Goal: Task Accomplishment & Management: Manage account settings

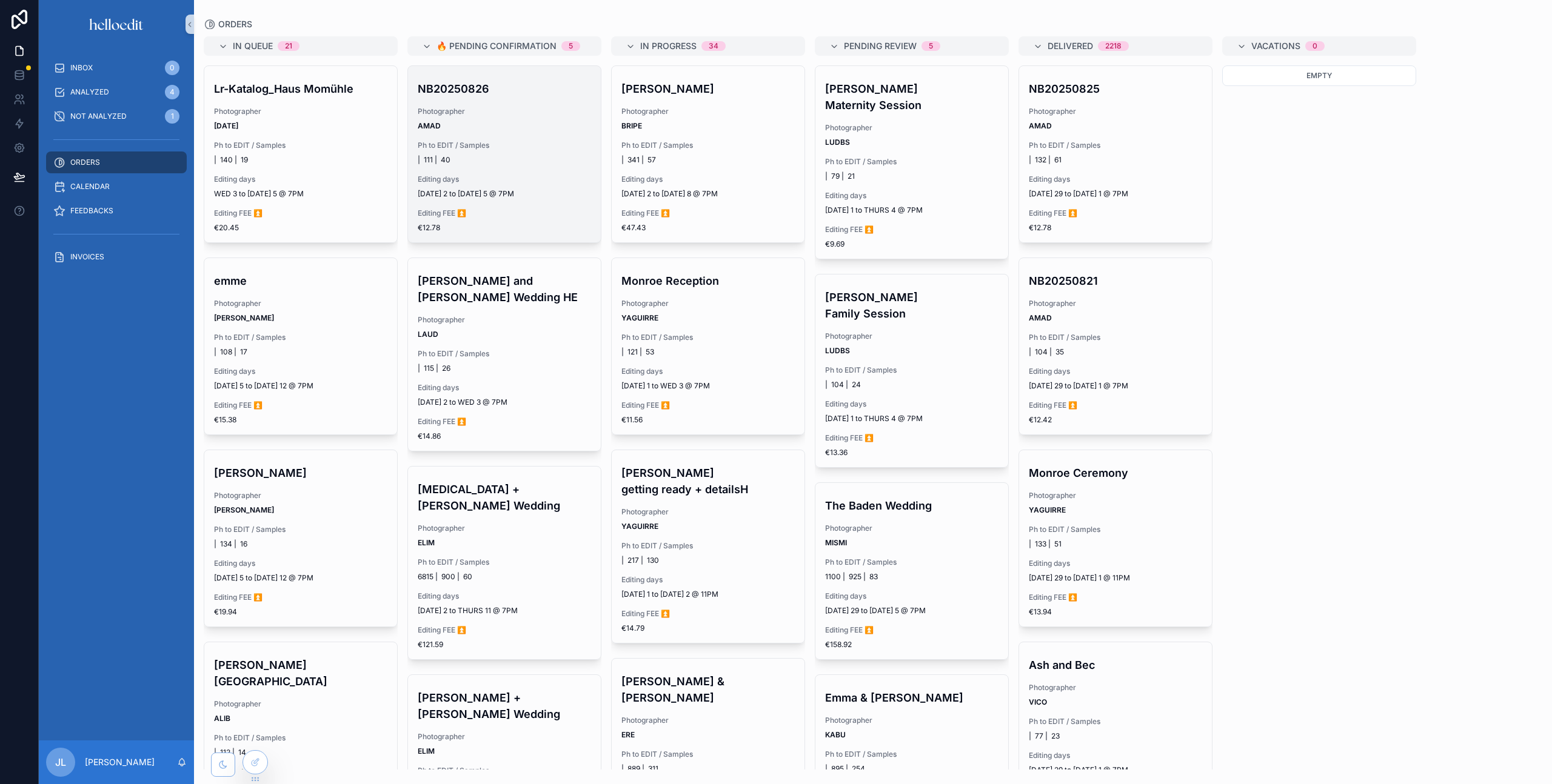
click at [440, 135] on div "NB20250826 Photographer AMAD Ph to EDIT / Samples | 111 | 40 Editing days [DATE…" at bounding box center [505, 154] width 193 height 176
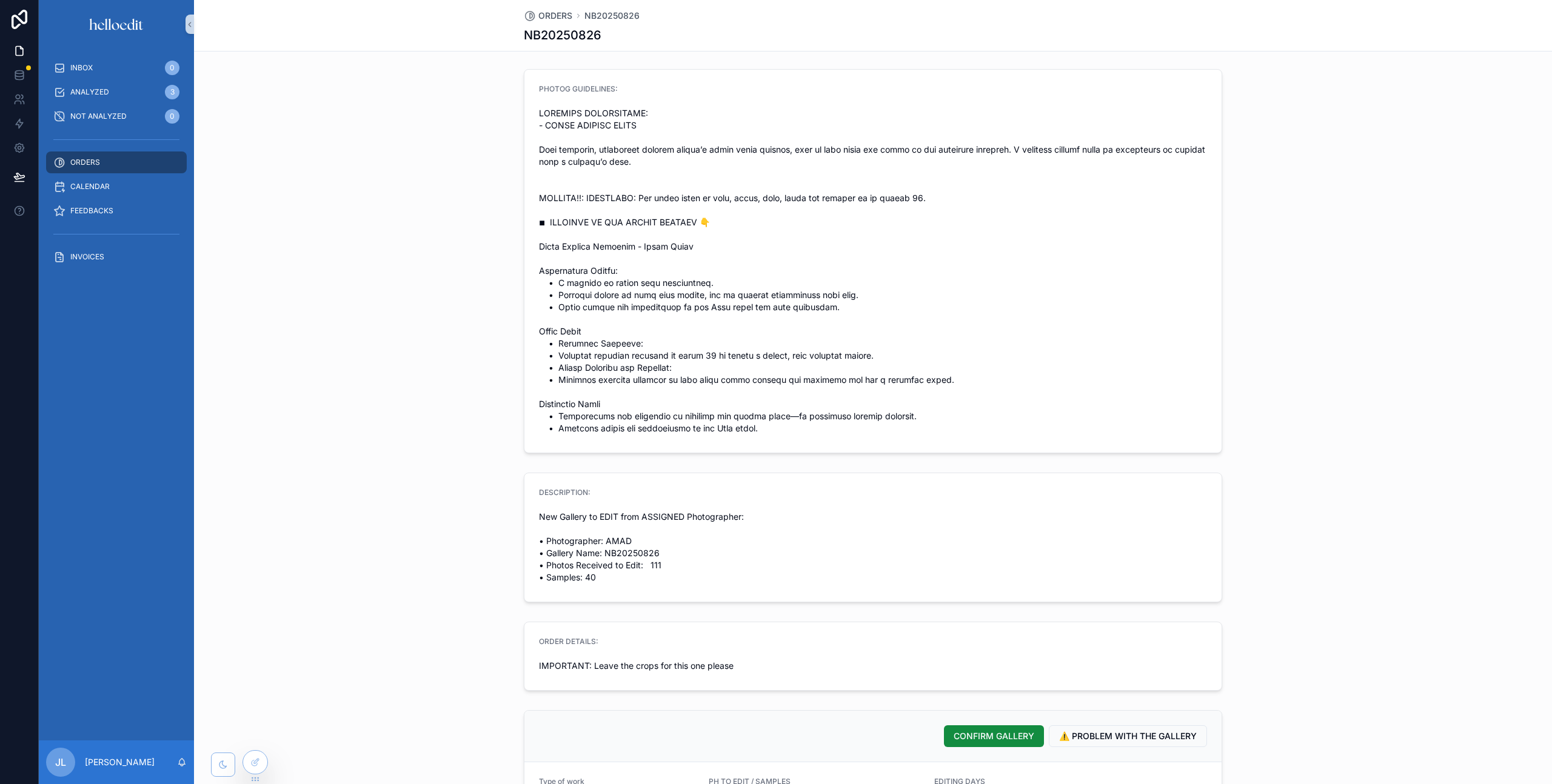
scroll to position [126, 0]
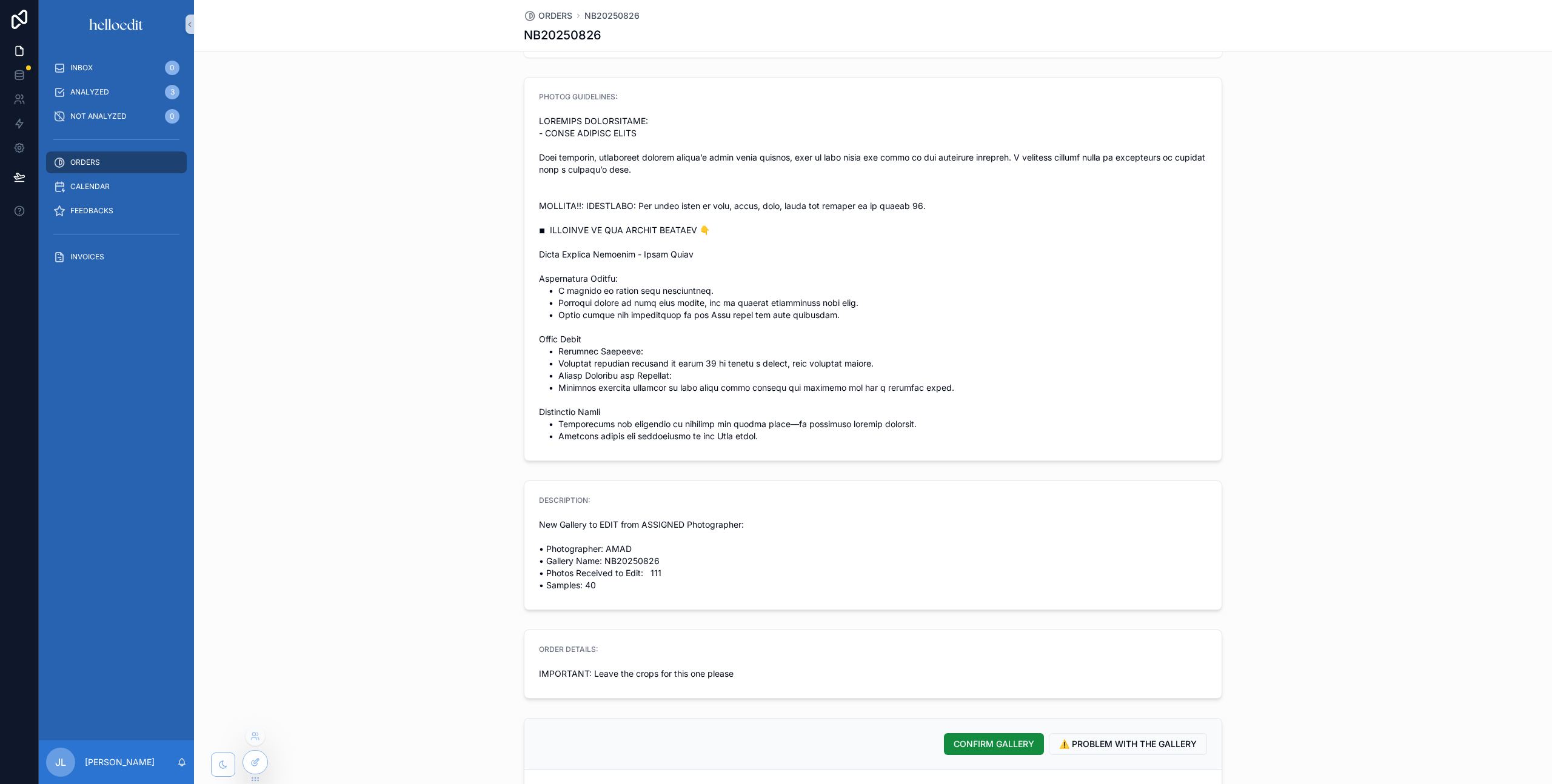
click at [255, 767] on div at bounding box center [256, 762] width 24 height 23
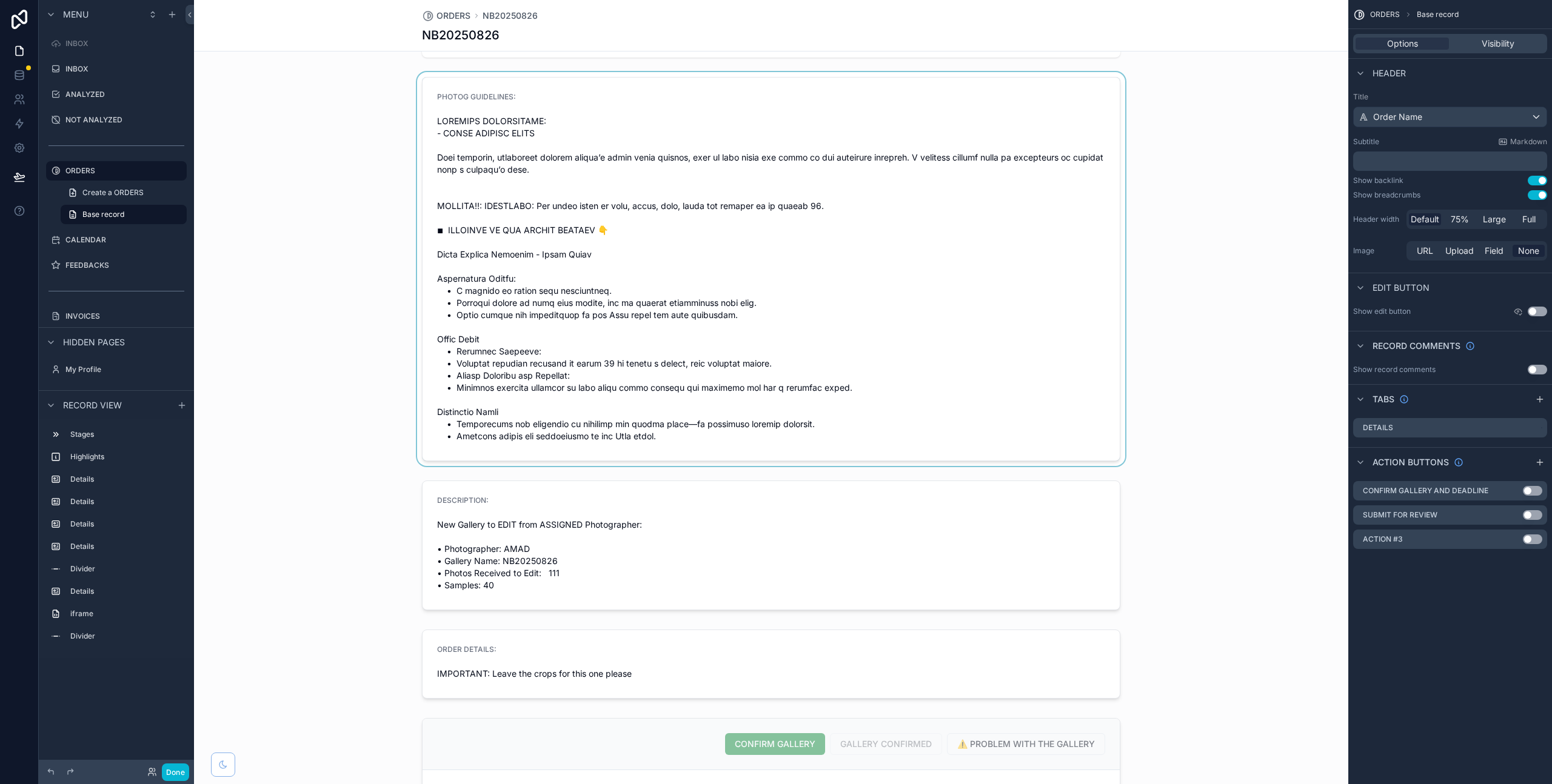
click at [588, 144] on div "scrollable content" at bounding box center [771, 269] width 1154 height 394
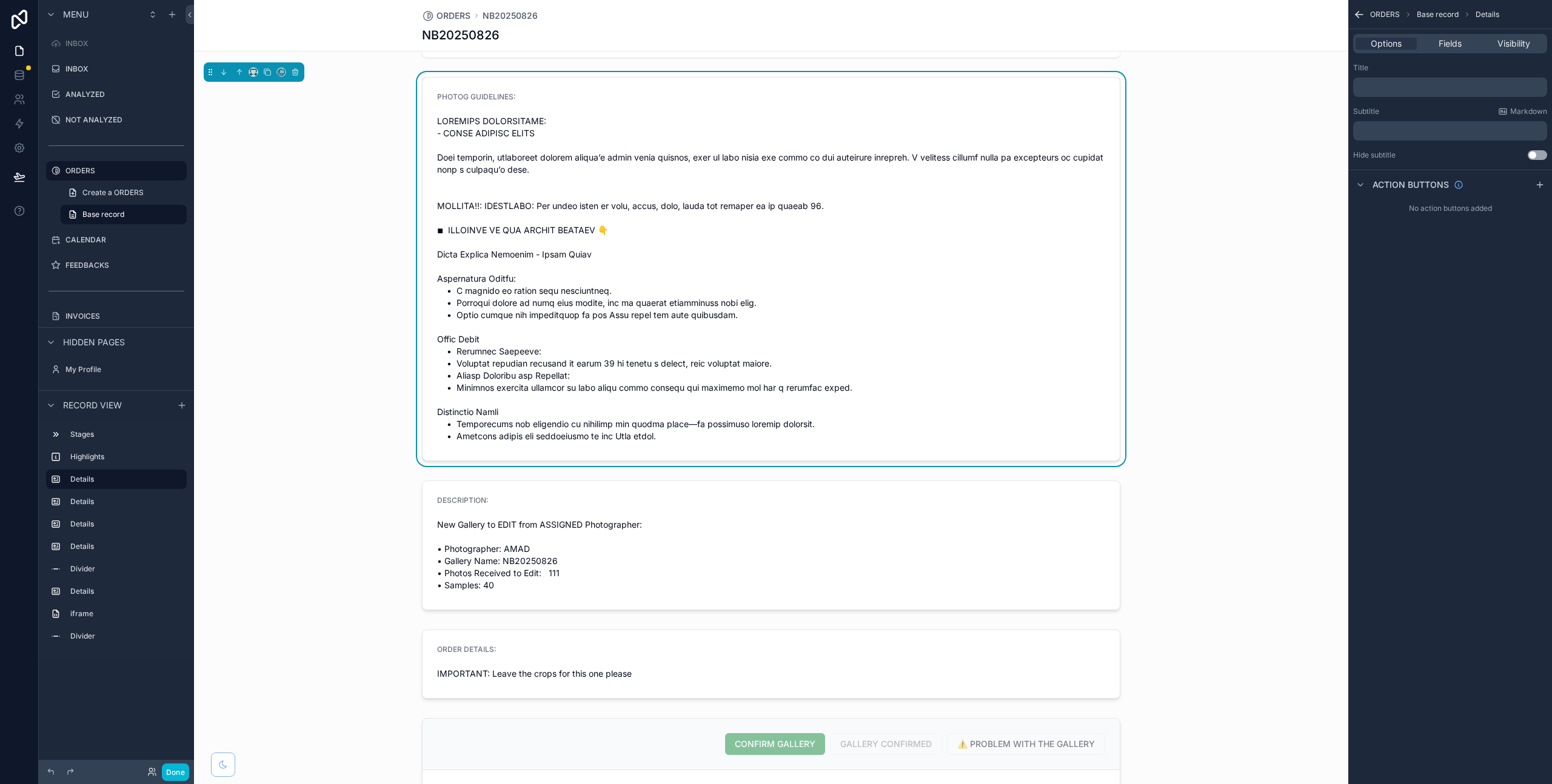
click at [1386, 82] on p "﻿" at bounding box center [1451, 86] width 187 height 9
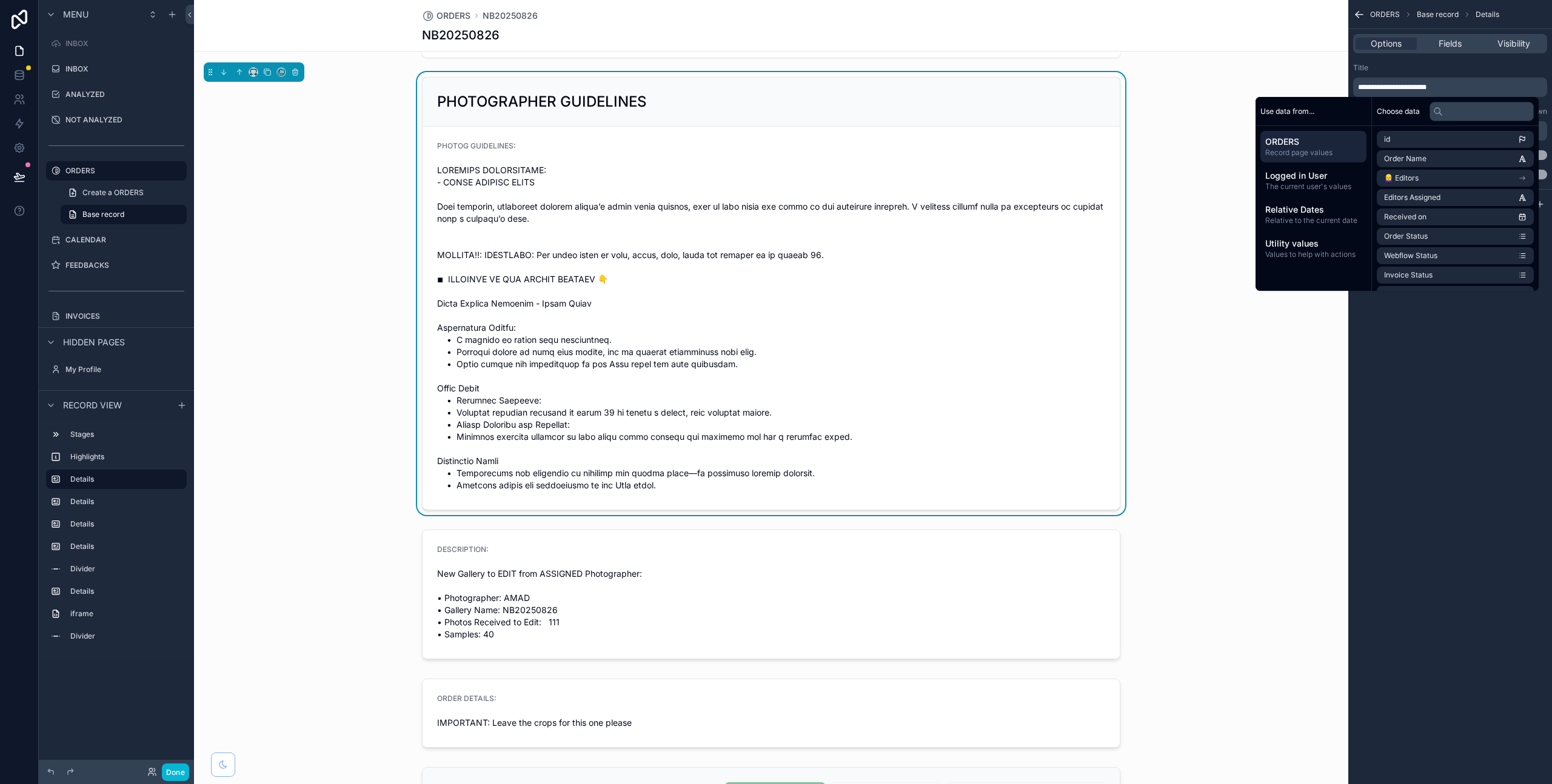
click at [539, 98] on h2 "PHOTOGRAPHER GUIDELINES" at bounding box center [542, 102] width 210 height 19
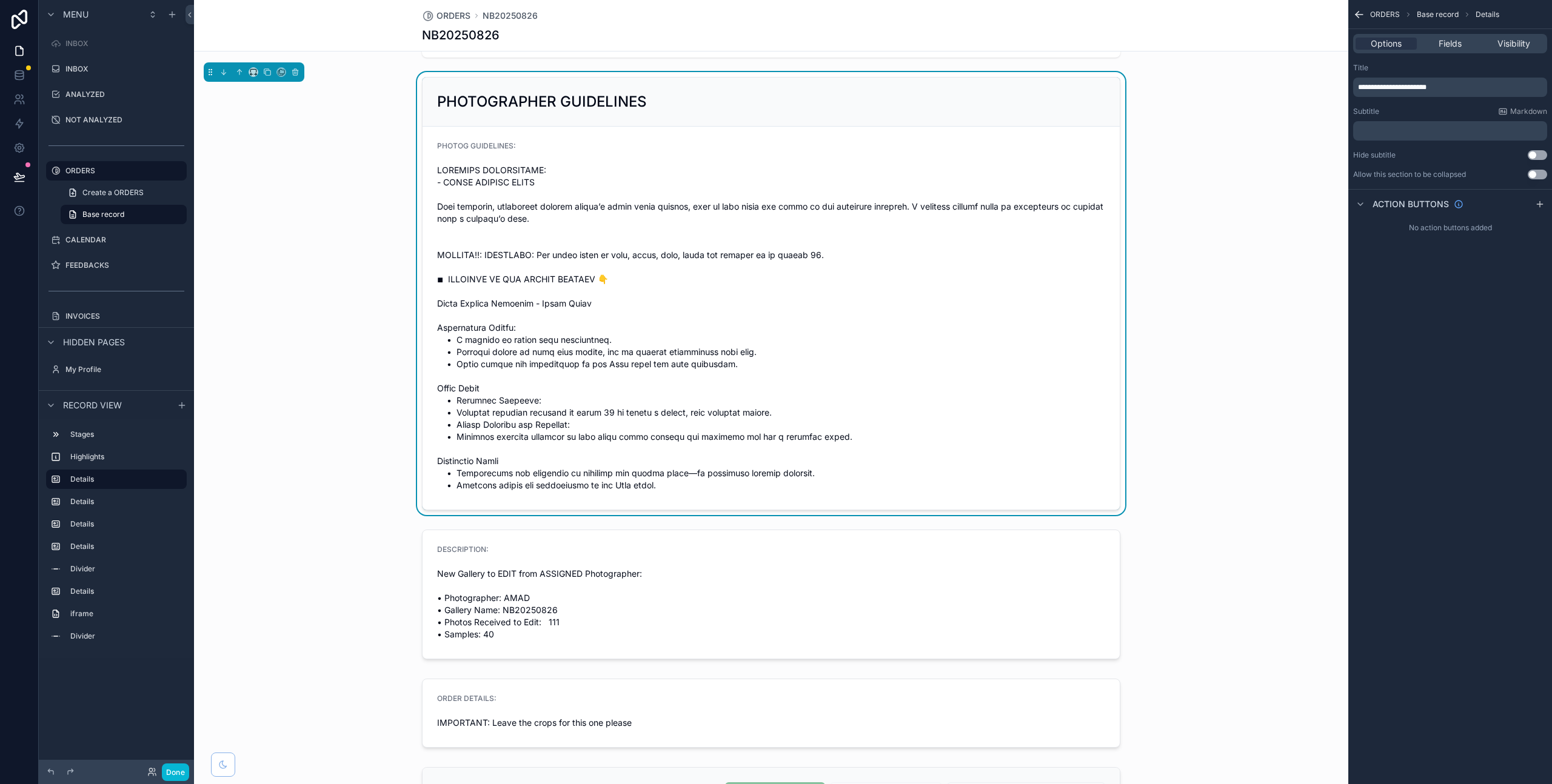
click at [1396, 86] on span "**********" at bounding box center [1392, 87] width 68 height 7
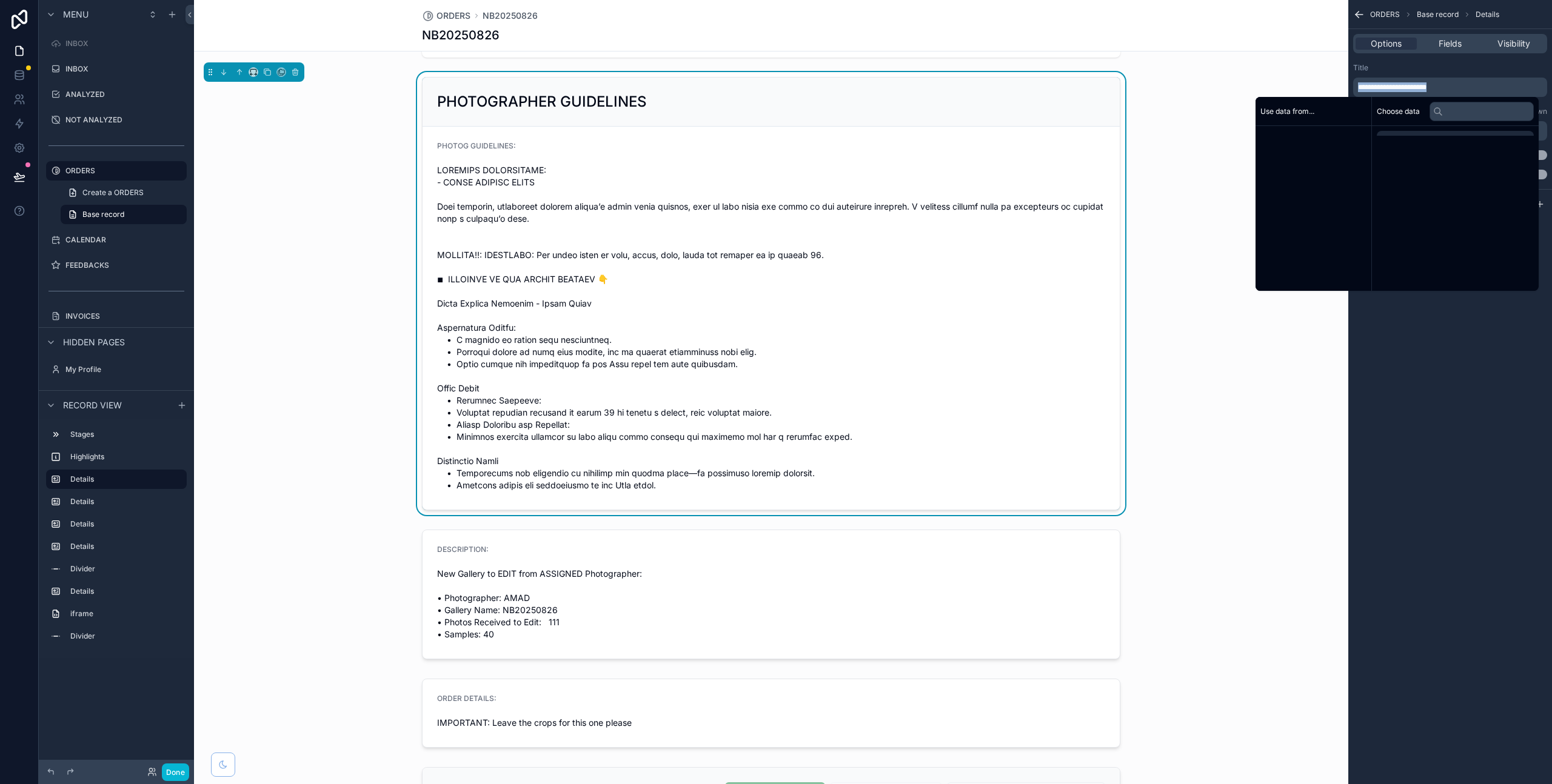
click at [1396, 86] on span "**********" at bounding box center [1392, 87] width 68 height 7
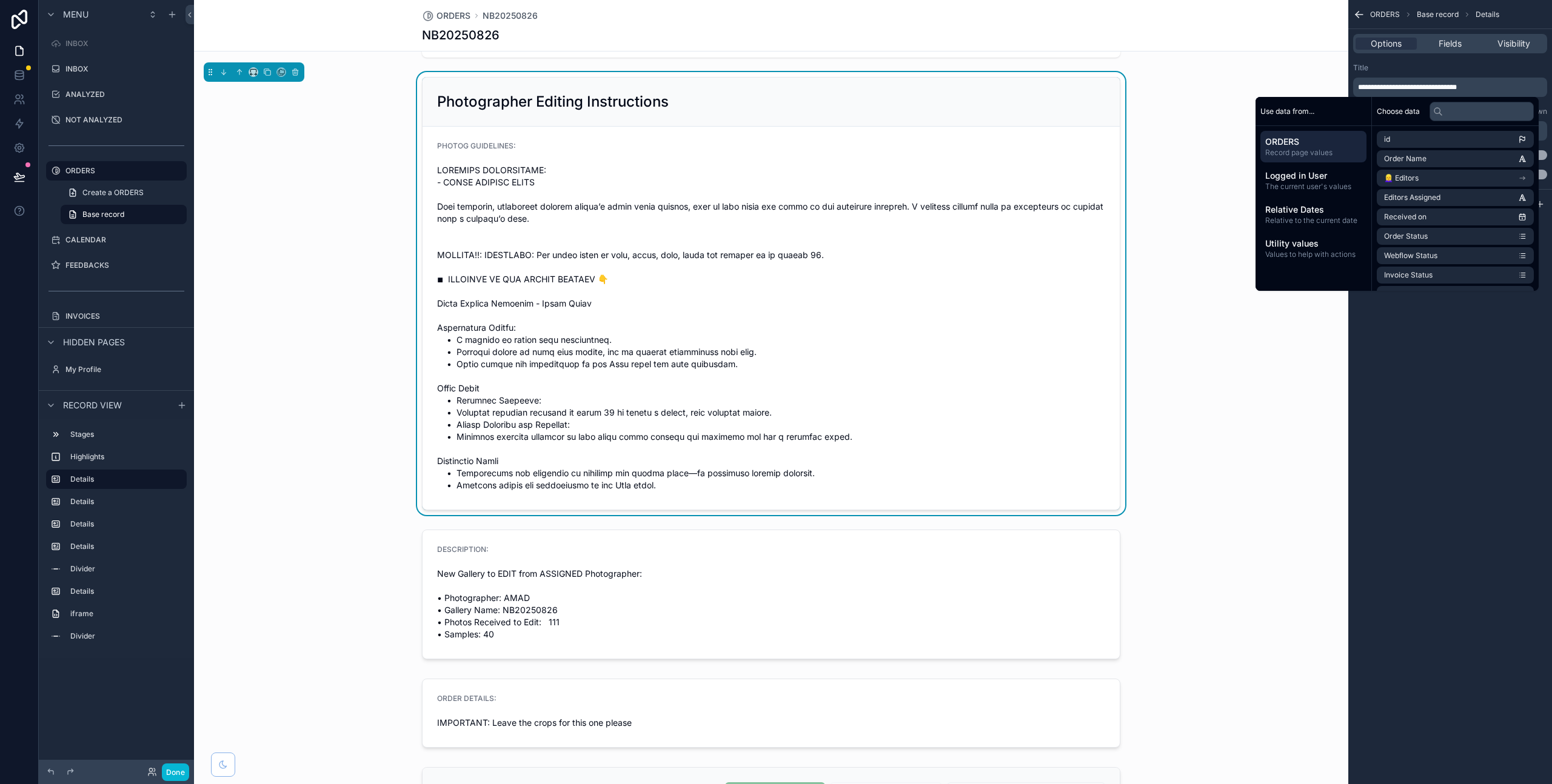
click at [815, 263] on span "scrollable content" at bounding box center [771, 328] width 668 height 328
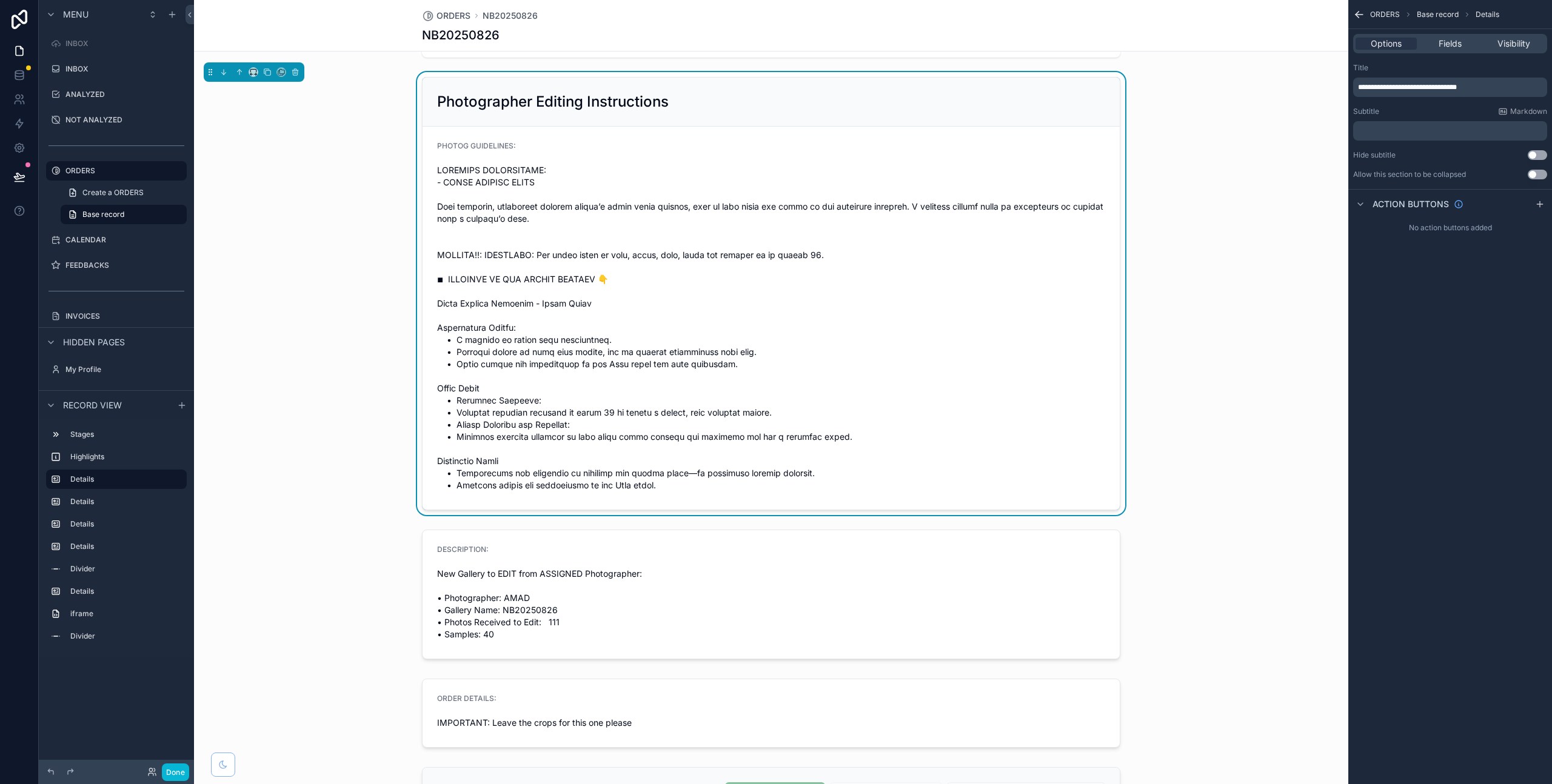
click at [883, 191] on span "scrollable content" at bounding box center [771, 328] width 668 height 328
click at [555, 256] on span "scrollable content" at bounding box center [771, 328] width 668 height 328
click at [1463, 40] on div "Fields" at bounding box center [1450, 43] width 61 height 12
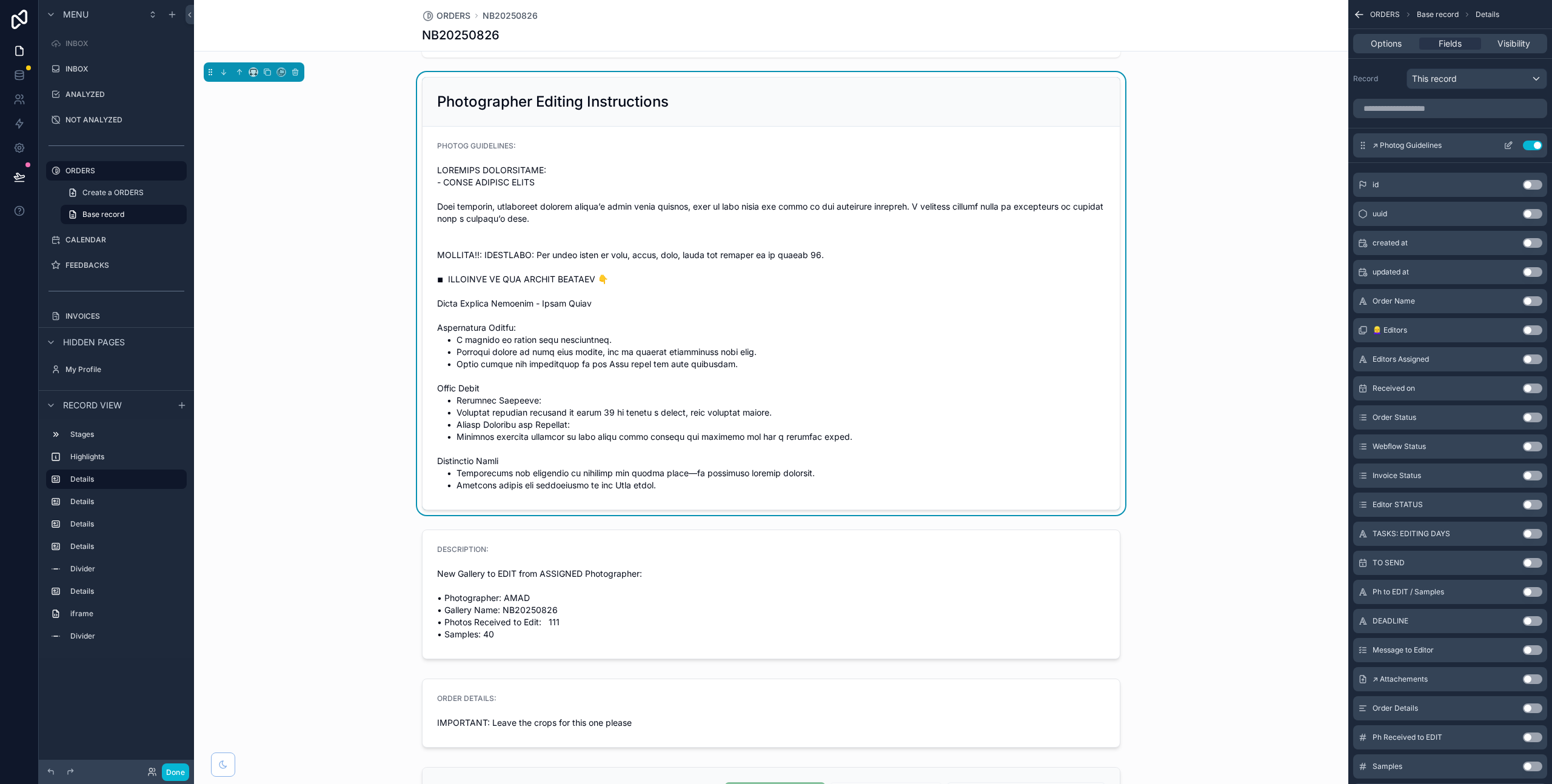
click at [1508, 141] on icon "scrollable content" at bounding box center [1508, 145] width 9 height 9
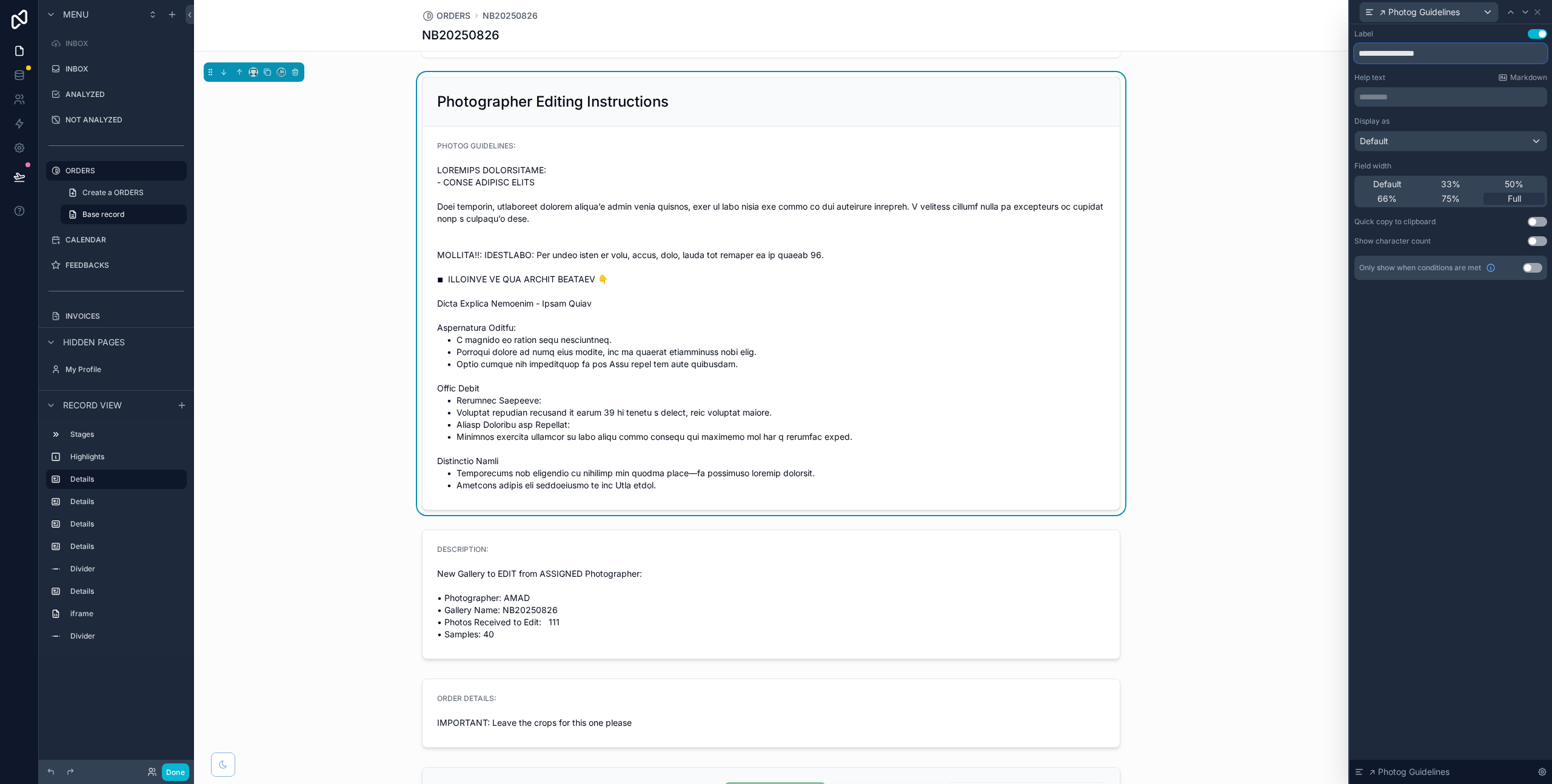
click at [1437, 57] on input "**********" at bounding box center [1451, 53] width 193 height 19
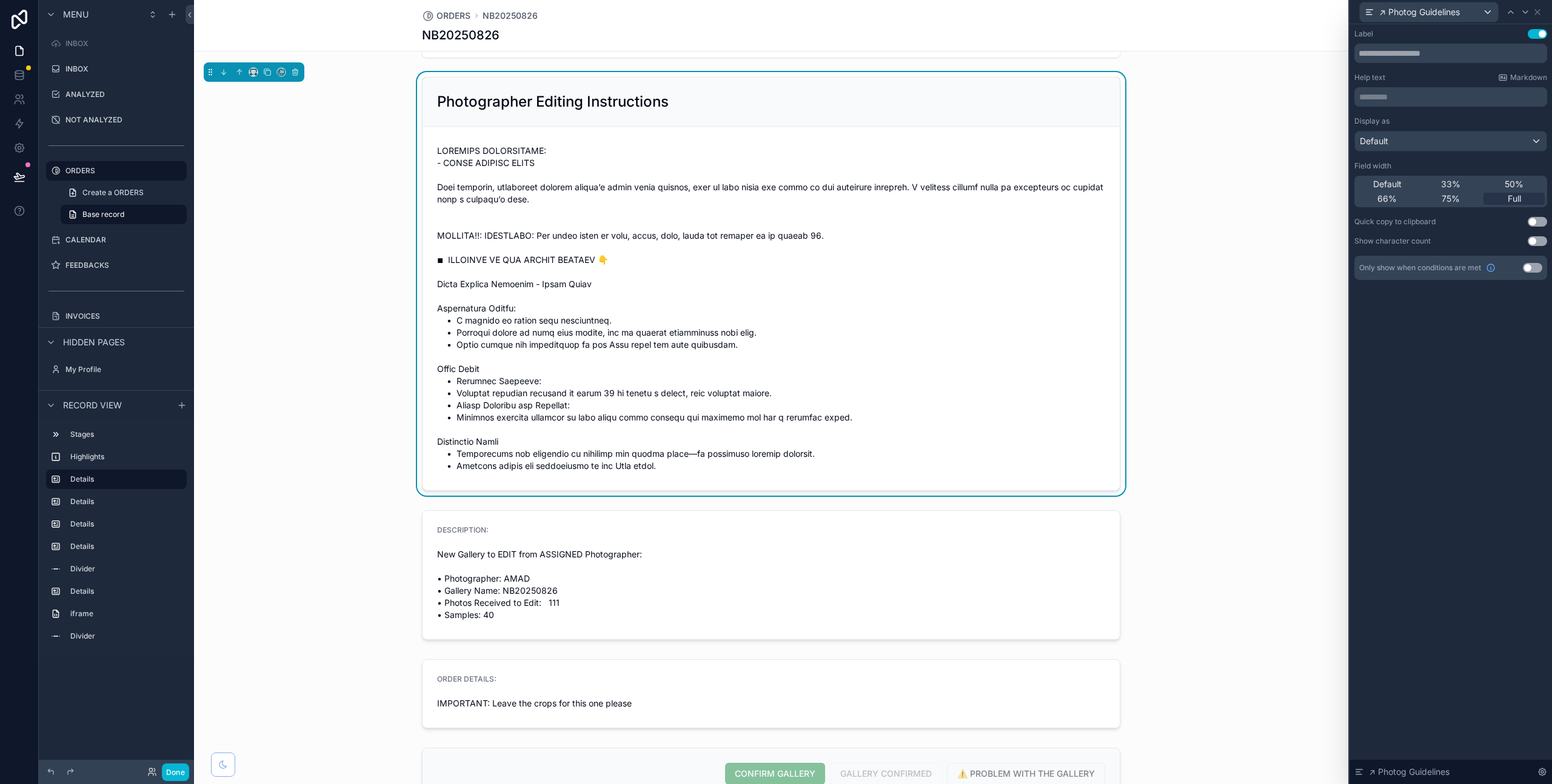
click at [1396, 83] on div "Help text Markdown ********* ﻿" at bounding box center [1451, 89] width 193 height 34
click at [1514, 14] on icon at bounding box center [1510, 12] width 9 height 9
click at [902, 166] on span "scrollable content" at bounding box center [771, 308] width 668 height 328
click at [1538, 9] on icon at bounding box center [1537, 12] width 9 height 9
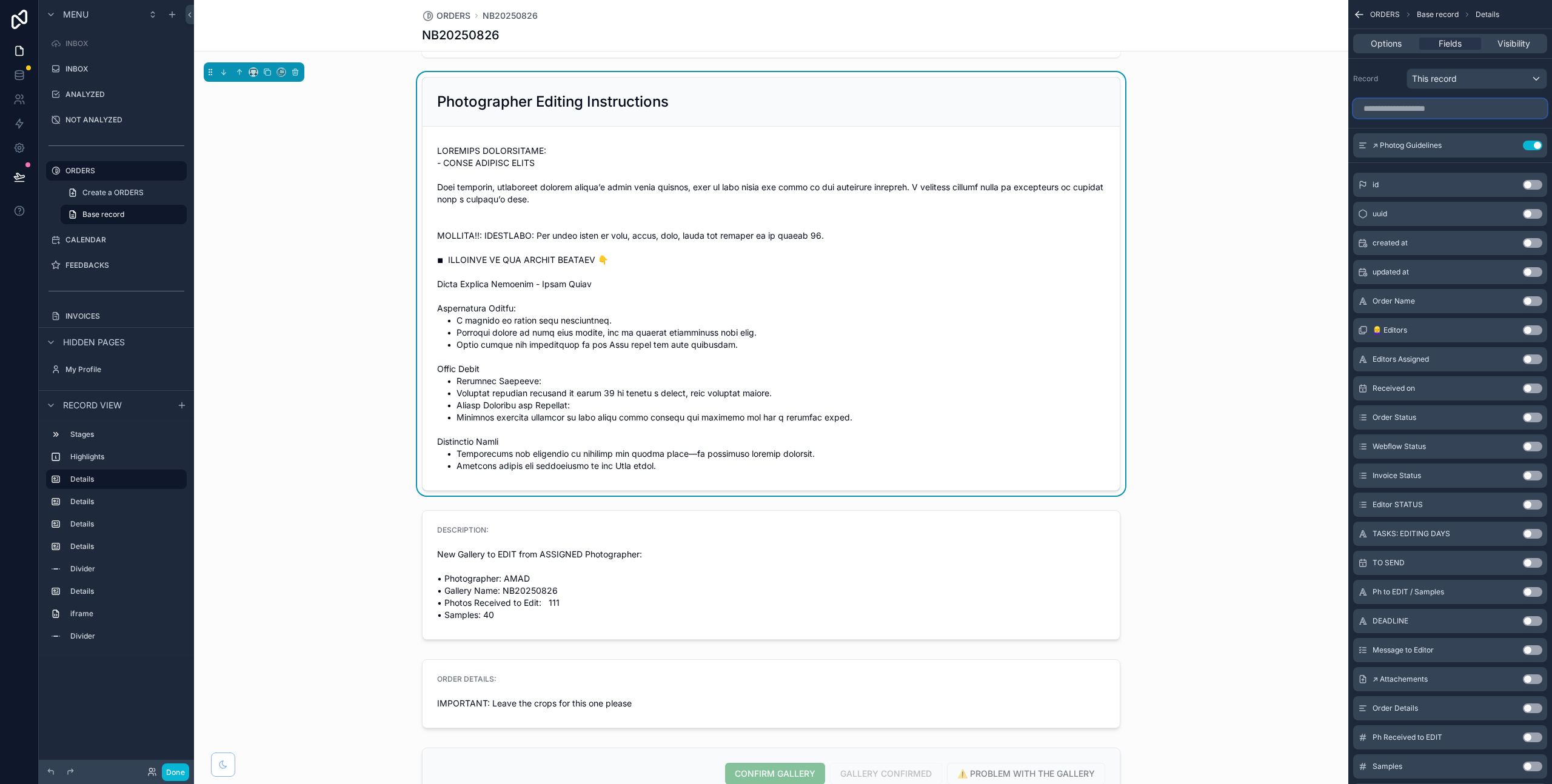
click at [1401, 107] on input "scrollable content" at bounding box center [1450, 108] width 194 height 19
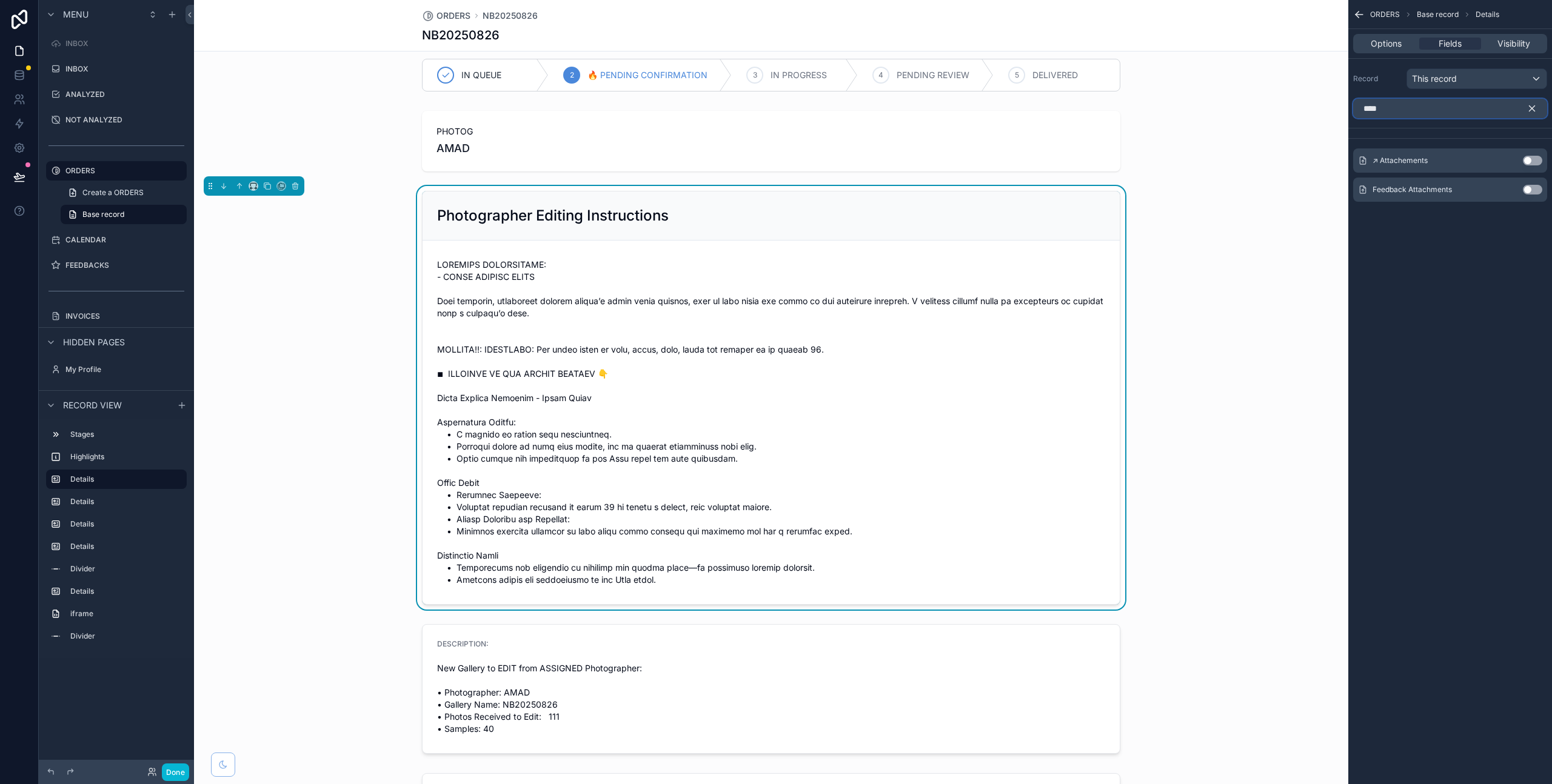
scroll to position [0, 0]
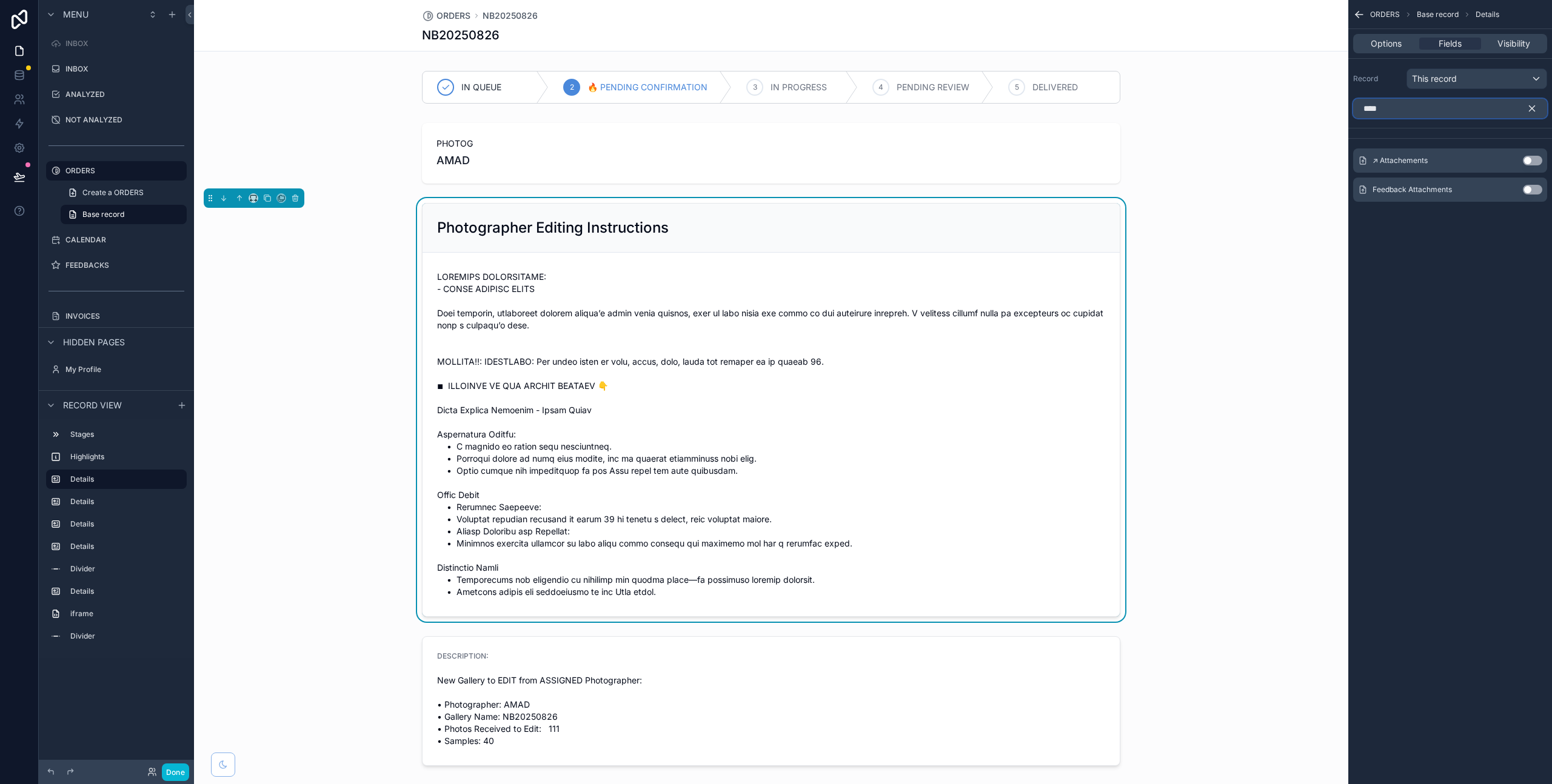
type input "****"
click at [1529, 78] on div "This record" at bounding box center [1477, 78] width 140 height 19
click at [1453, 186] on span "↗︎ photographer (crm)" at bounding box center [1474, 189] width 87 height 14
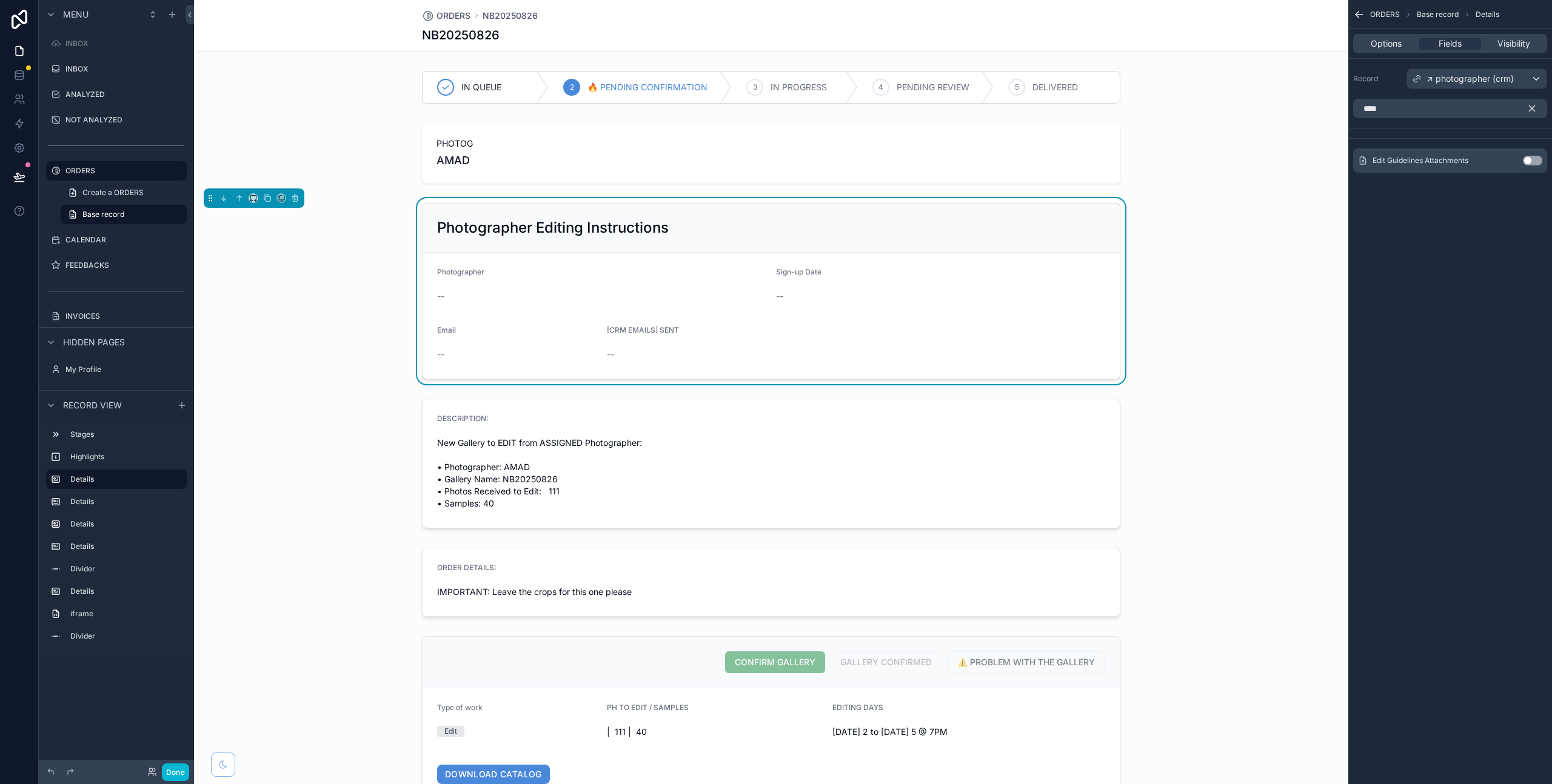
click at [1530, 159] on button "Use setting" at bounding box center [1533, 160] width 19 height 9
click at [1468, 78] on span "↗︎ photographer (crm)" at bounding box center [1470, 78] width 87 height 12
click at [1445, 159] on span "↗︎ PREVIOUS ORDERS" at bounding box center [1475, 166] width 88 height 14
click at [1377, 47] on span "Options" at bounding box center [1386, 43] width 31 height 12
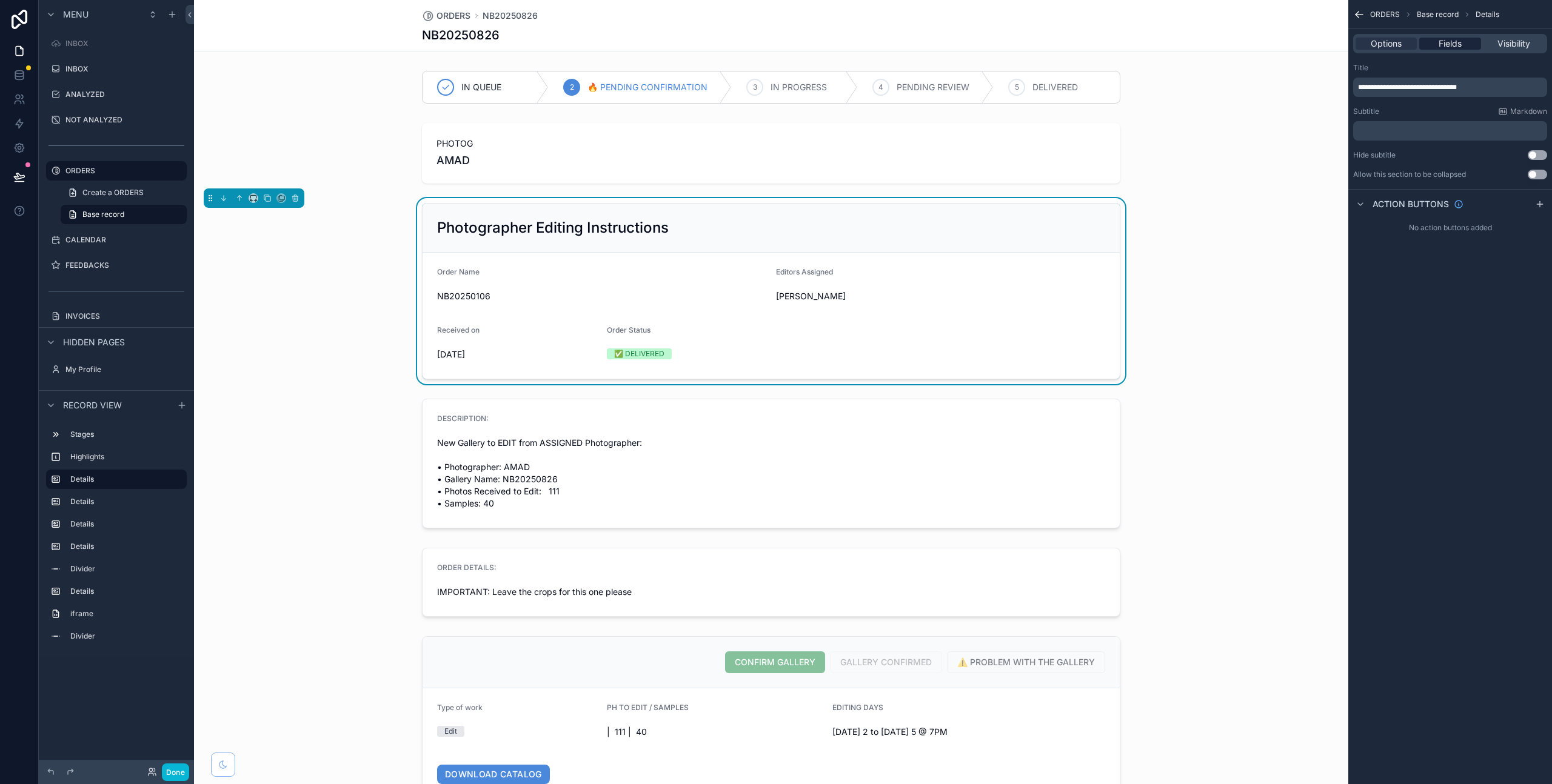
click at [1453, 41] on span "Fields" at bounding box center [1450, 43] width 23 height 12
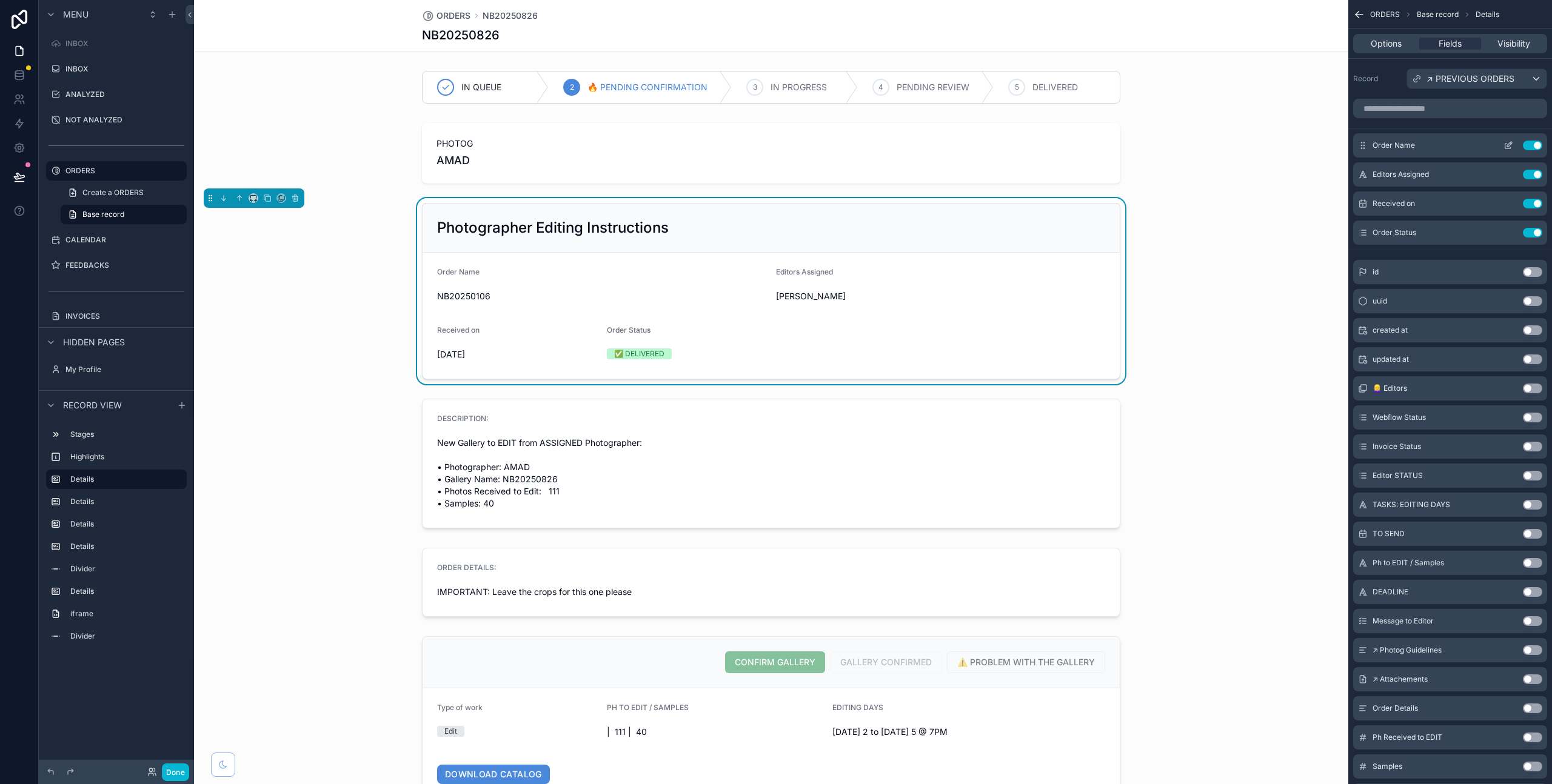
click at [1530, 144] on button "Use setting" at bounding box center [1533, 145] width 19 height 9
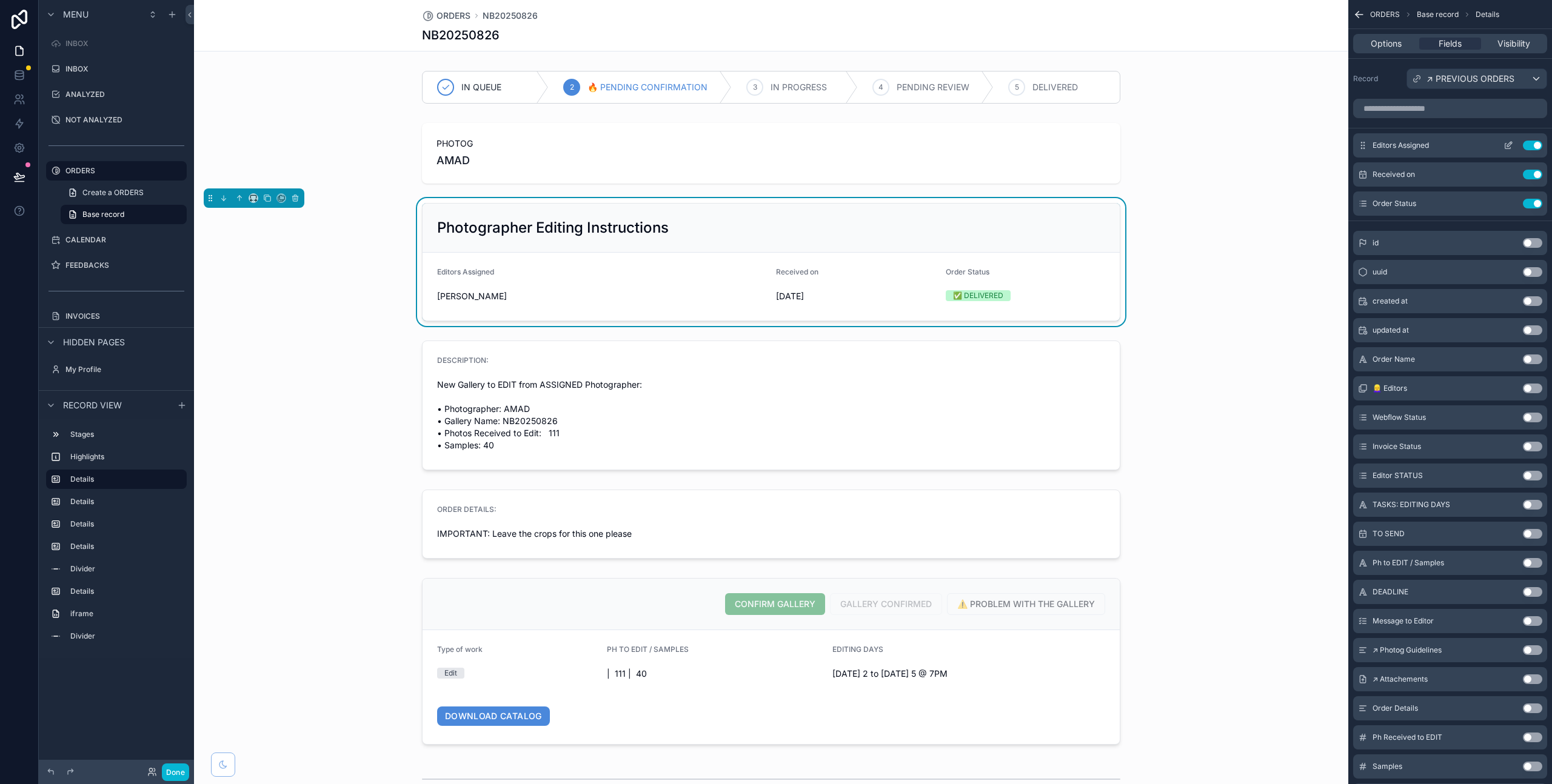
click at [1531, 144] on button "Use setting" at bounding box center [1533, 145] width 19 height 9
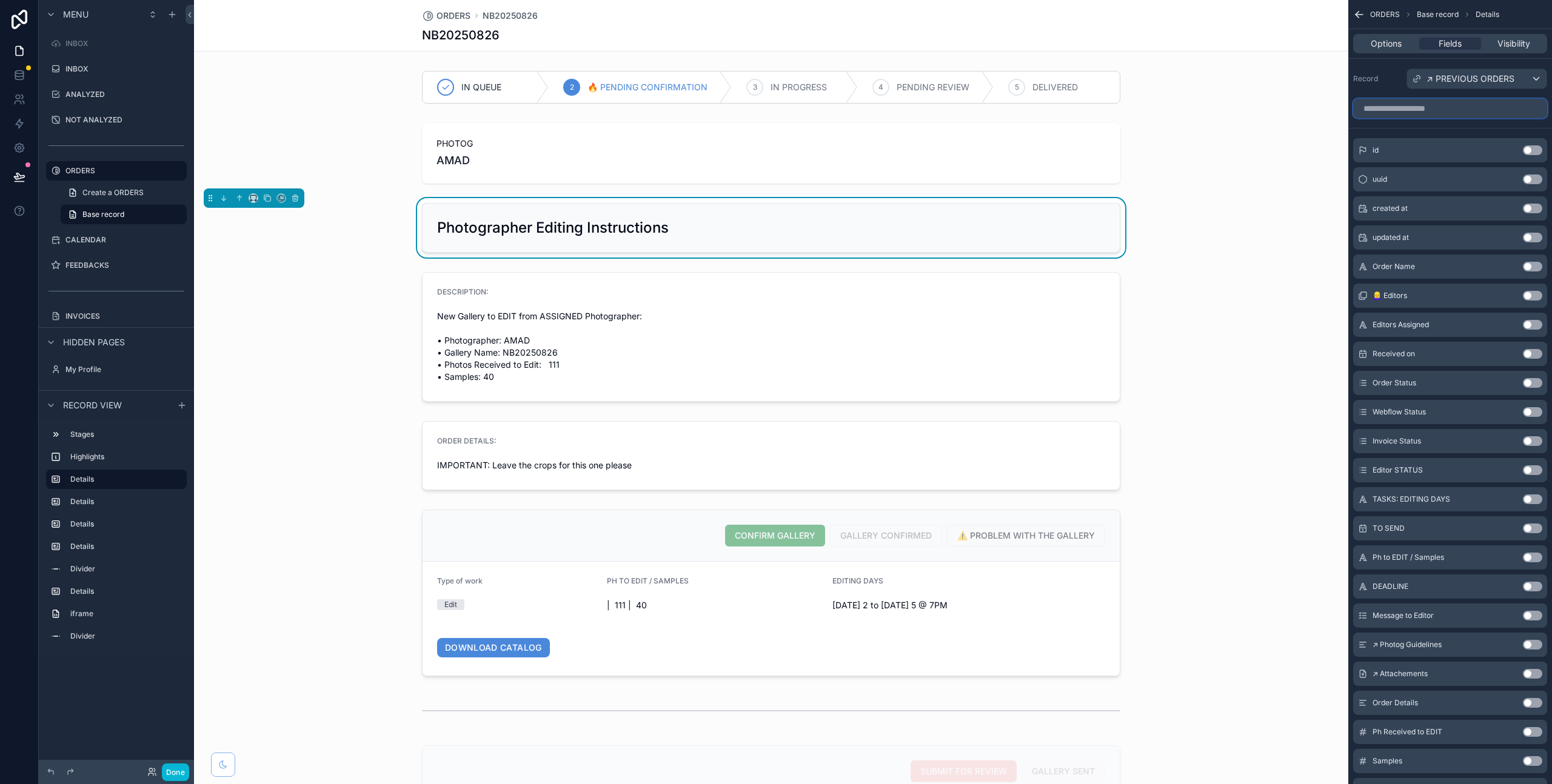
click at [1399, 114] on input "scrollable content" at bounding box center [1450, 108] width 194 height 19
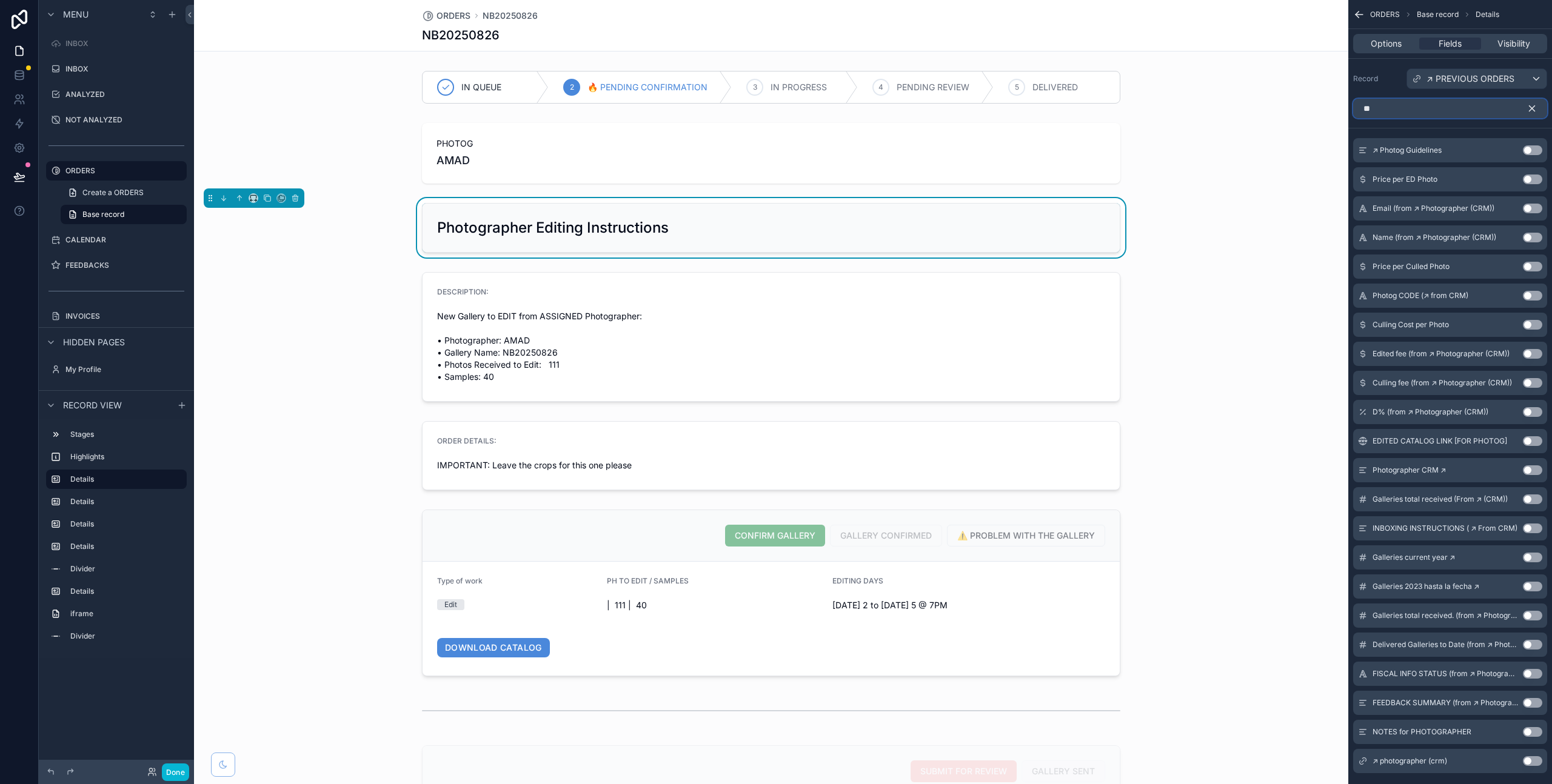
type input "*"
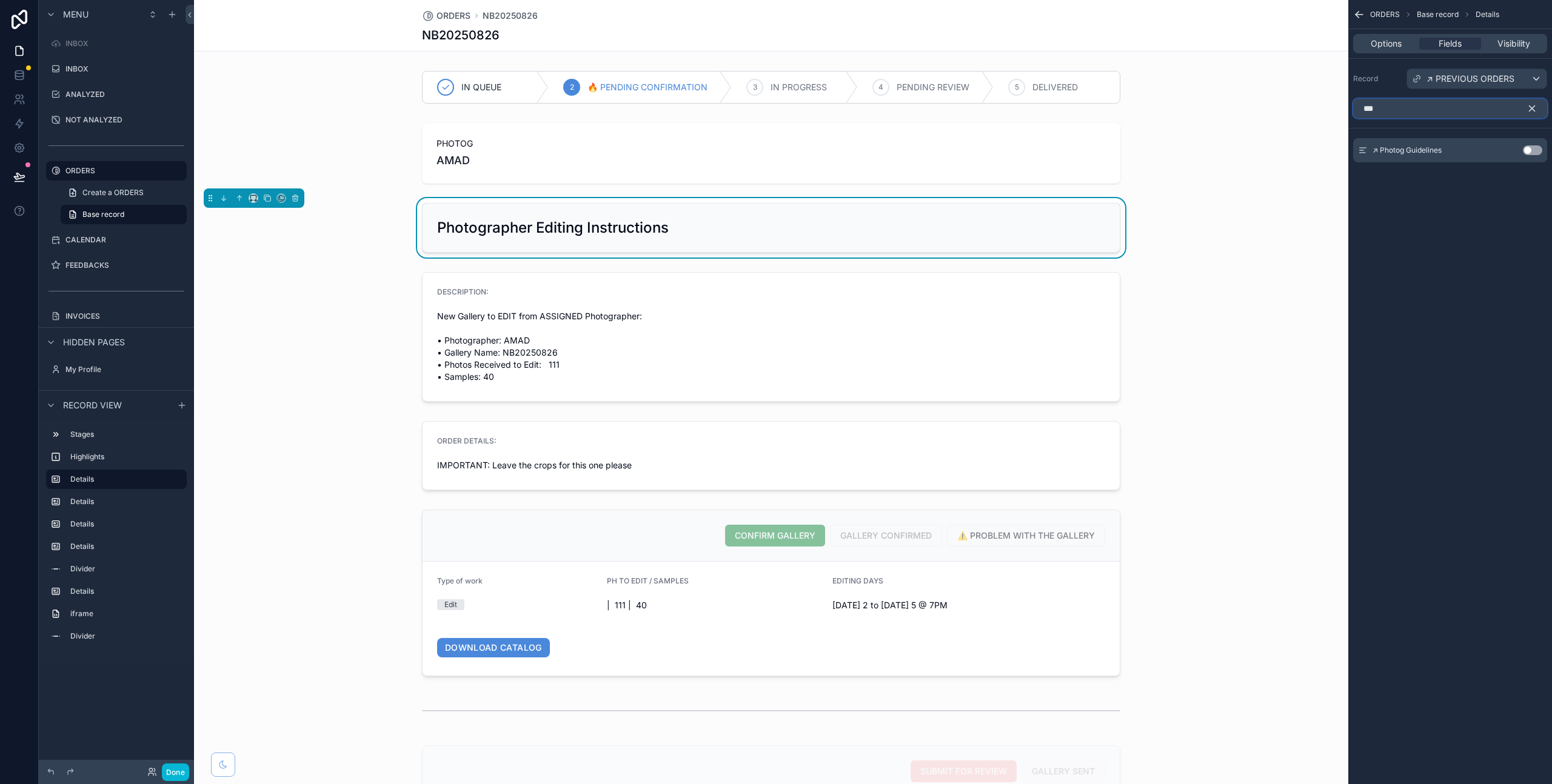
type input "***"
click at [1535, 151] on button "Use setting" at bounding box center [1533, 150] width 19 height 9
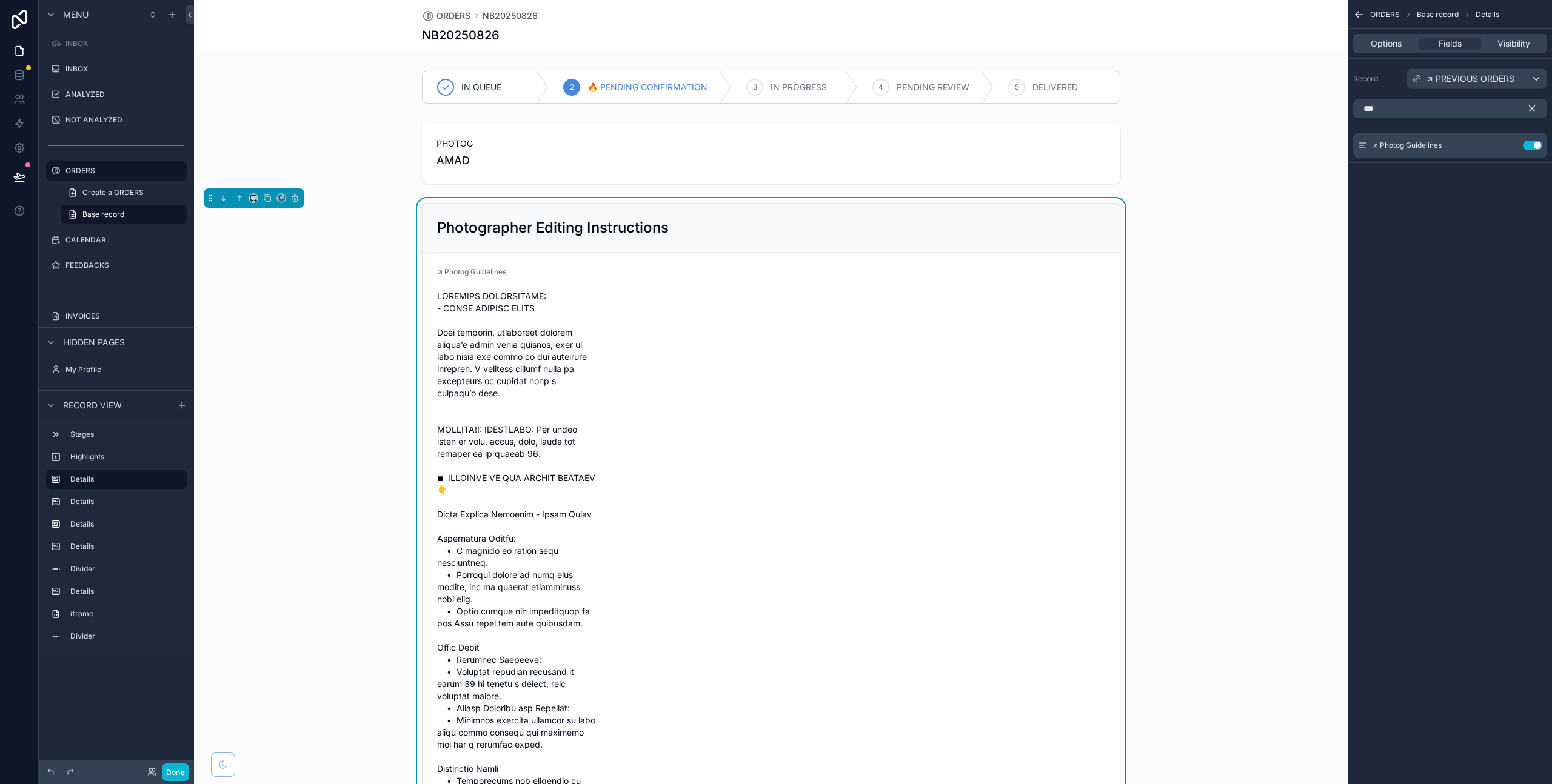
scroll to position [15, 0]
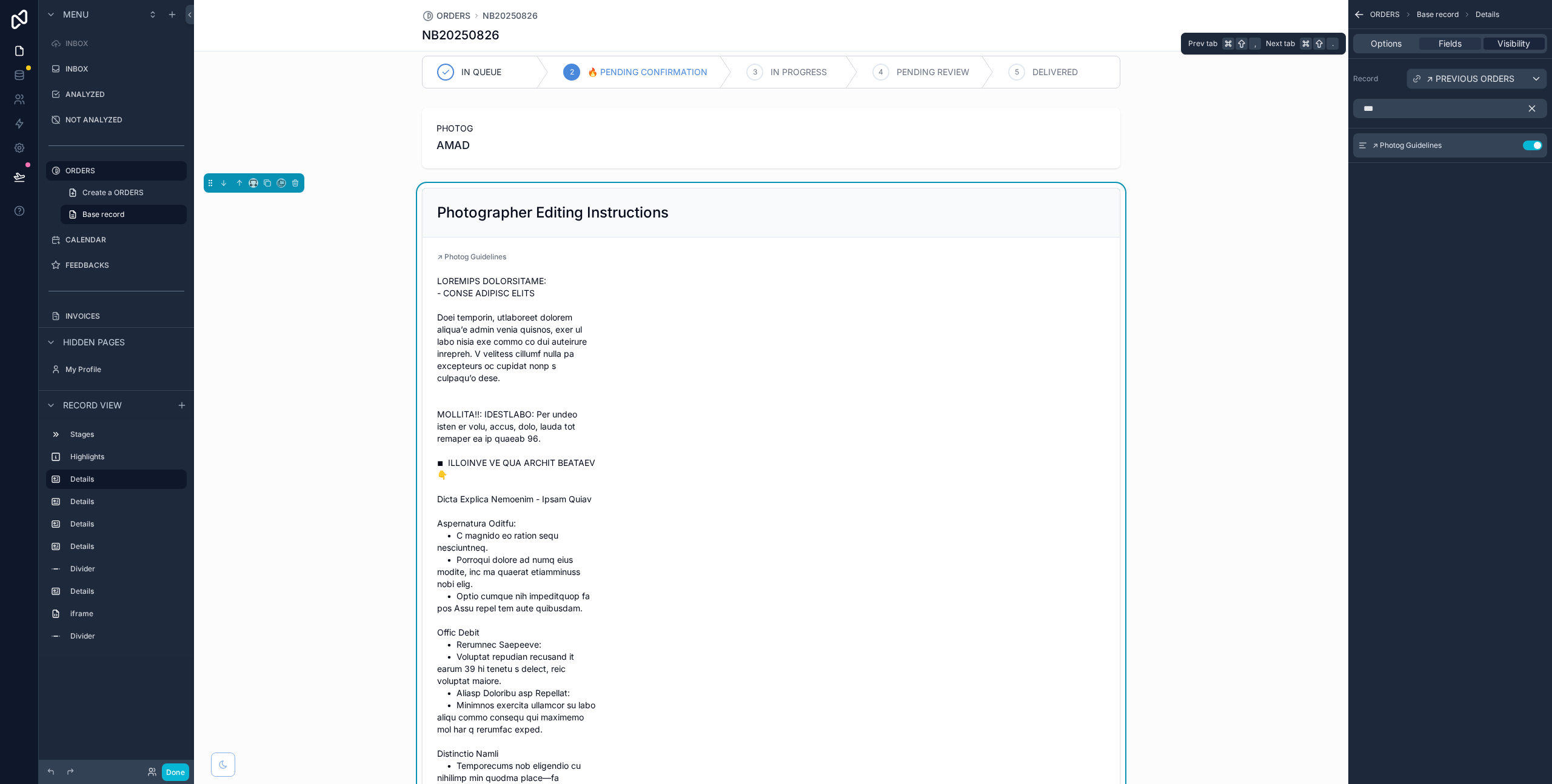
click at [1500, 41] on span "Visibility" at bounding box center [1513, 43] width 32 height 12
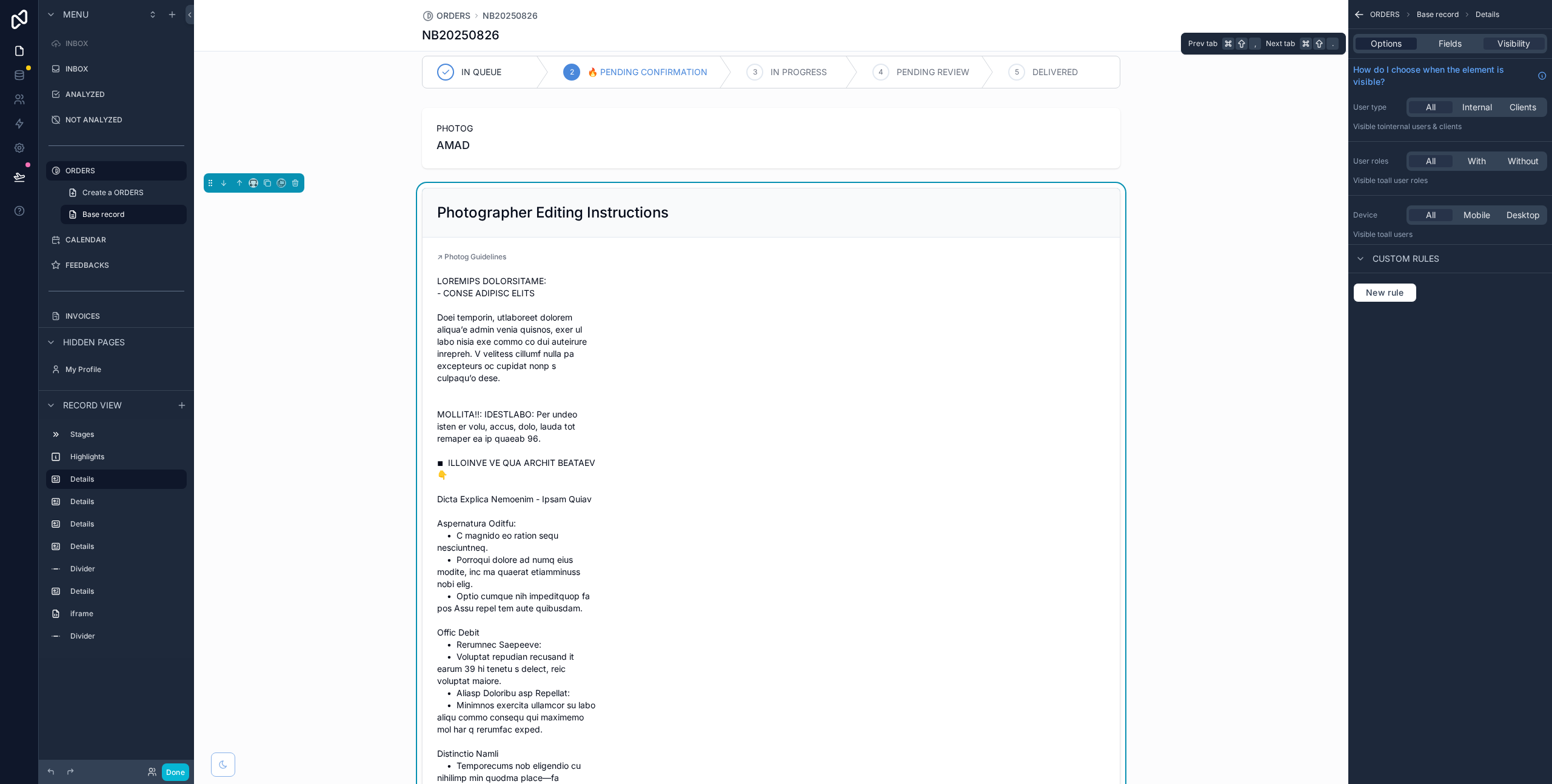
click at [1387, 43] on span "Options" at bounding box center [1386, 43] width 31 height 12
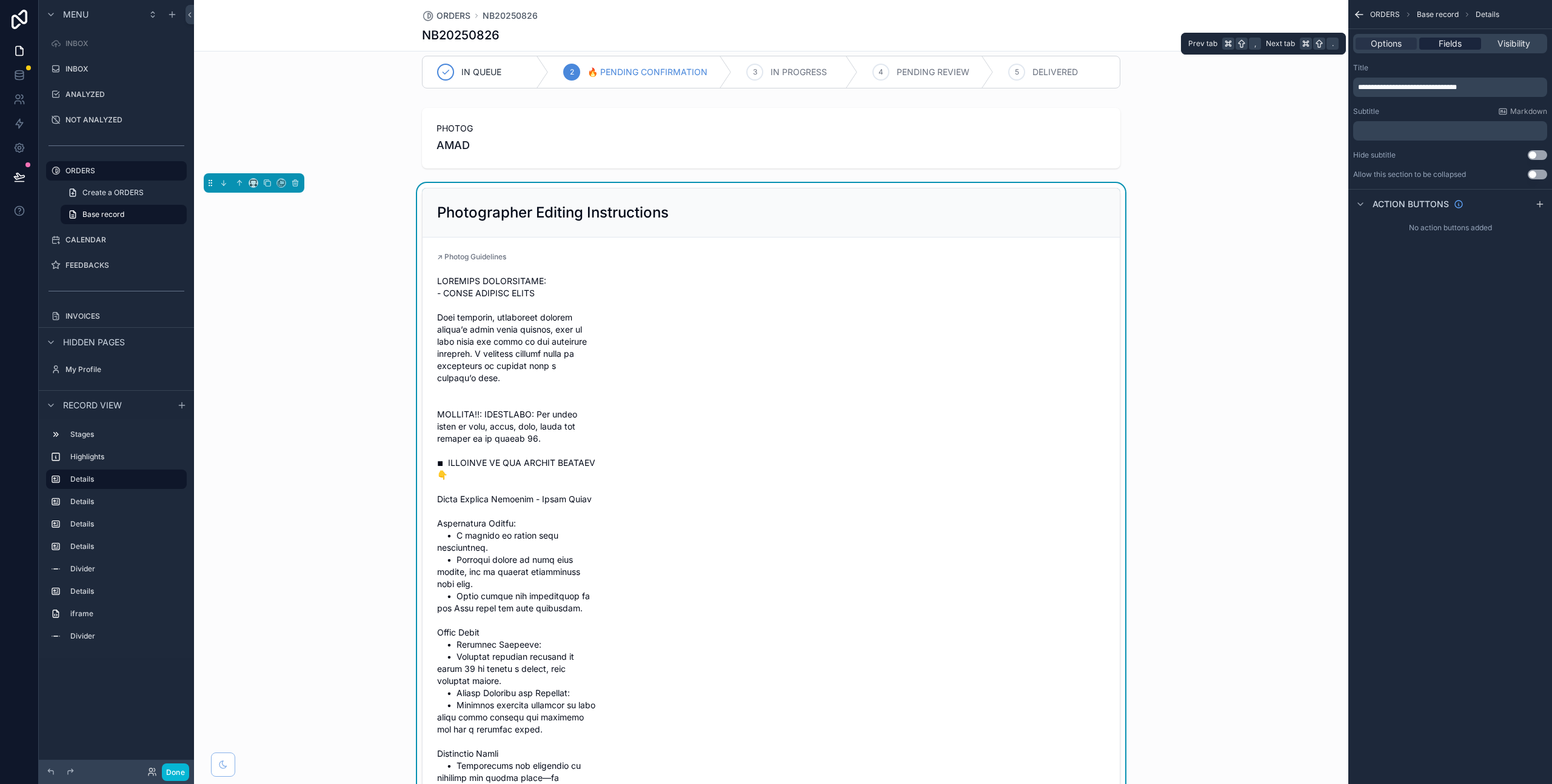
click at [1443, 40] on span "Fields" at bounding box center [1450, 43] width 23 height 12
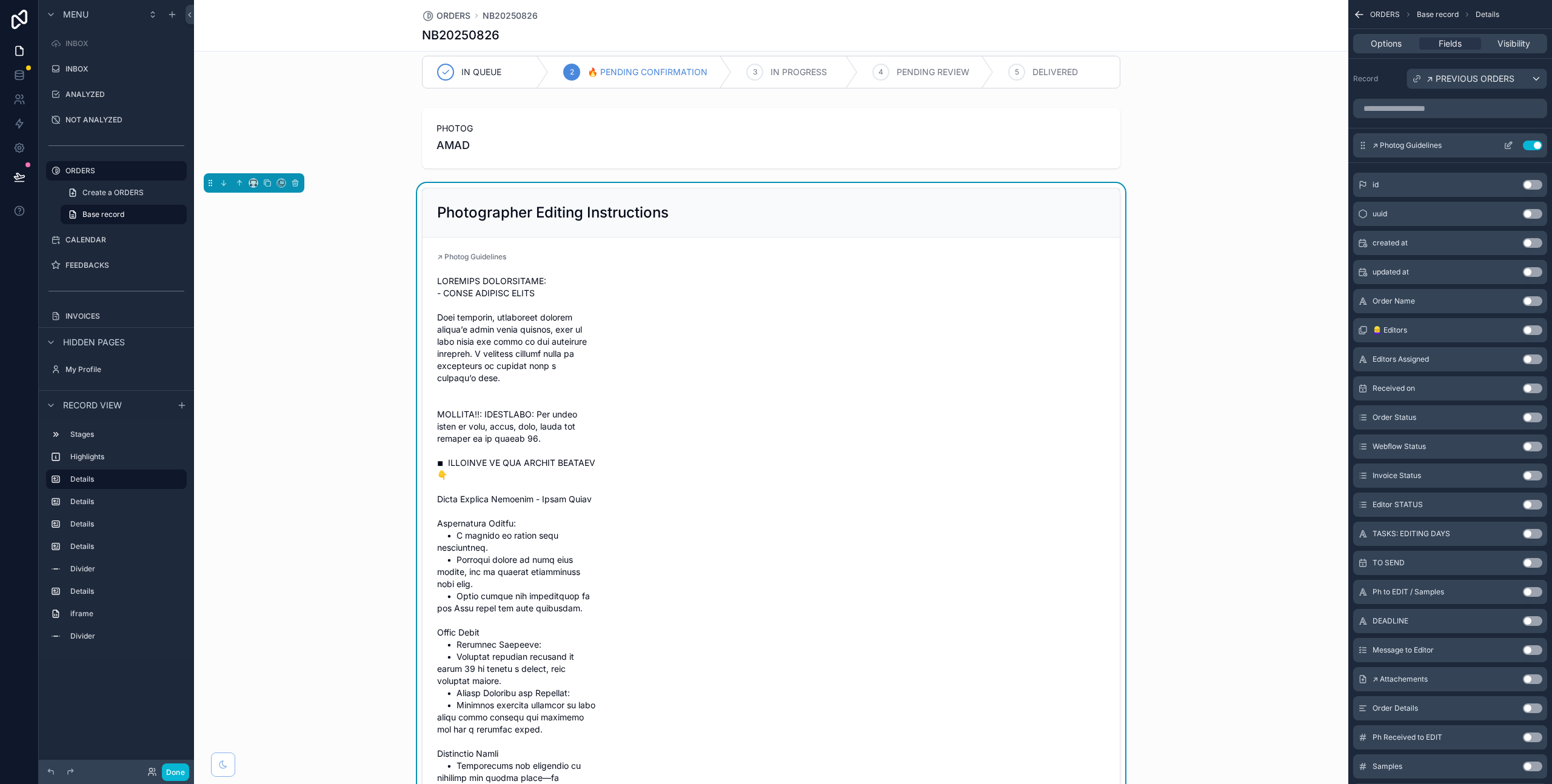
click at [1509, 144] on icon "scrollable content" at bounding box center [1510, 144] width 5 height 5
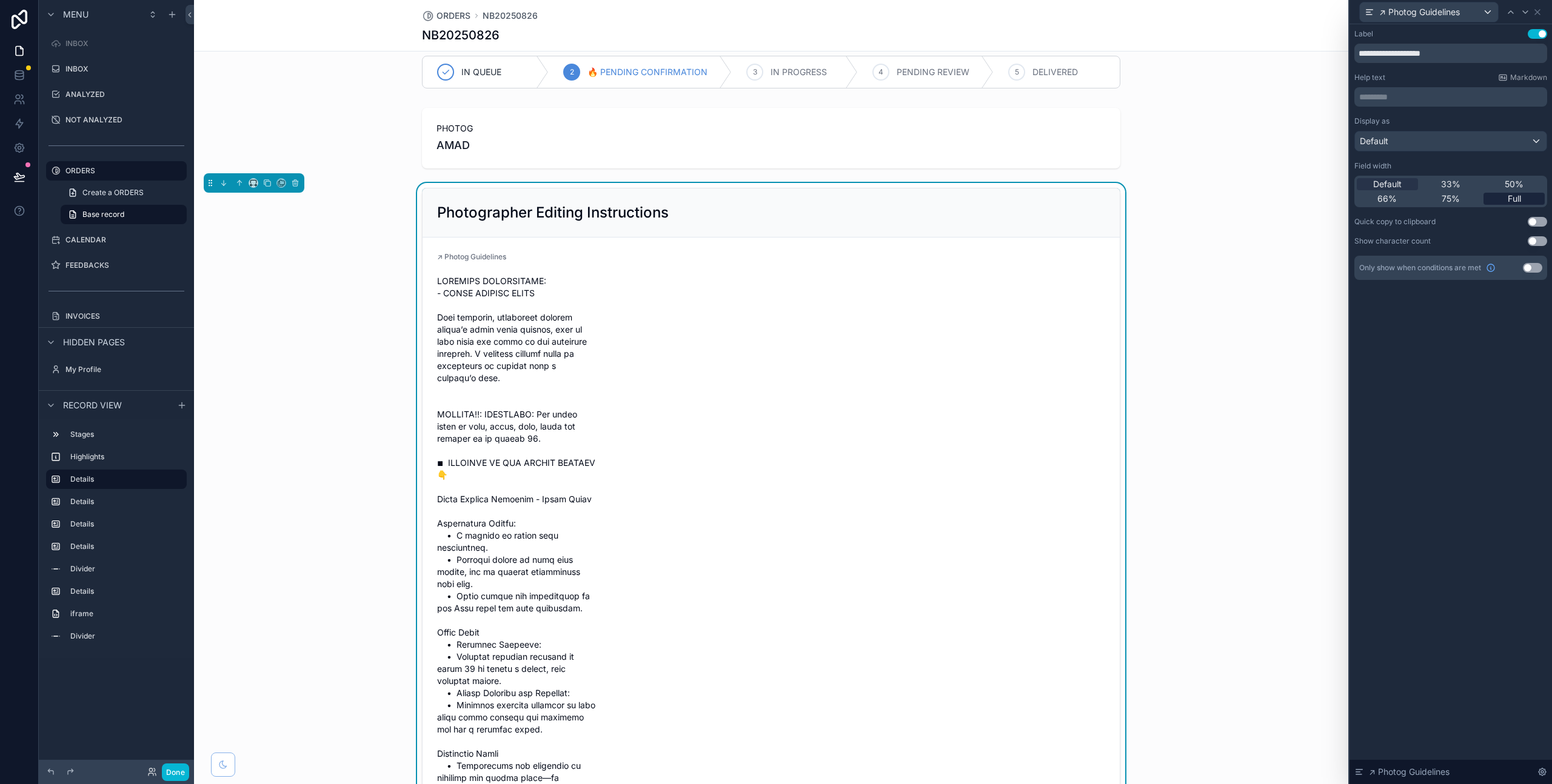
click at [1506, 196] on div "Full" at bounding box center [1514, 199] width 61 height 12
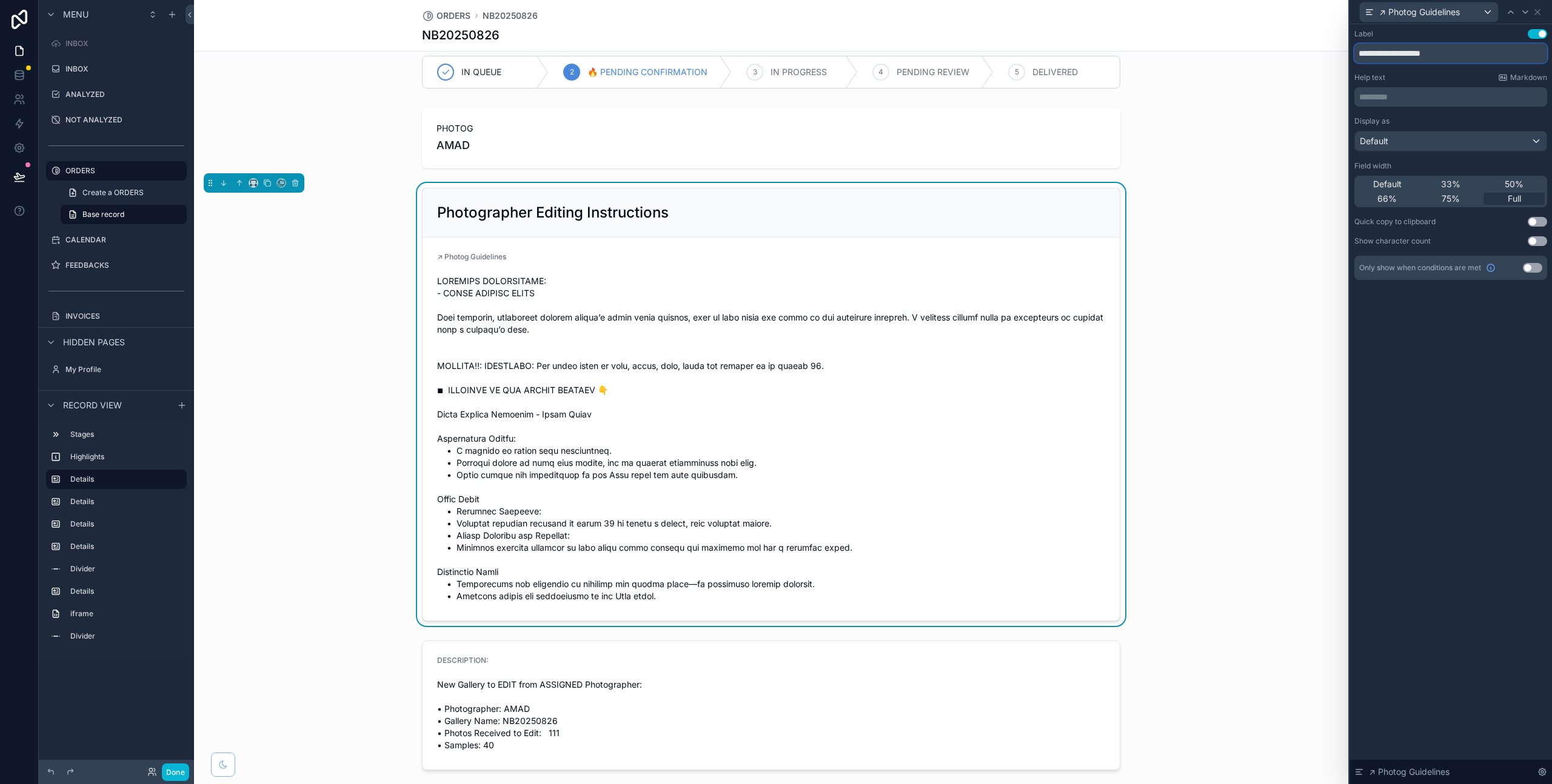
click at [1466, 51] on input "**********" at bounding box center [1451, 53] width 193 height 19
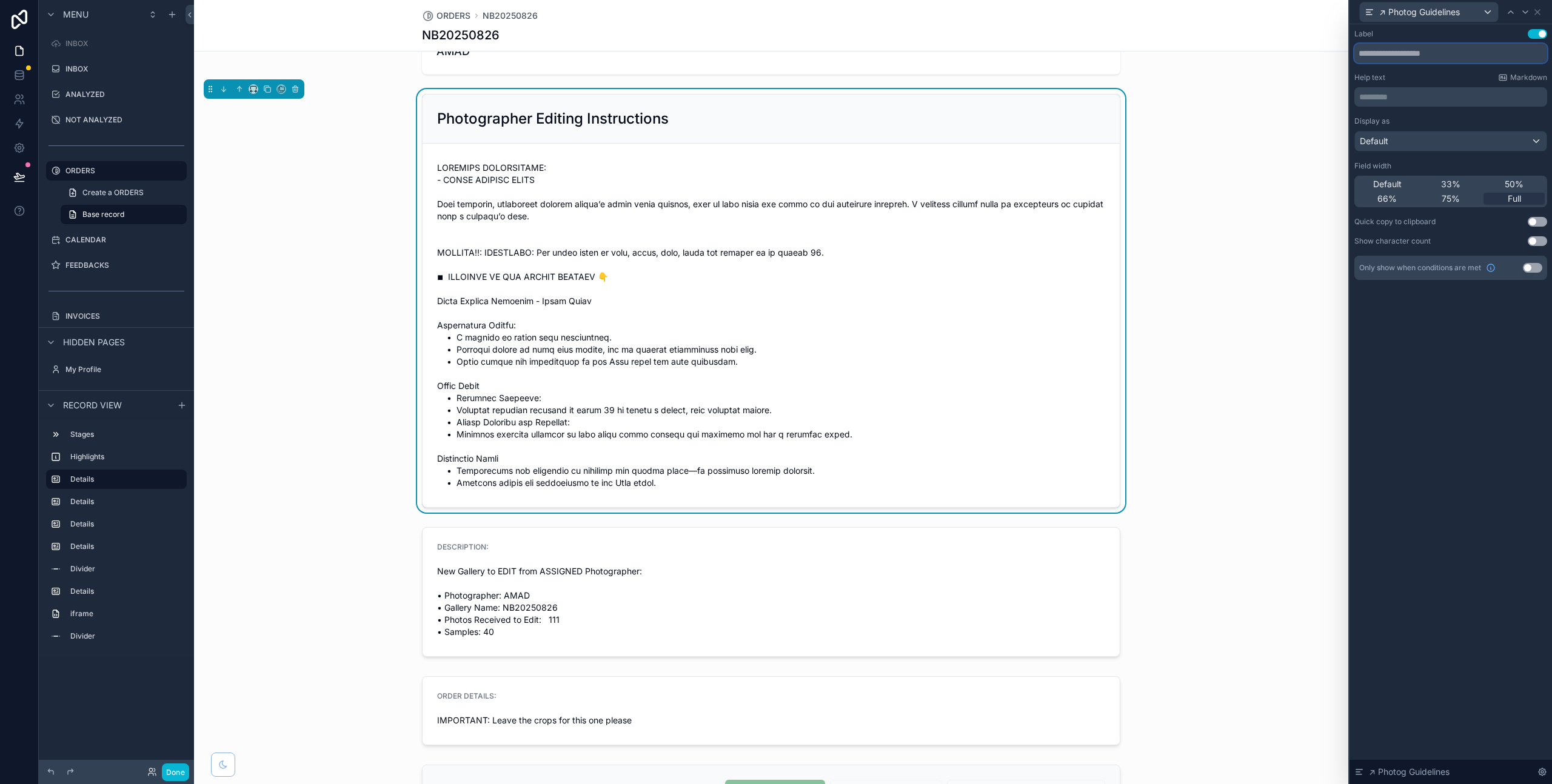
scroll to position [94, 0]
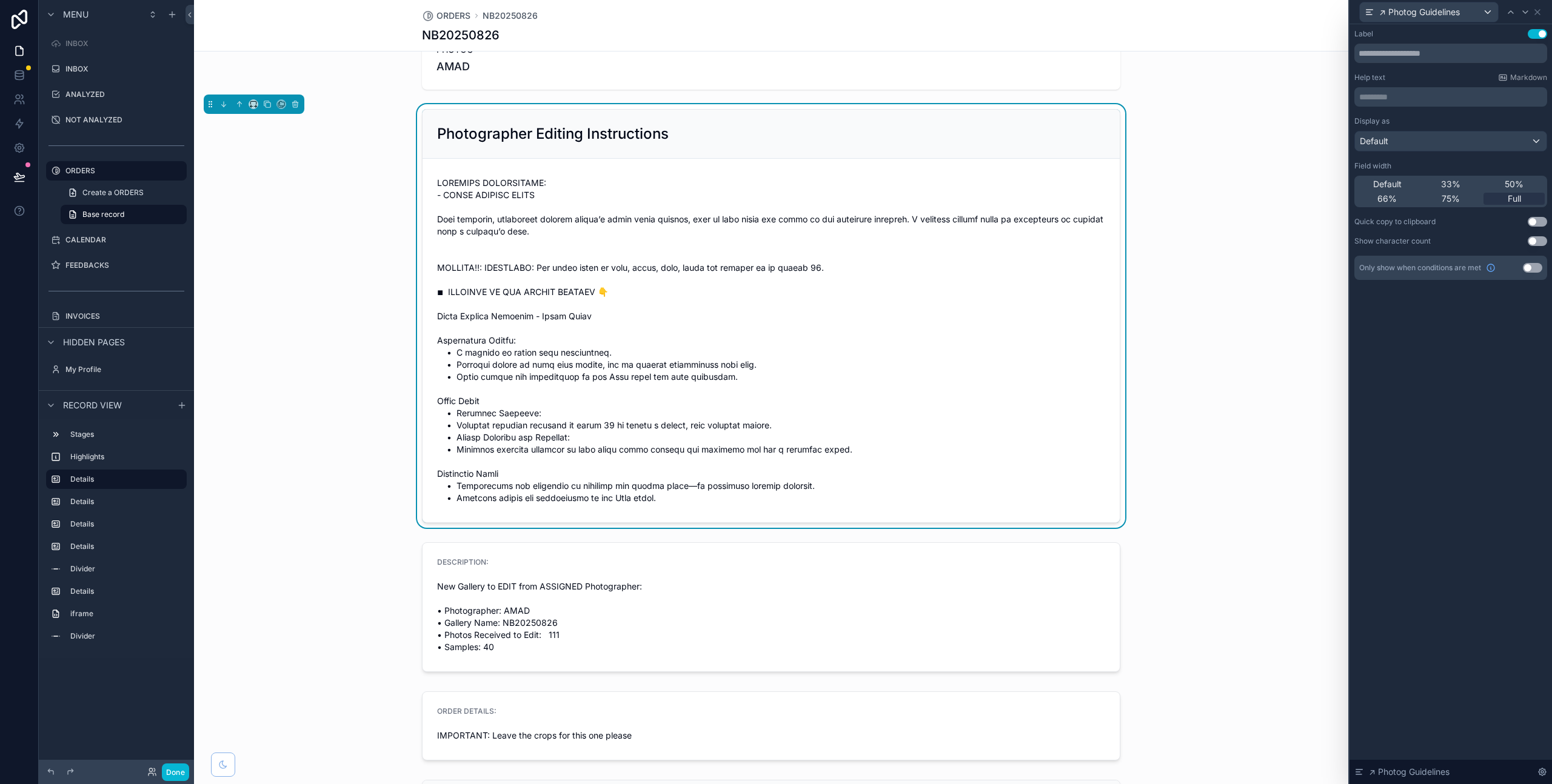
click at [1002, 248] on span "scrollable content" at bounding box center [771, 341] width 668 height 328
click at [171, 774] on button "Done" at bounding box center [176, 772] width 27 height 17
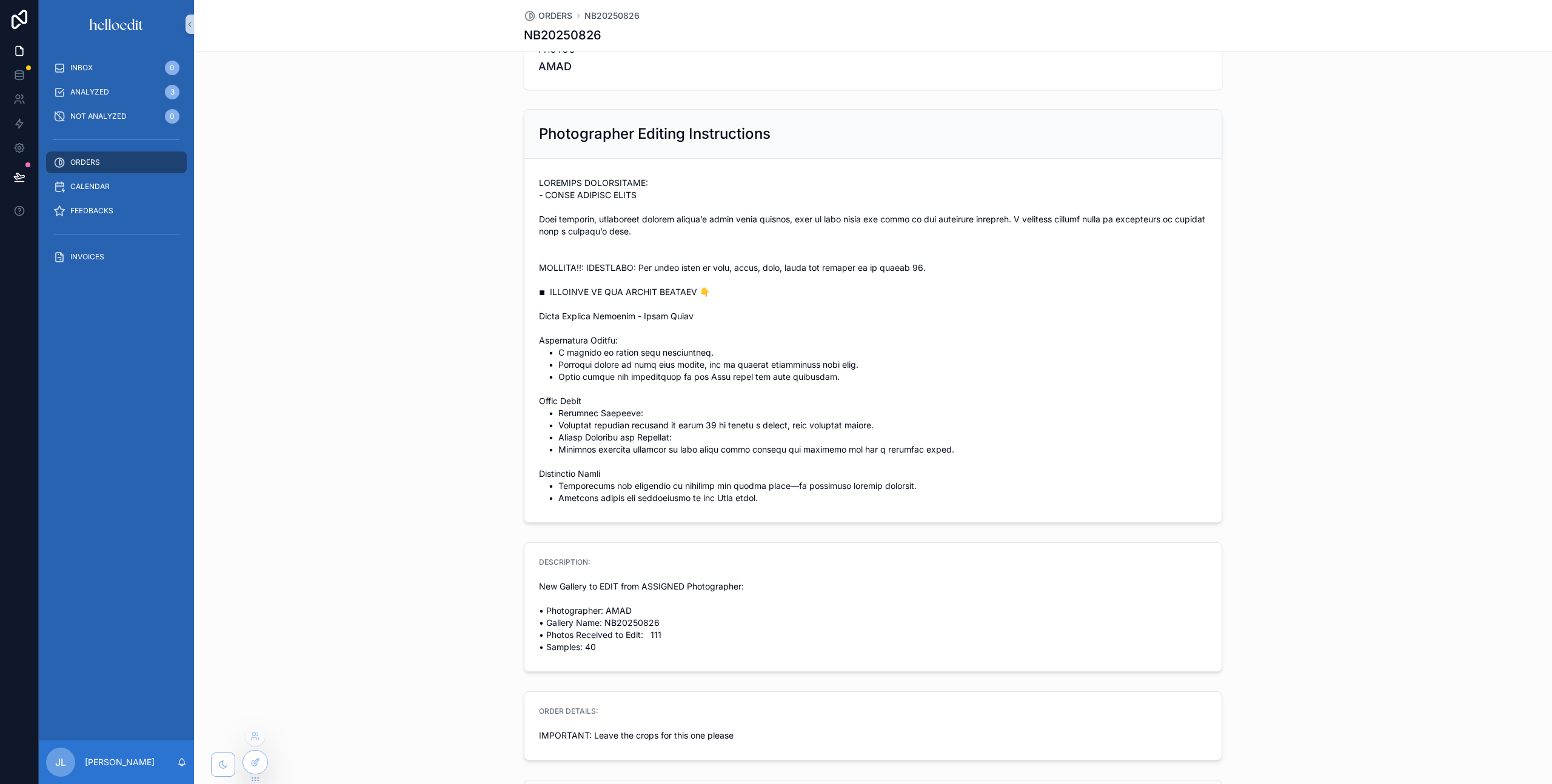
click at [255, 767] on icon at bounding box center [255, 762] width 9 height 9
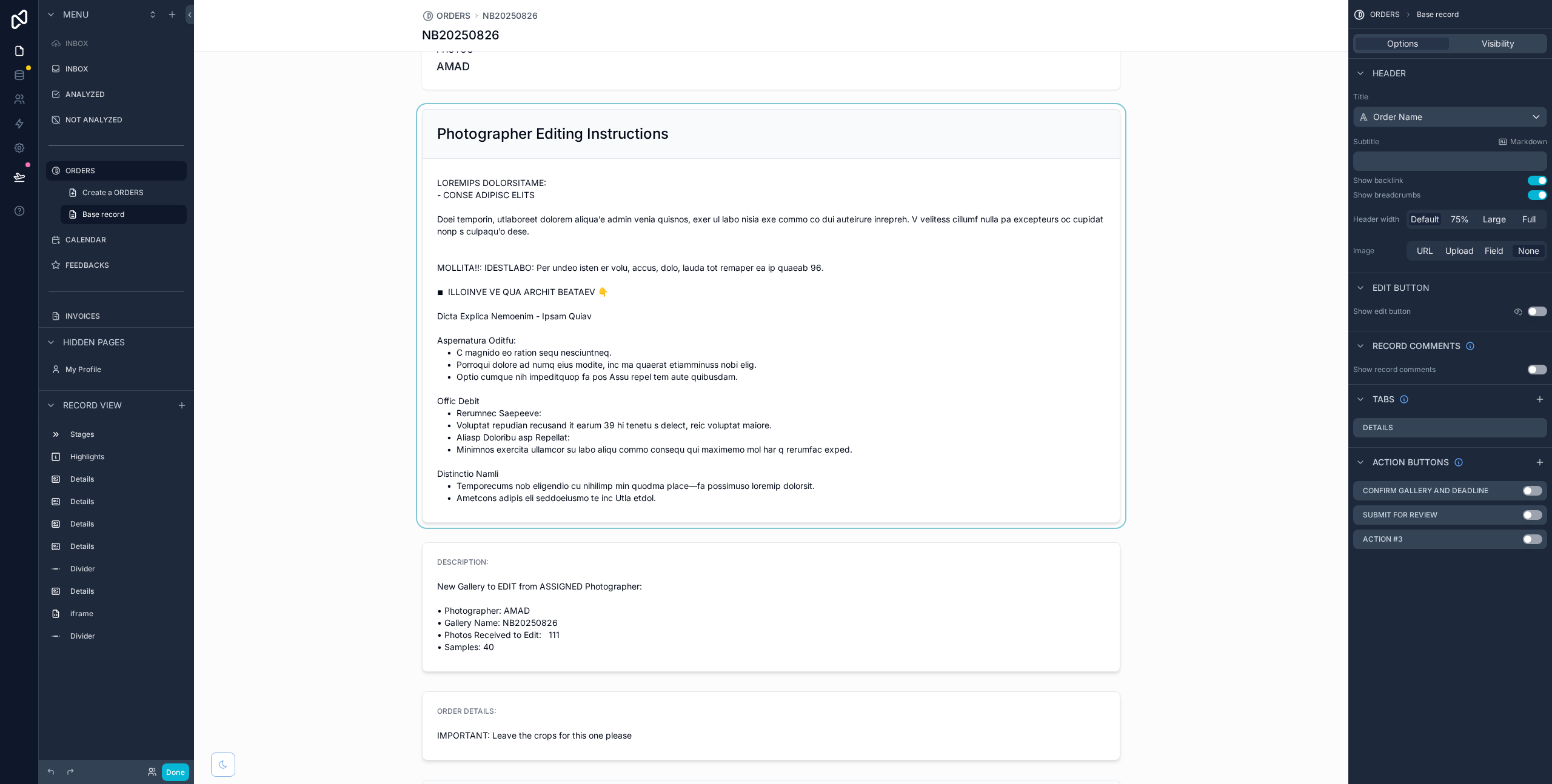
click at [581, 249] on div "scrollable content" at bounding box center [771, 316] width 1154 height 423
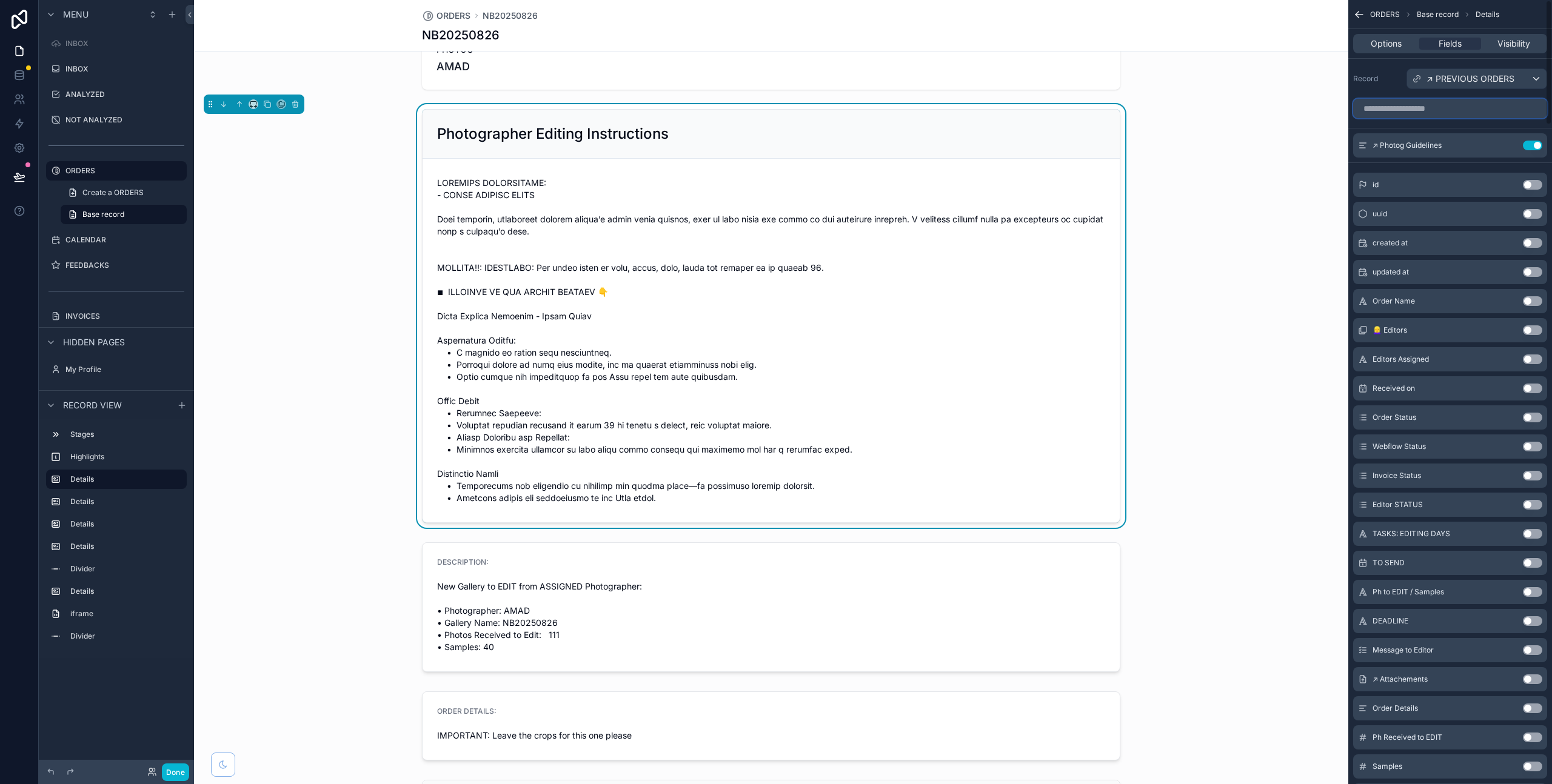
click at [1415, 112] on input "scrollable content" at bounding box center [1450, 108] width 194 height 19
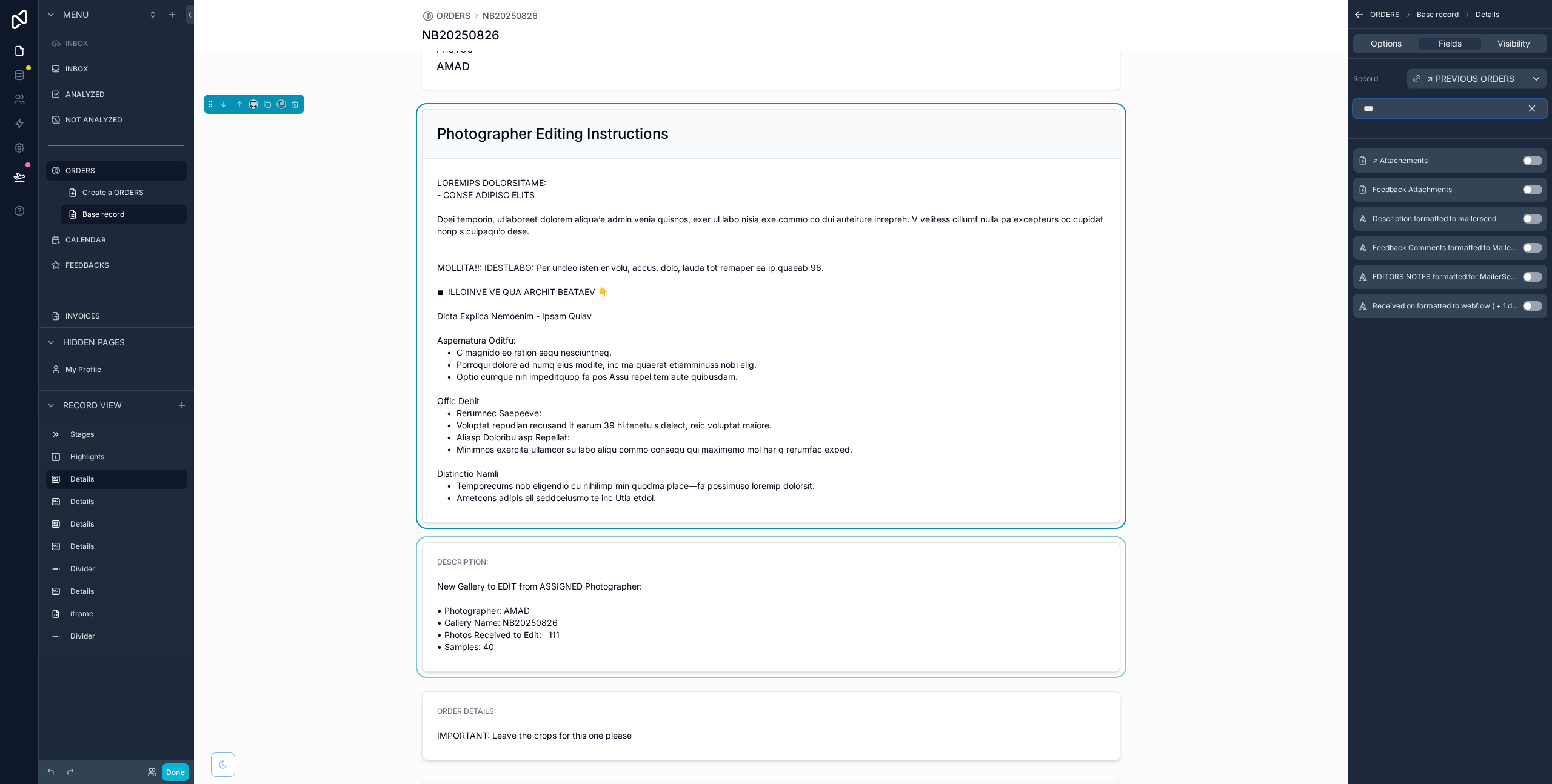
type input "***"
click at [605, 617] on div "scrollable content" at bounding box center [771, 608] width 1154 height 140
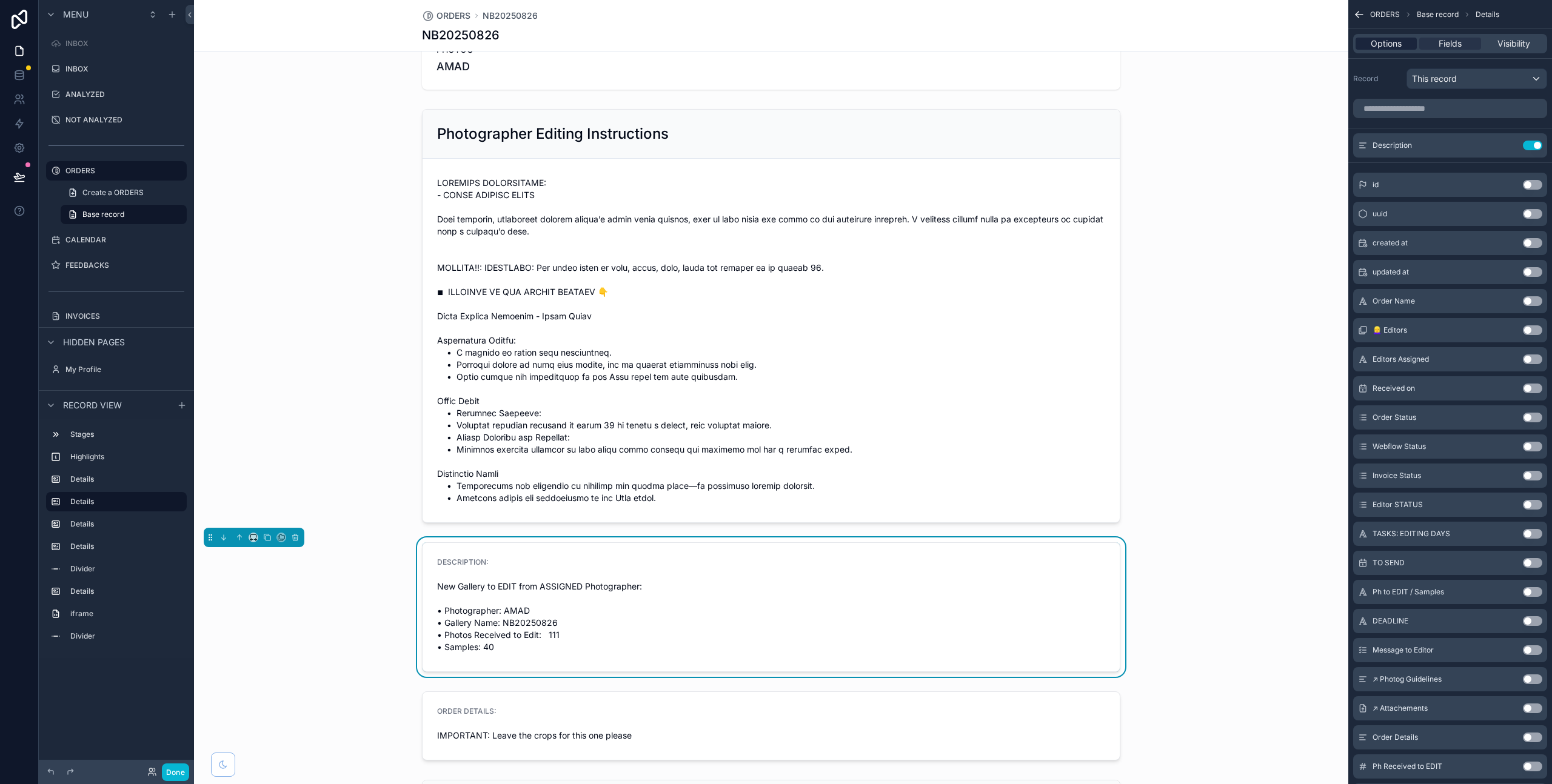
click at [1397, 46] on span "Options" at bounding box center [1386, 43] width 31 height 12
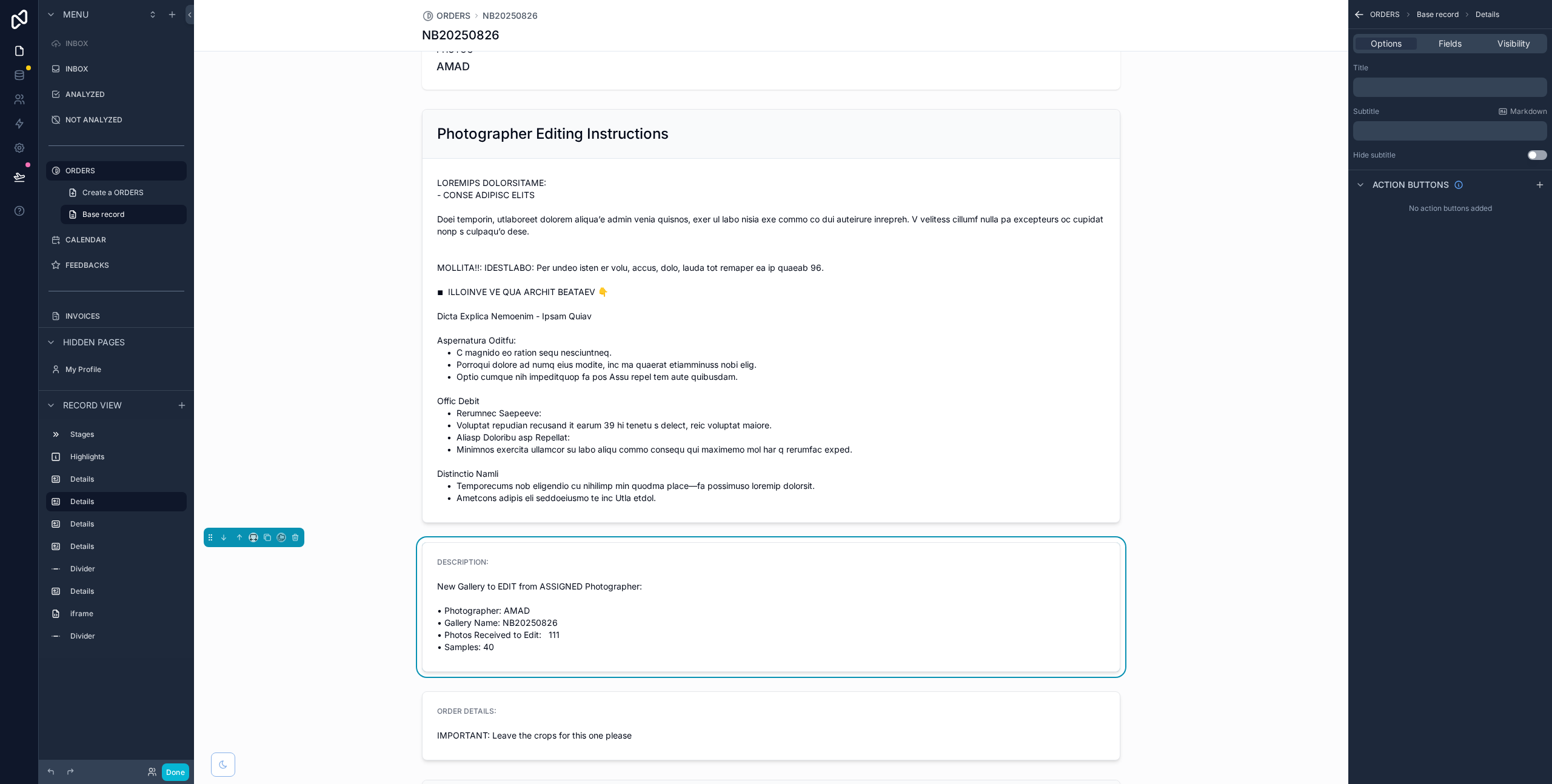
click at [1399, 79] on div "﻿" at bounding box center [1450, 87] width 194 height 19
click at [1378, 78] on div "﻿" at bounding box center [1450, 87] width 194 height 19
click at [1378, 89] on p "﻿" at bounding box center [1451, 86] width 187 height 9
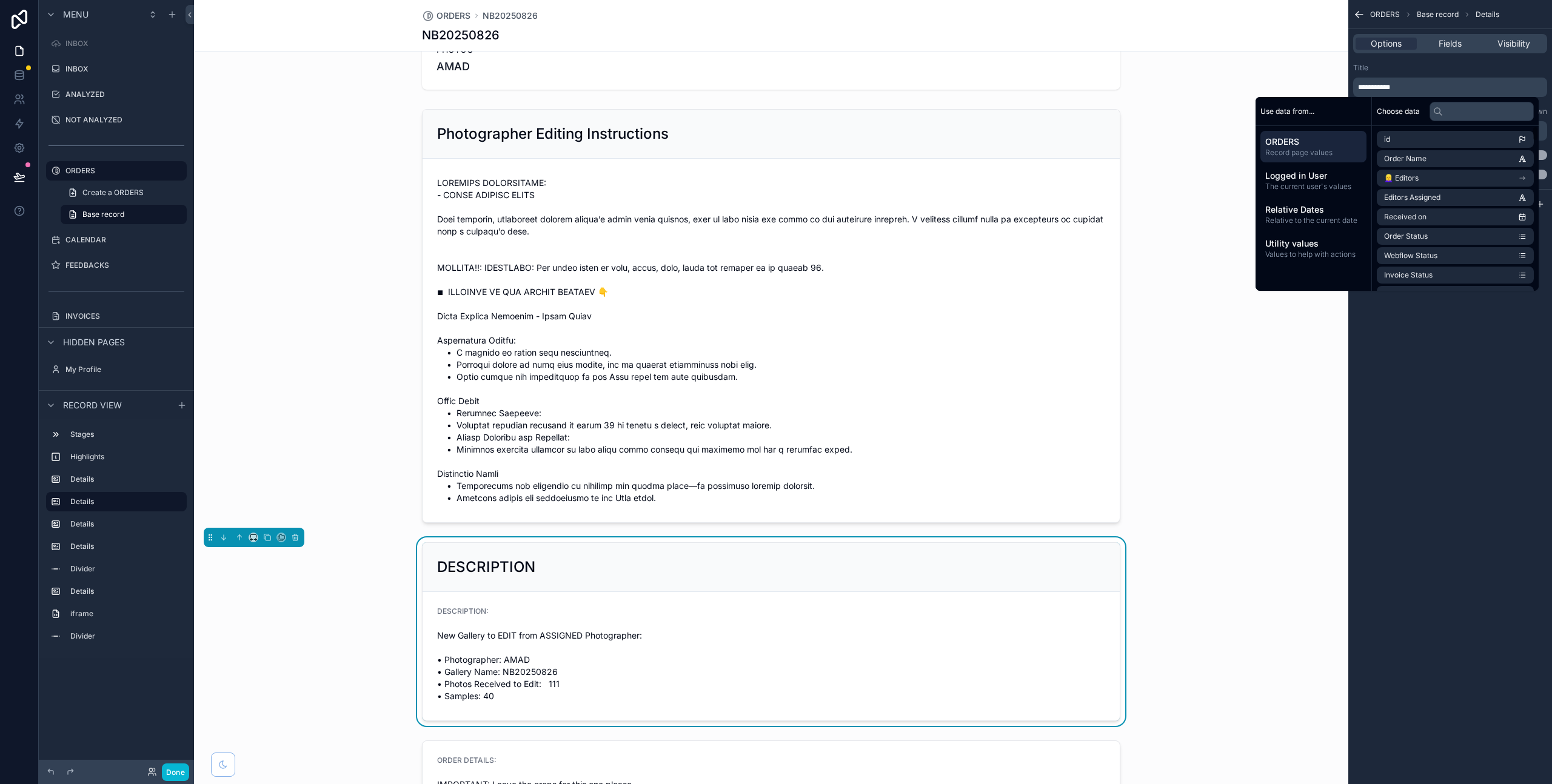
click at [1475, 382] on div "**********" at bounding box center [1450, 392] width 204 height 784
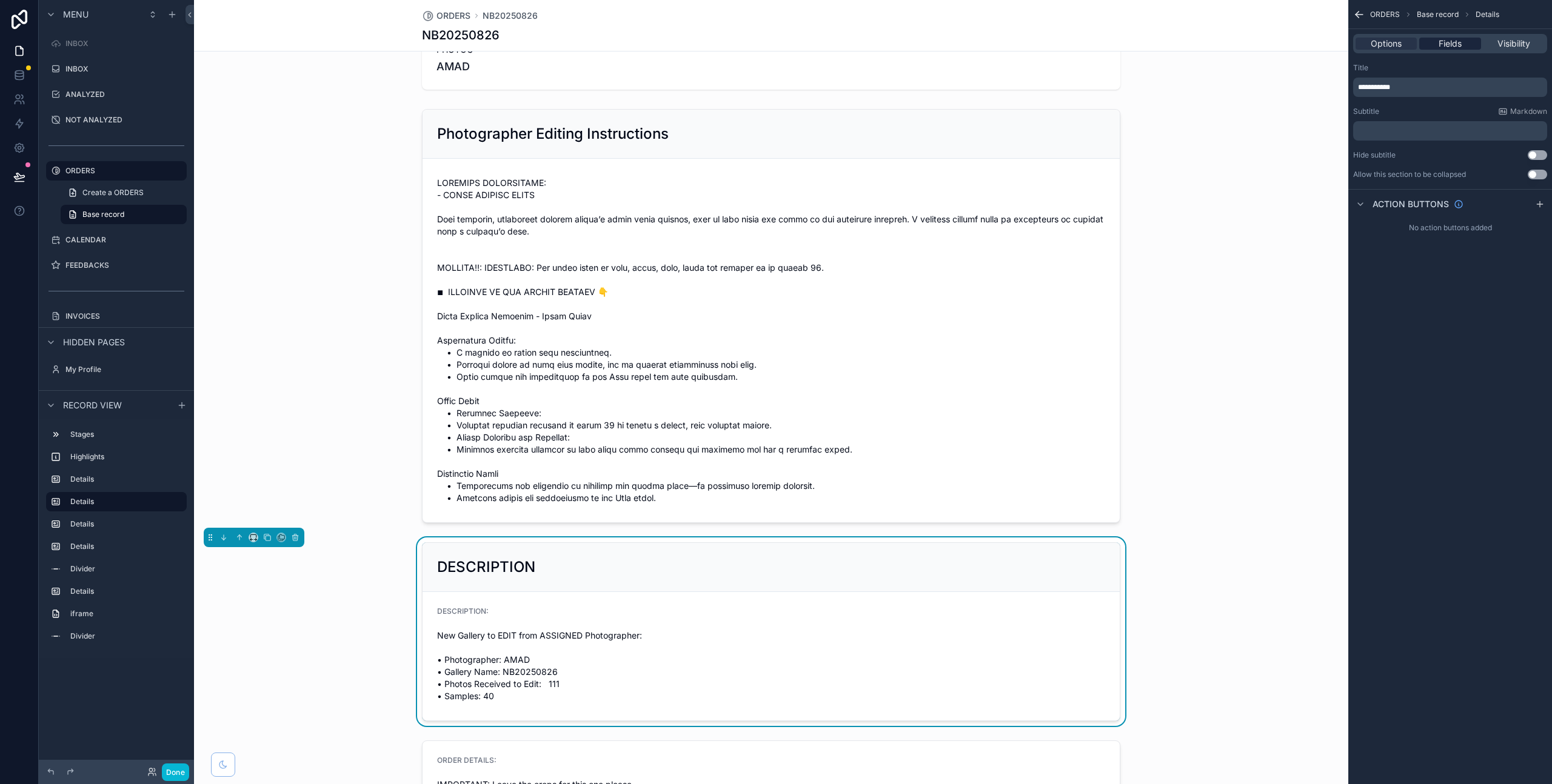
click at [1435, 48] on div "Fields" at bounding box center [1450, 43] width 61 height 12
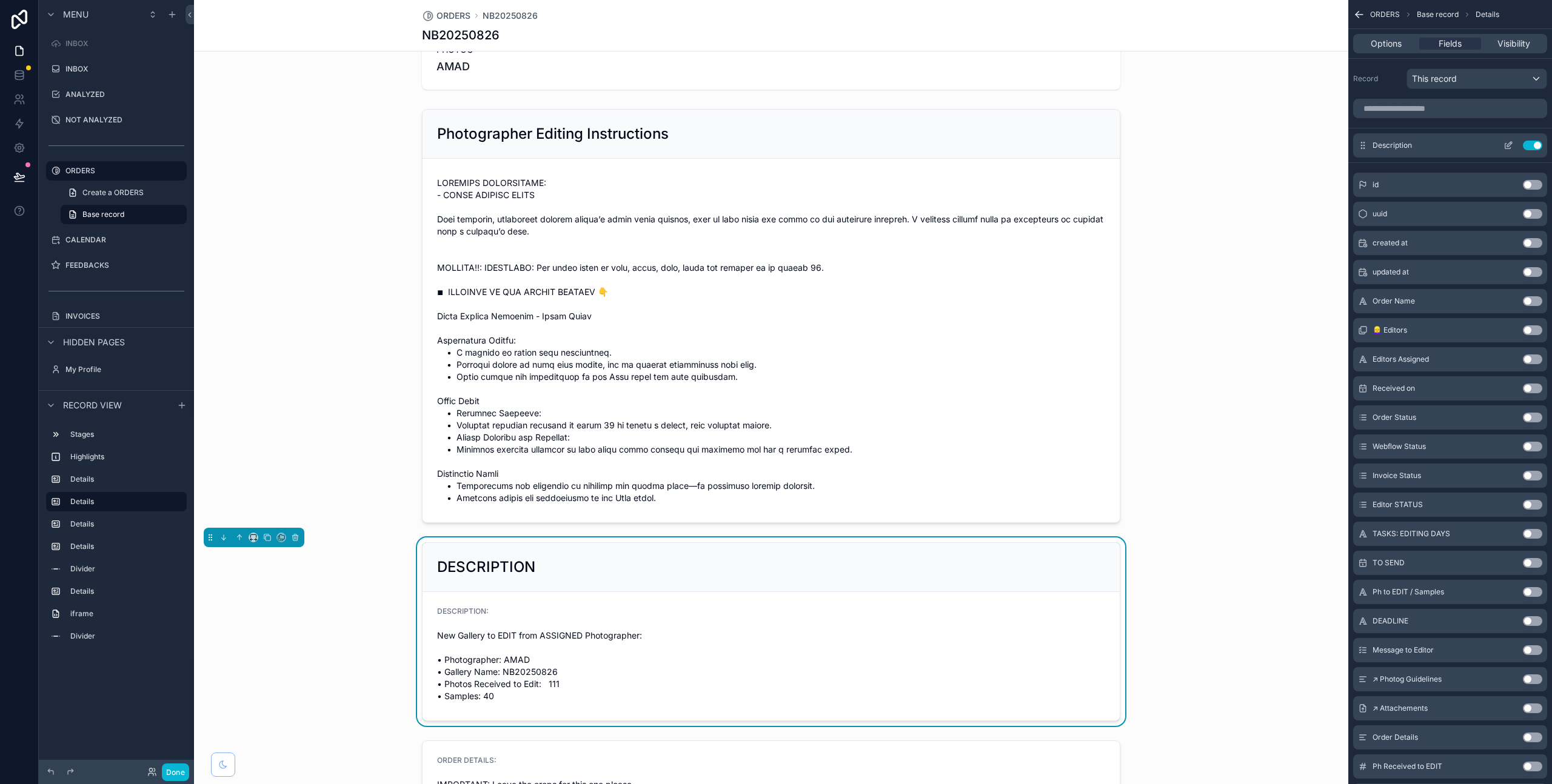
click at [1532, 144] on button "Use setting" at bounding box center [1533, 145] width 19 height 9
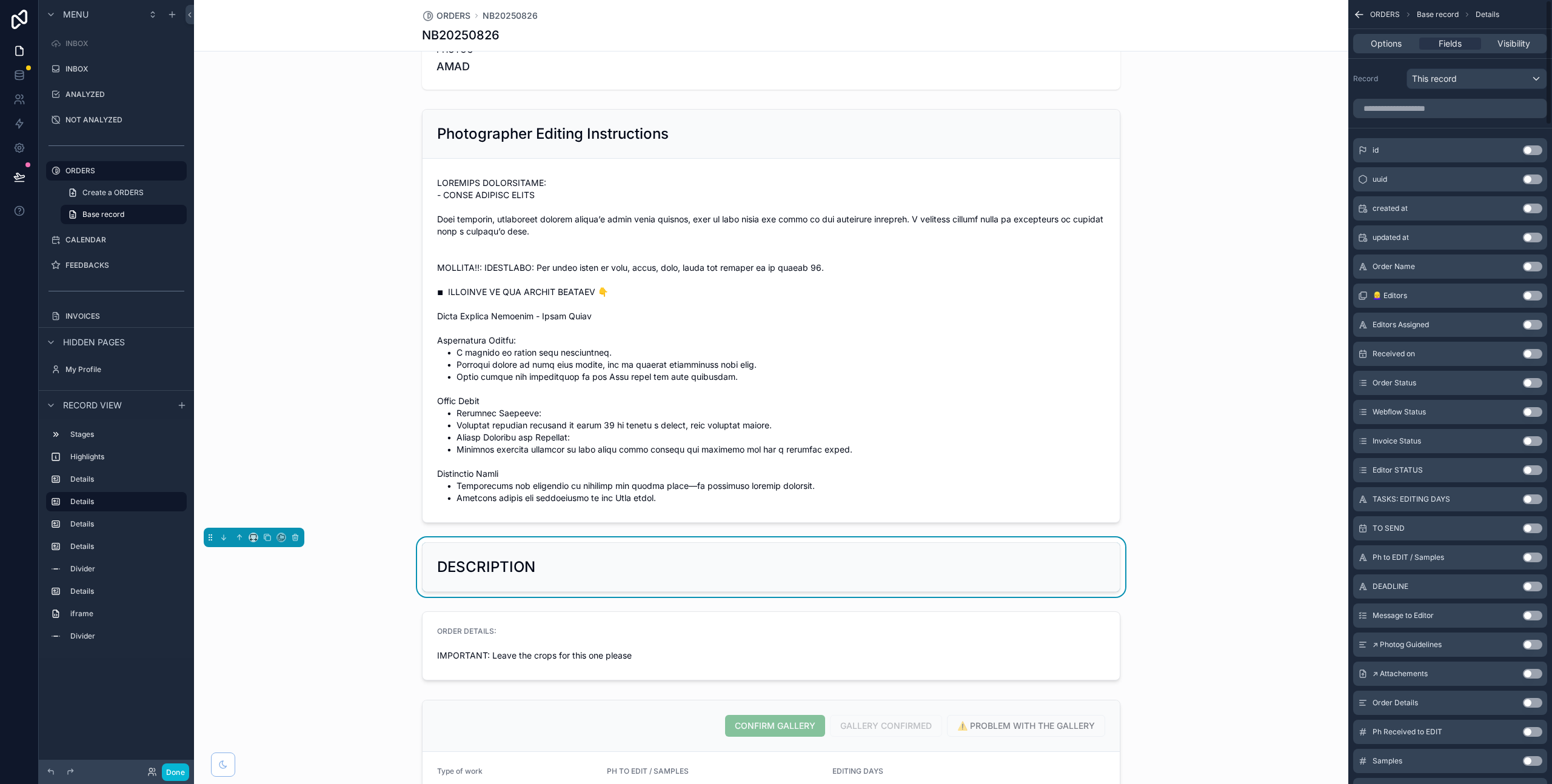
click at [1532, 151] on button "Use setting" at bounding box center [1533, 150] width 19 height 9
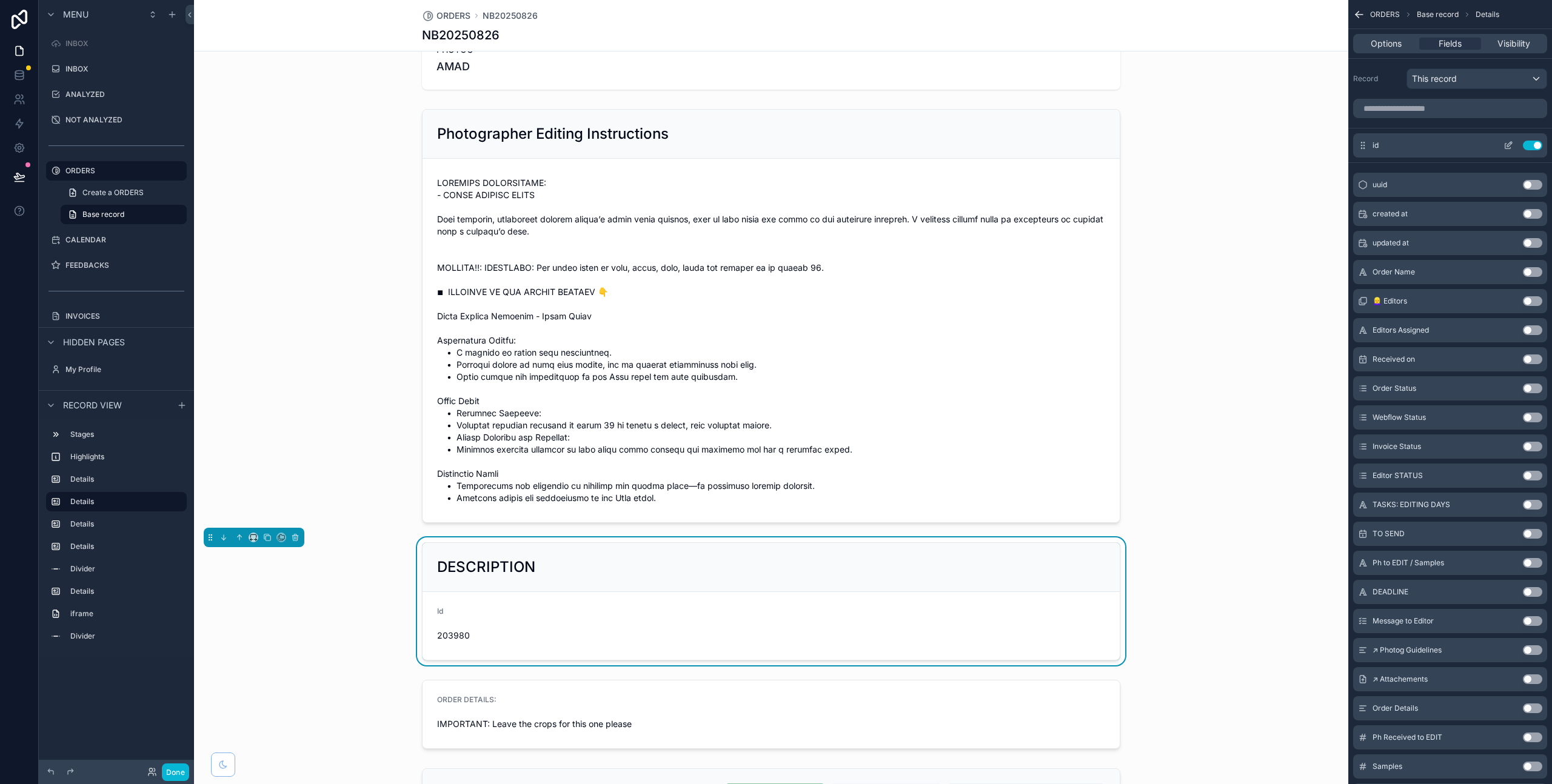
click at [1532, 147] on button "Use setting" at bounding box center [1533, 145] width 19 height 9
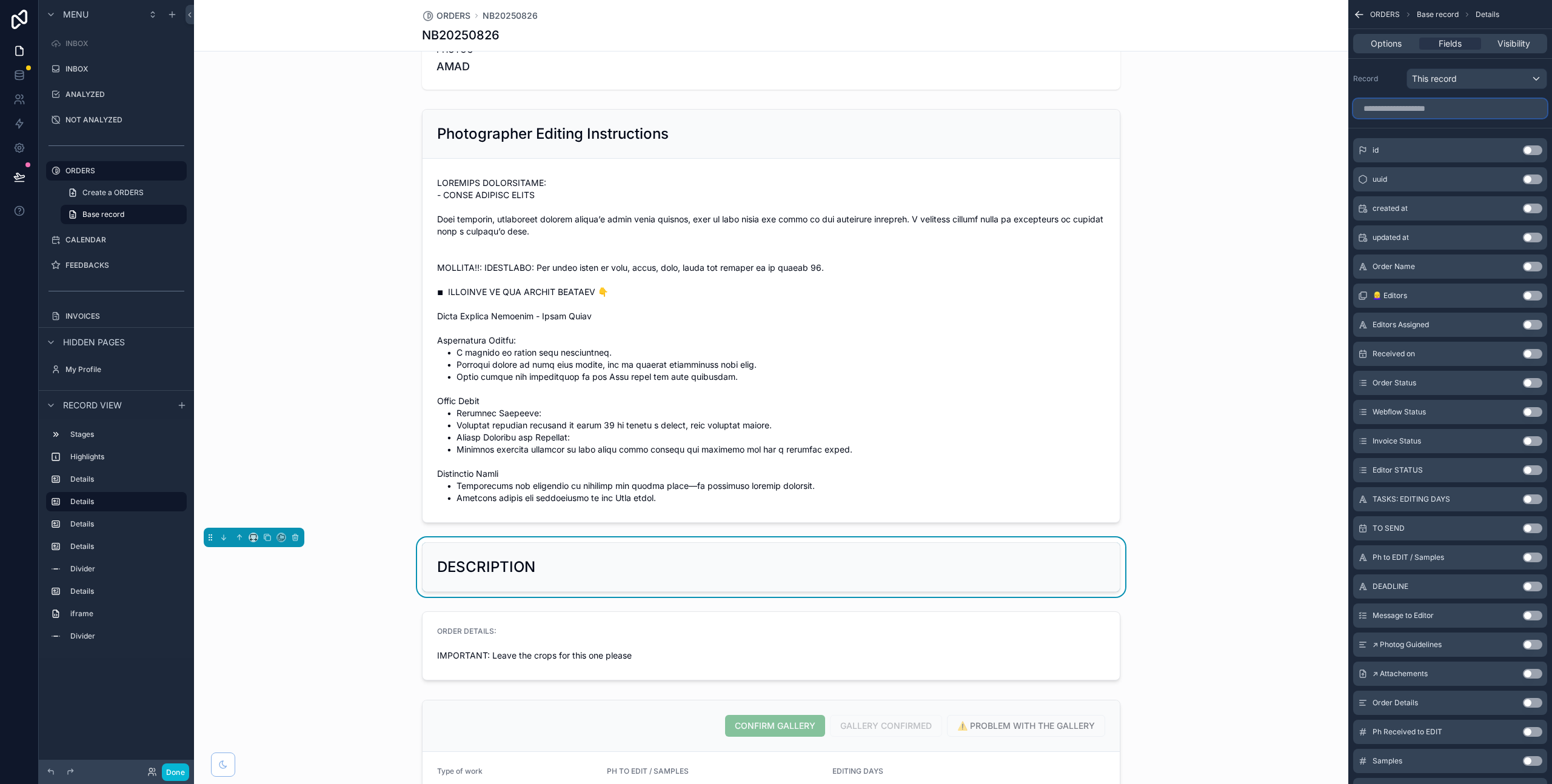
click at [1386, 110] on input "scrollable content" at bounding box center [1450, 108] width 194 height 19
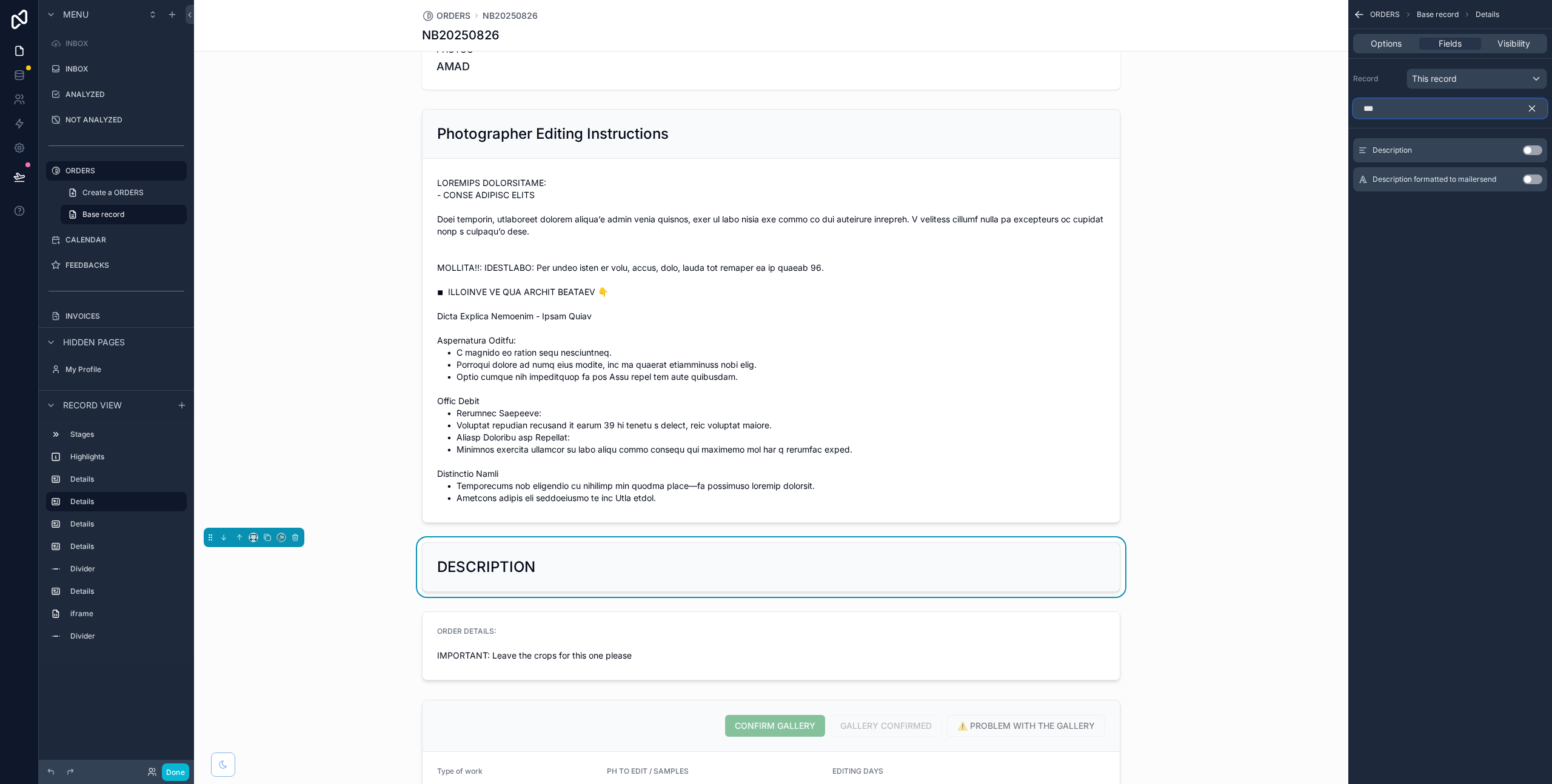
type input "***"
click at [1531, 153] on button "Use setting" at bounding box center [1533, 150] width 19 height 9
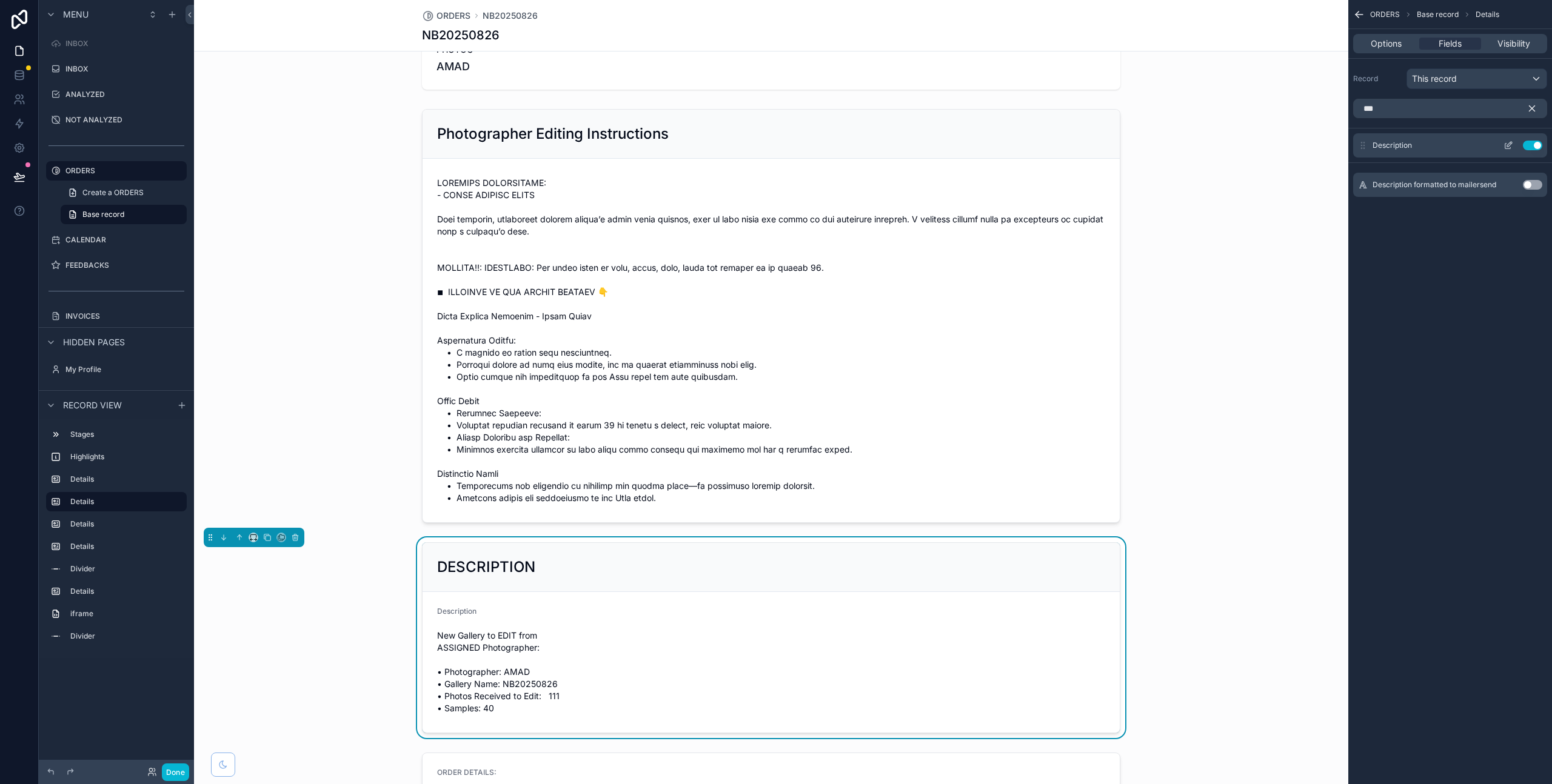
click at [1506, 146] on icon "scrollable content" at bounding box center [1508, 145] width 9 height 9
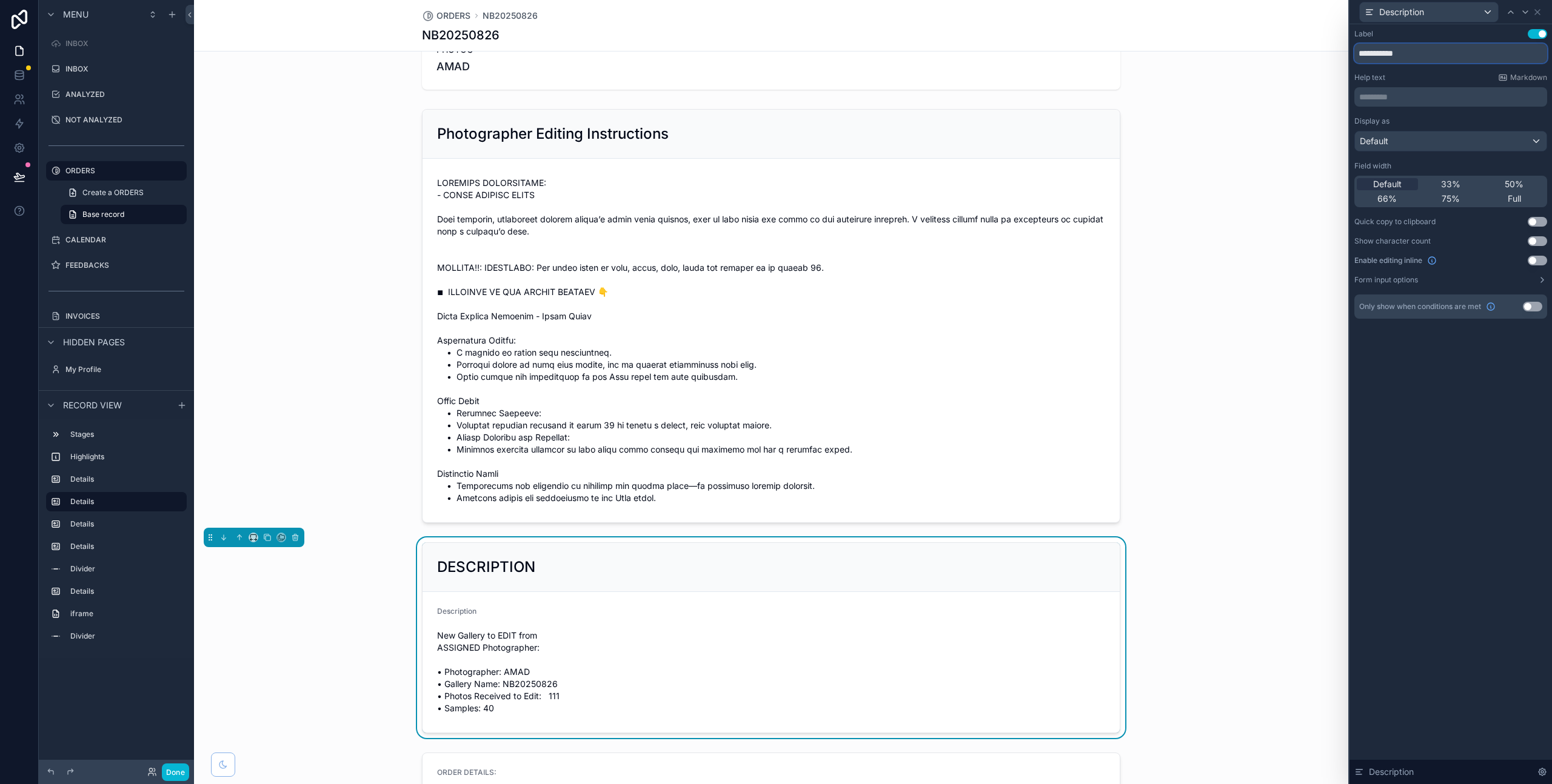
click at [1386, 60] on input "**********" at bounding box center [1451, 53] width 193 height 19
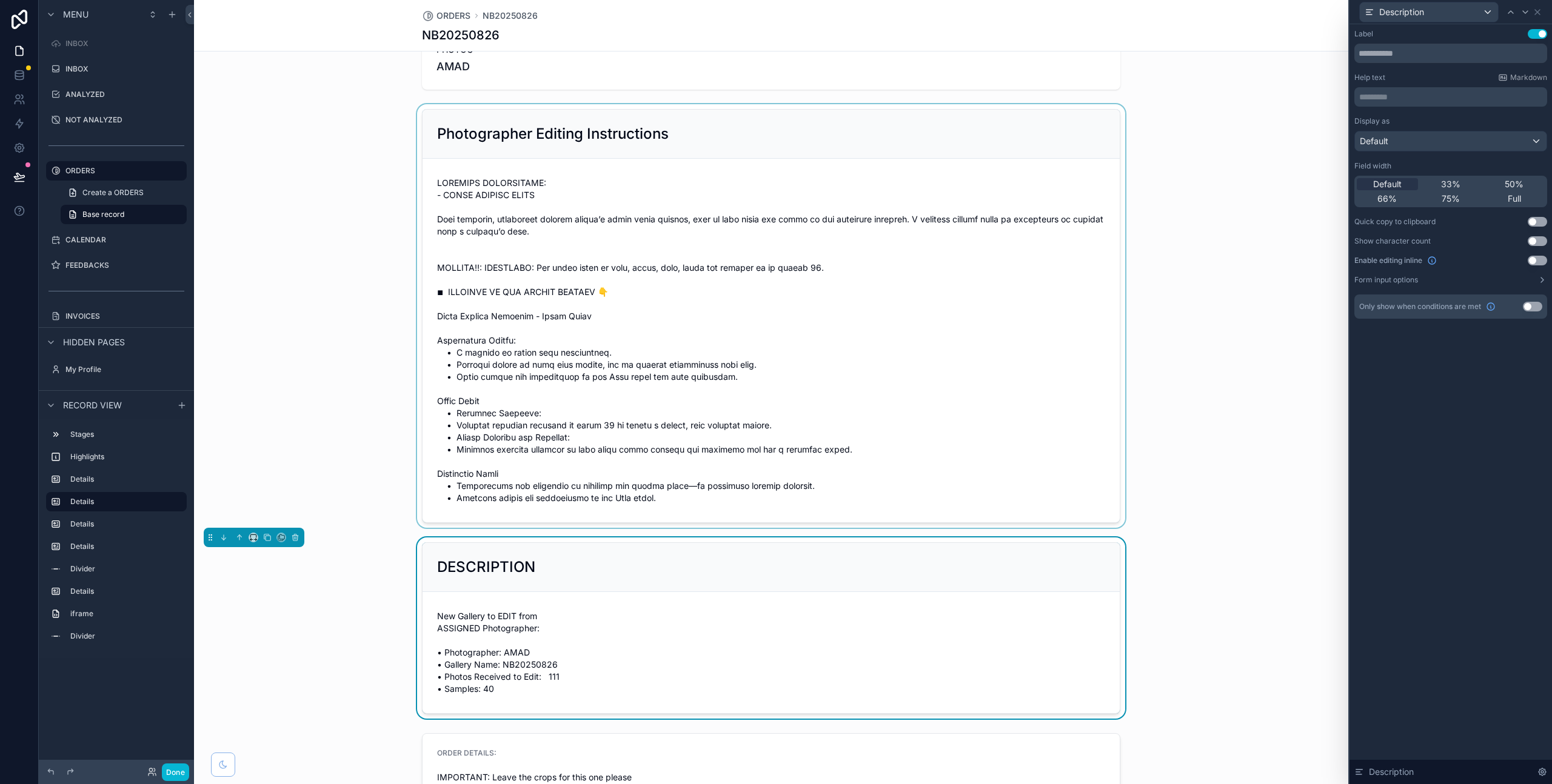
click at [1221, 319] on div "scrollable content" at bounding box center [771, 316] width 1154 height 423
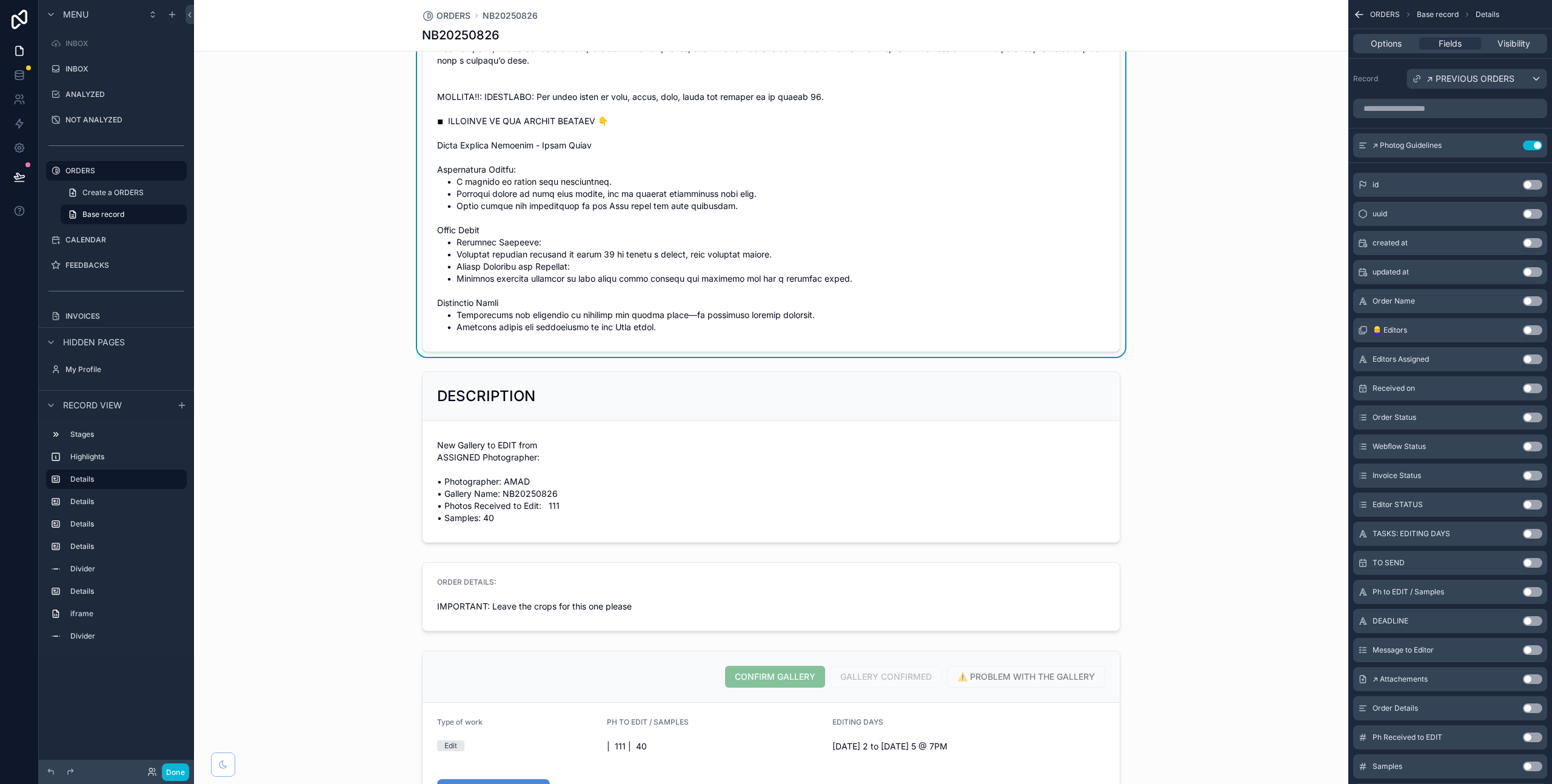
scroll to position [273, 0]
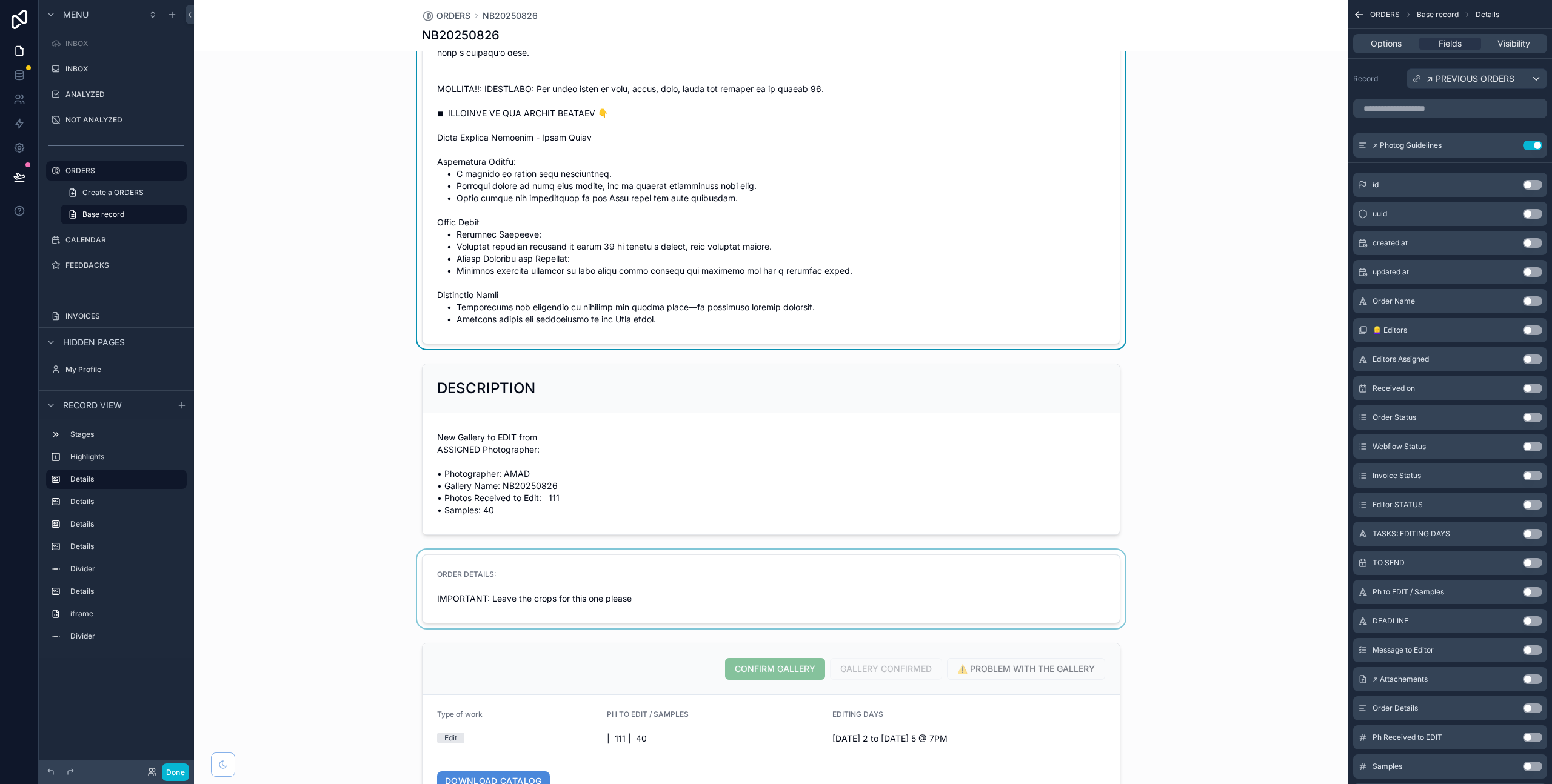
click at [660, 609] on div "scrollable content" at bounding box center [771, 589] width 1154 height 78
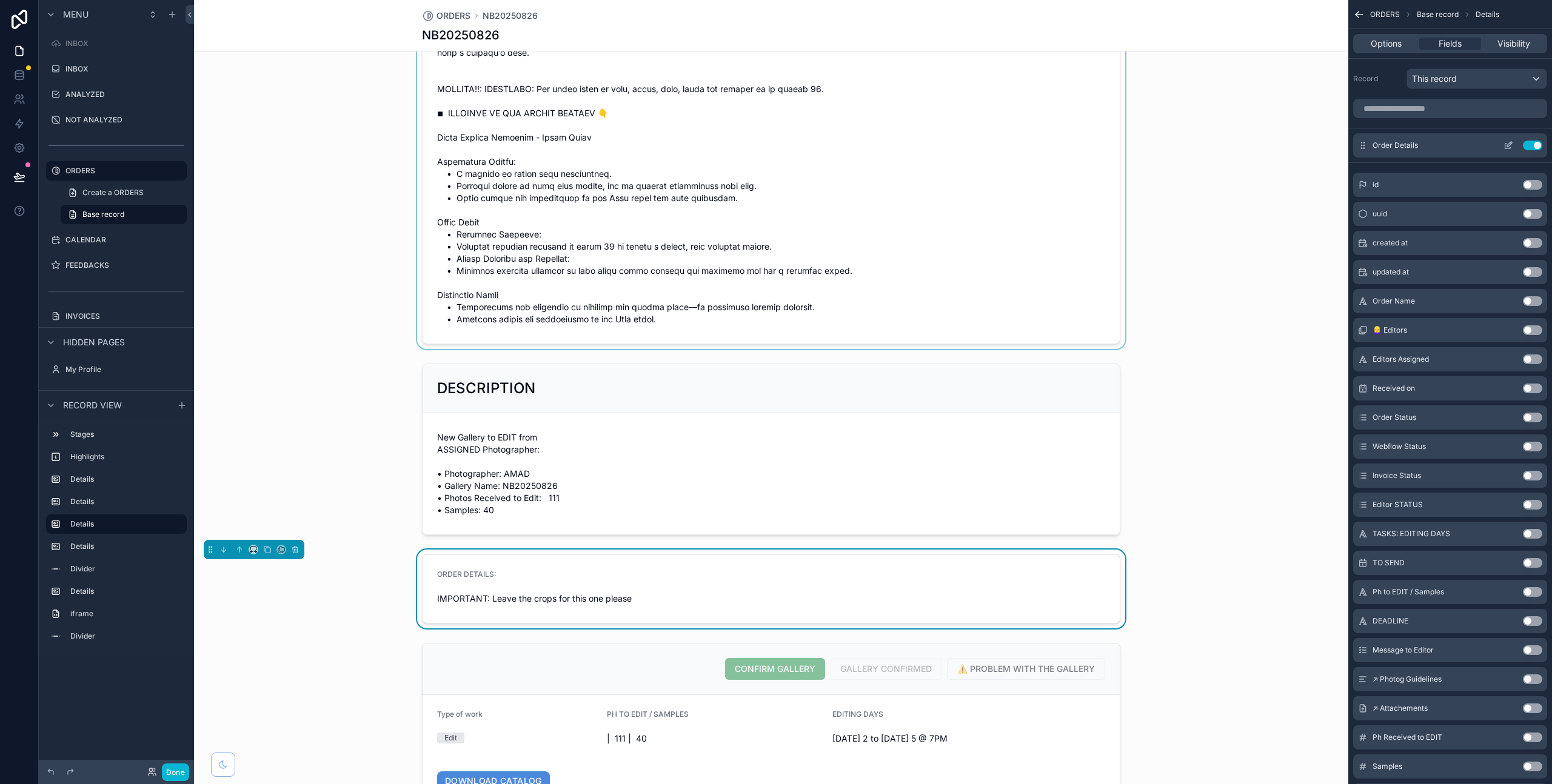
click at [1508, 146] on icon "scrollable content" at bounding box center [1508, 145] width 9 height 9
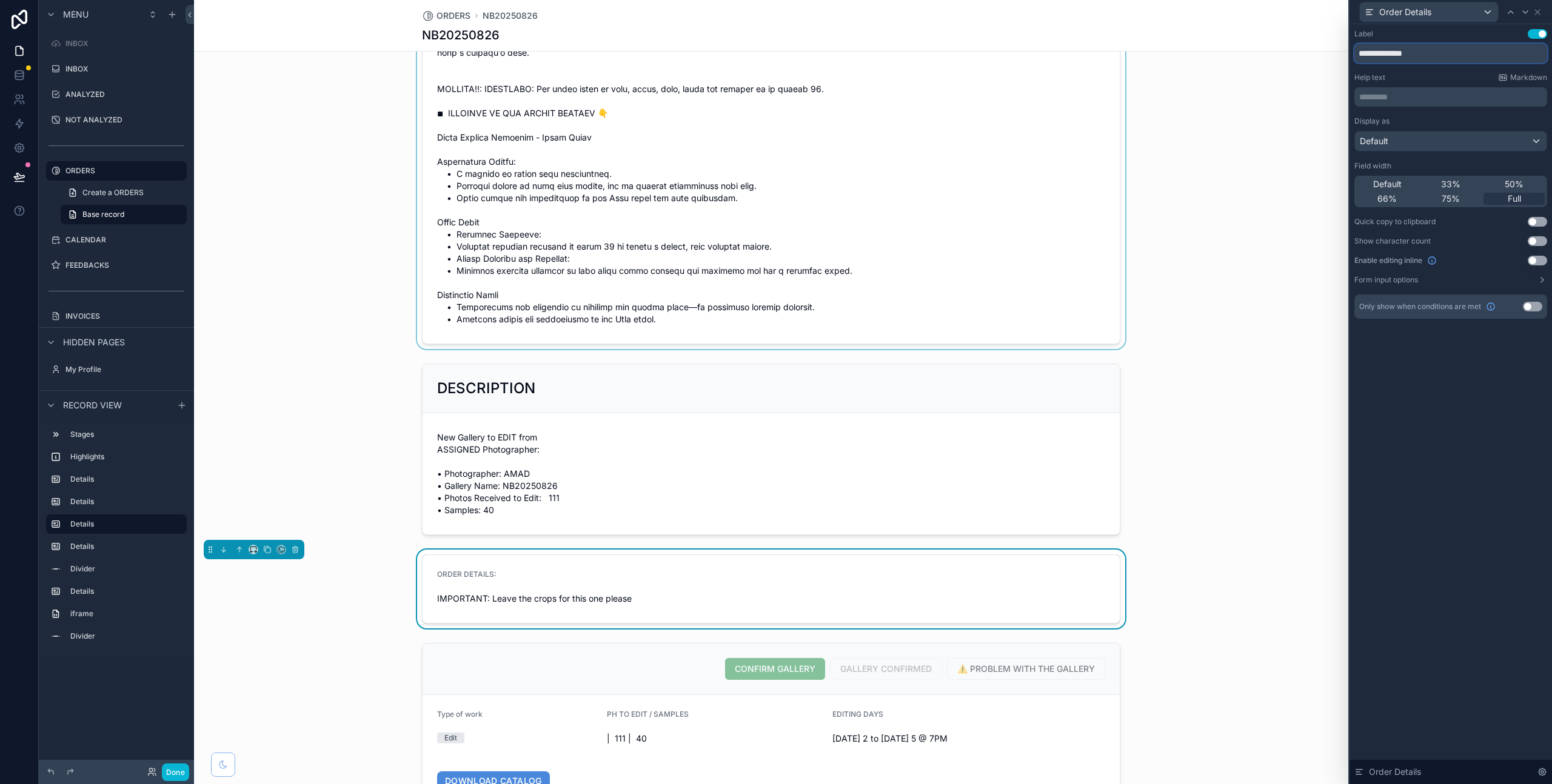
click at [1381, 56] on input "**********" at bounding box center [1451, 53] width 193 height 19
click at [1544, 34] on button "Use setting" at bounding box center [1537, 33] width 19 height 9
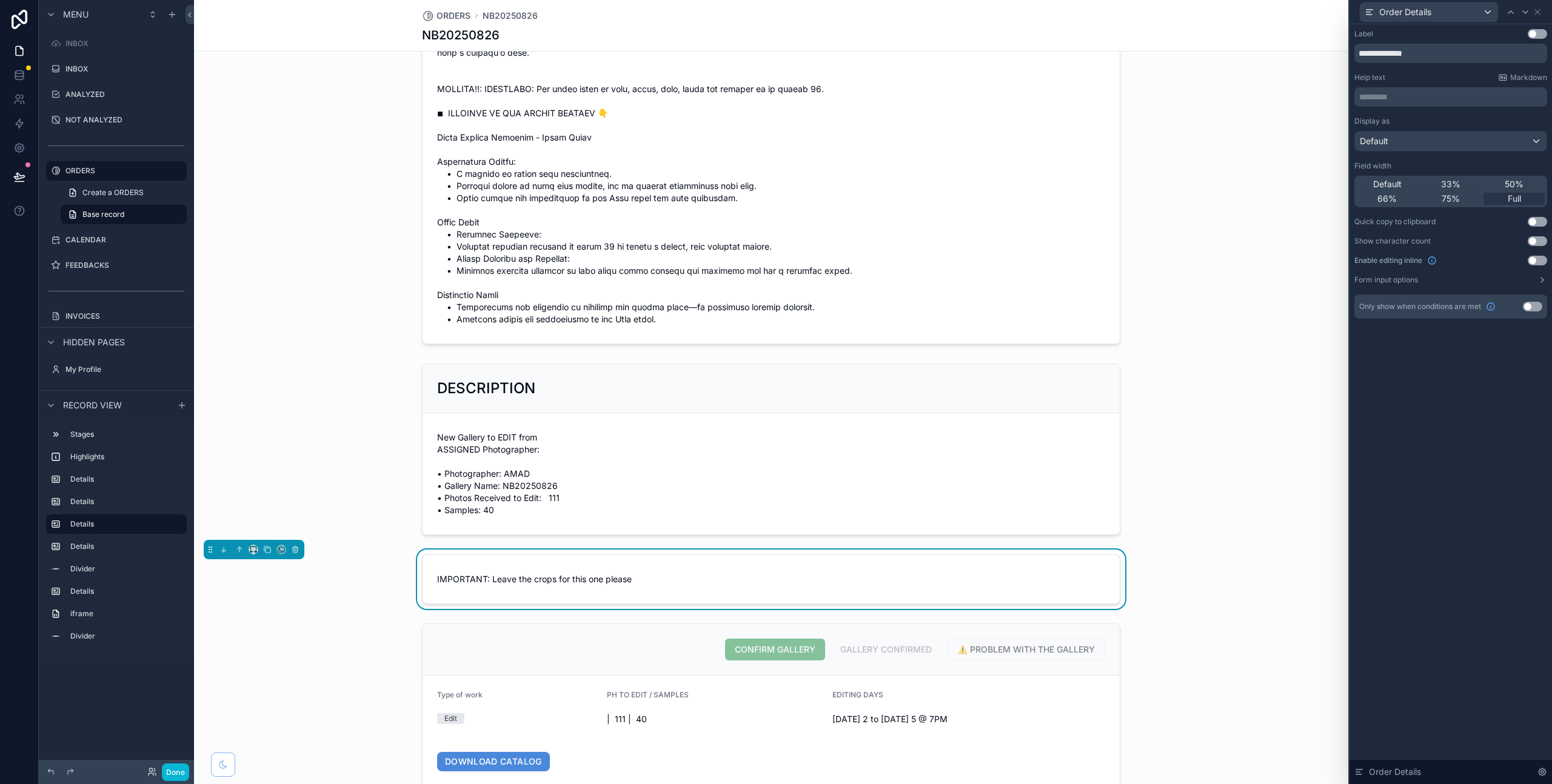
click at [1473, 41] on div "**********" at bounding box center [1451, 45] width 193 height 34
click at [1489, 14] on div "Order Details" at bounding box center [1429, 12] width 138 height 19
click at [1489, 14] on div at bounding box center [1450, 392] width 202 height 784
click at [1515, 11] on icon at bounding box center [1510, 12] width 9 height 9
click at [1539, 9] on icon at bounding box center [1537, 12] width 5 height 5
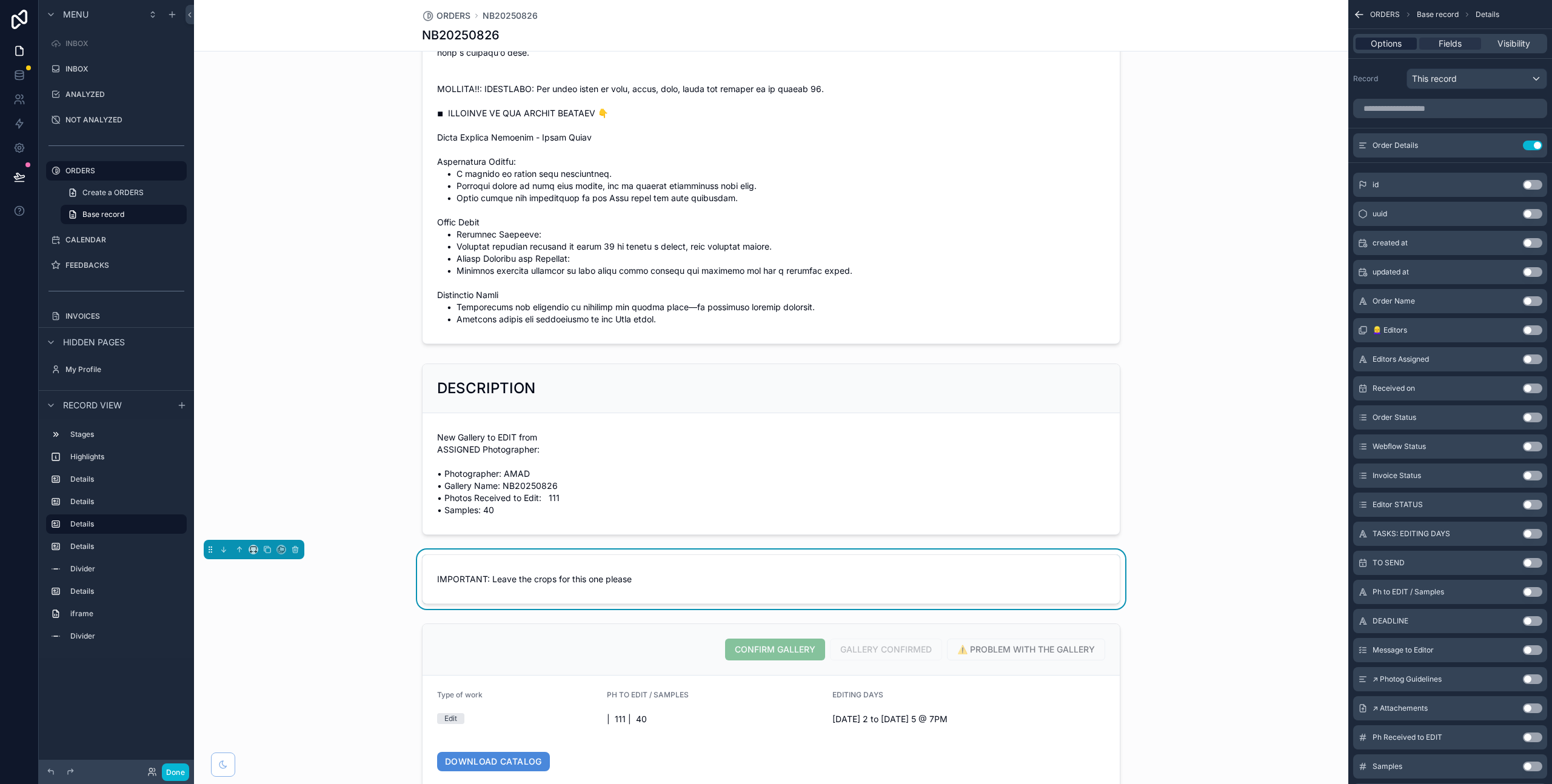
click at [1383, 44] on span "Options" at bounding box center [1386, 43] width 31 height 12
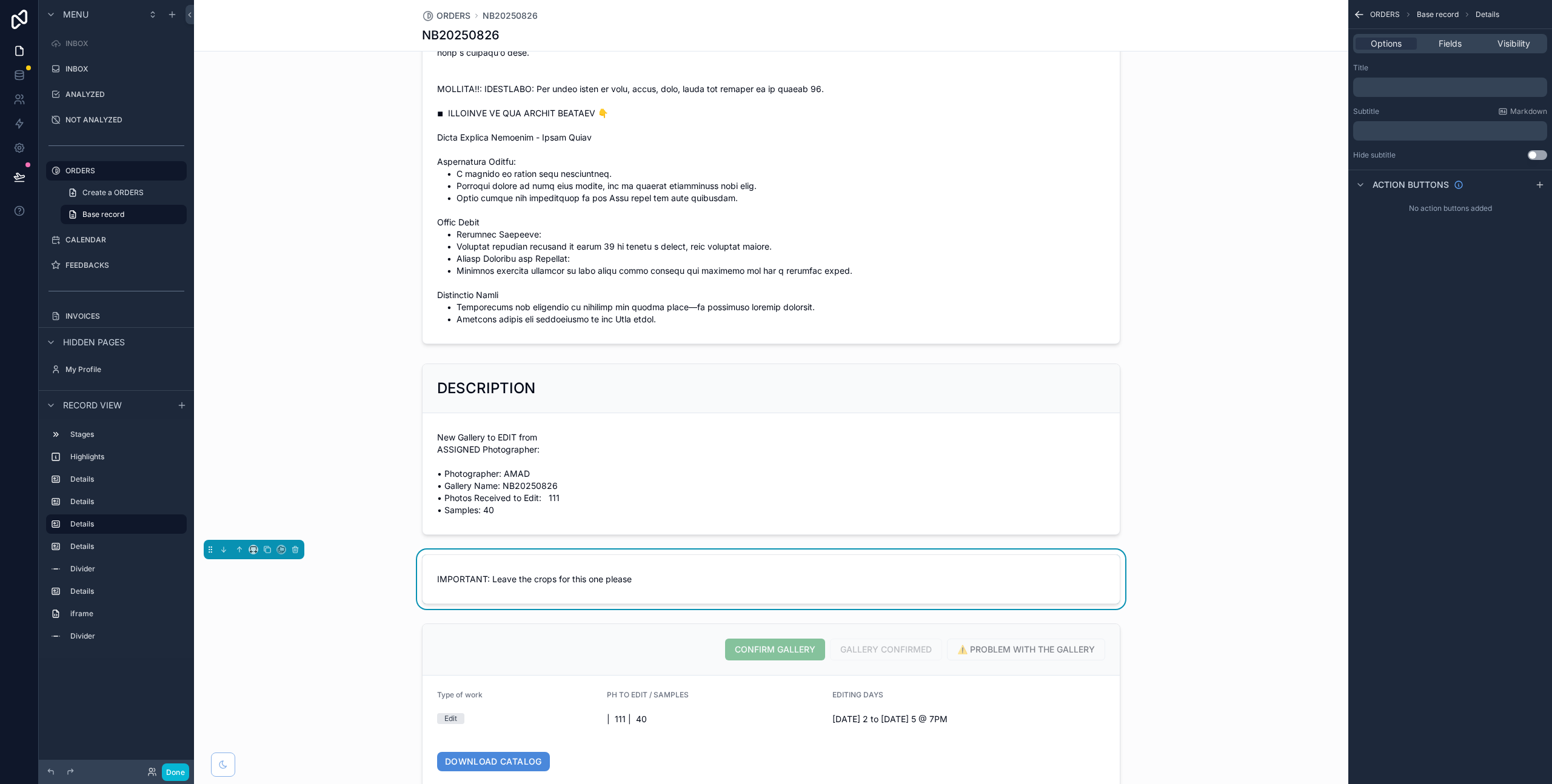
click at [1389, 82] on p "﻿" at bounding box center [1451, 86] width 187 height 9
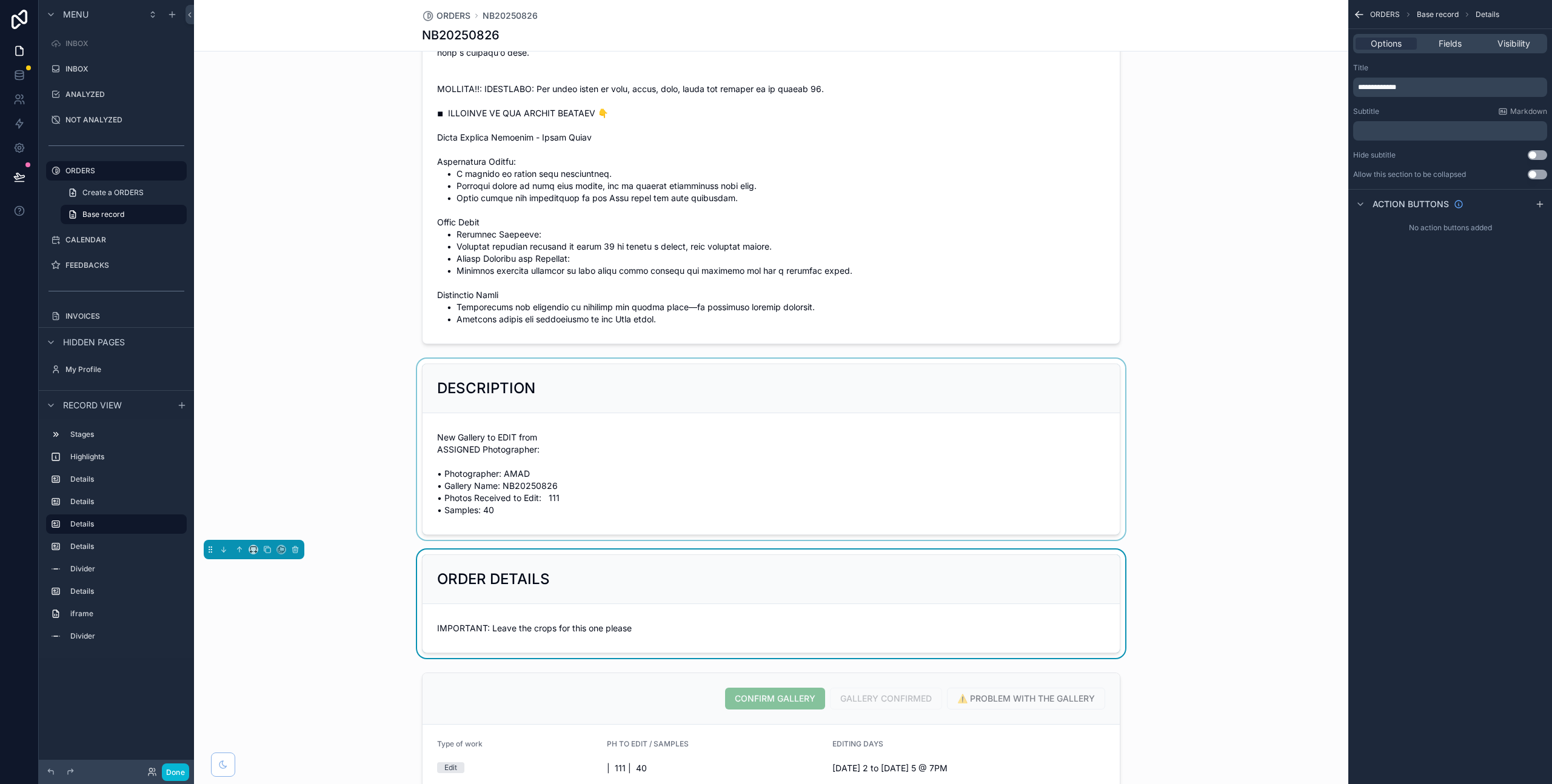
click at [1201, 420] on div "scrollable content" at bounding box center [771, 449] width 1154 height 181
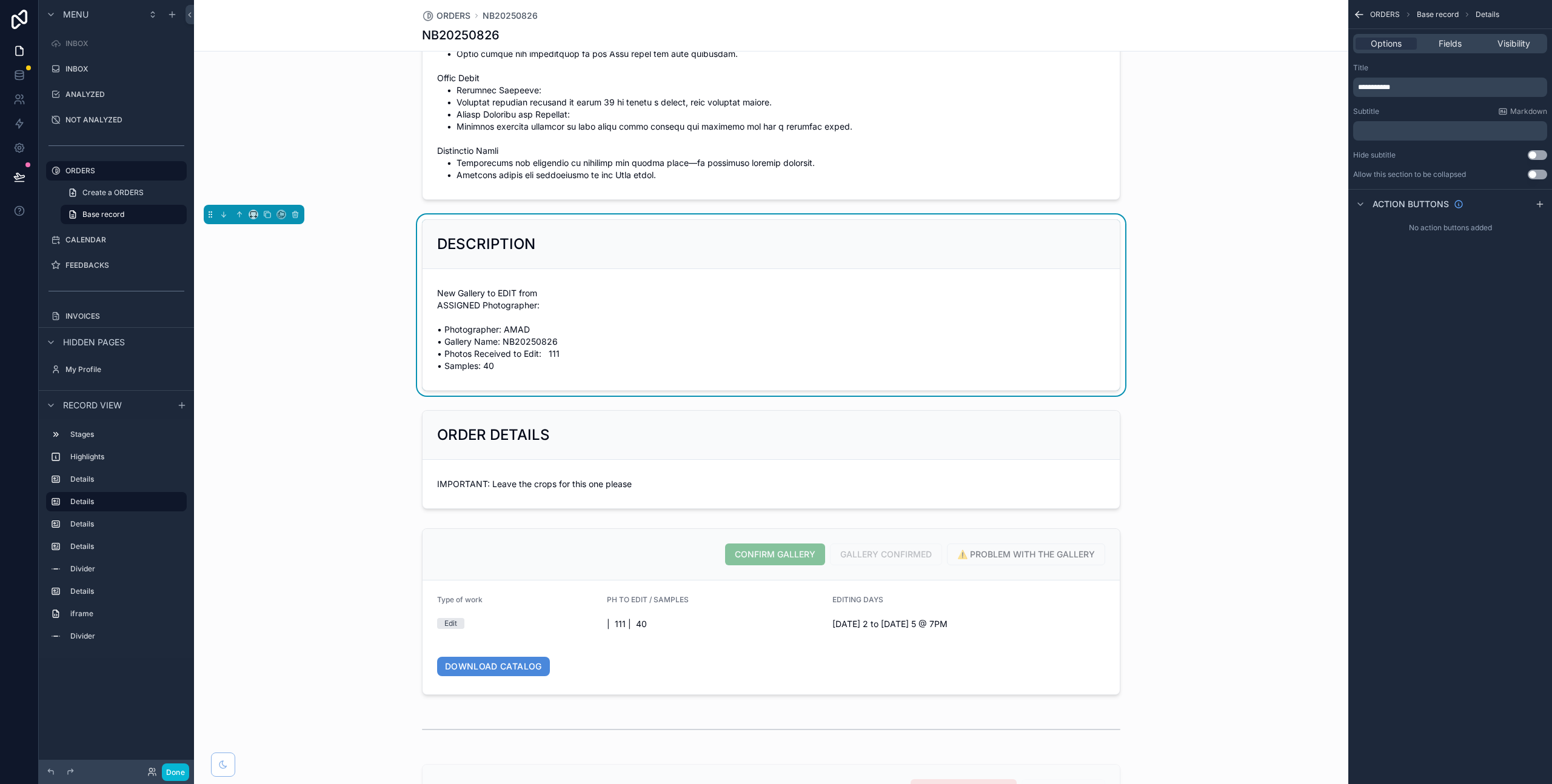
scroll to position [425, 0]
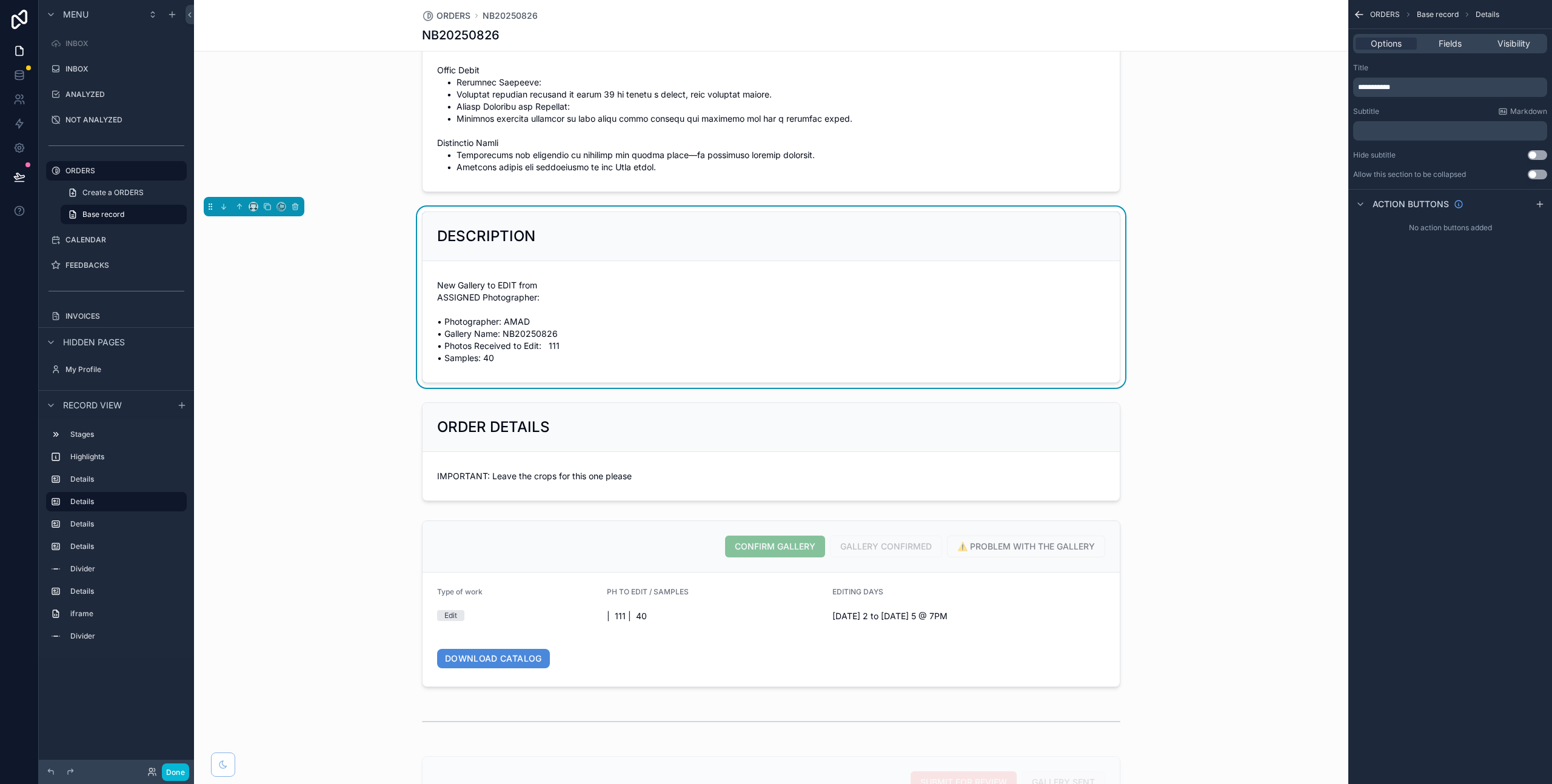
click at [1358, 9] on icon "scrollable content" at bounding box center [1359, 14] width 12 height 12
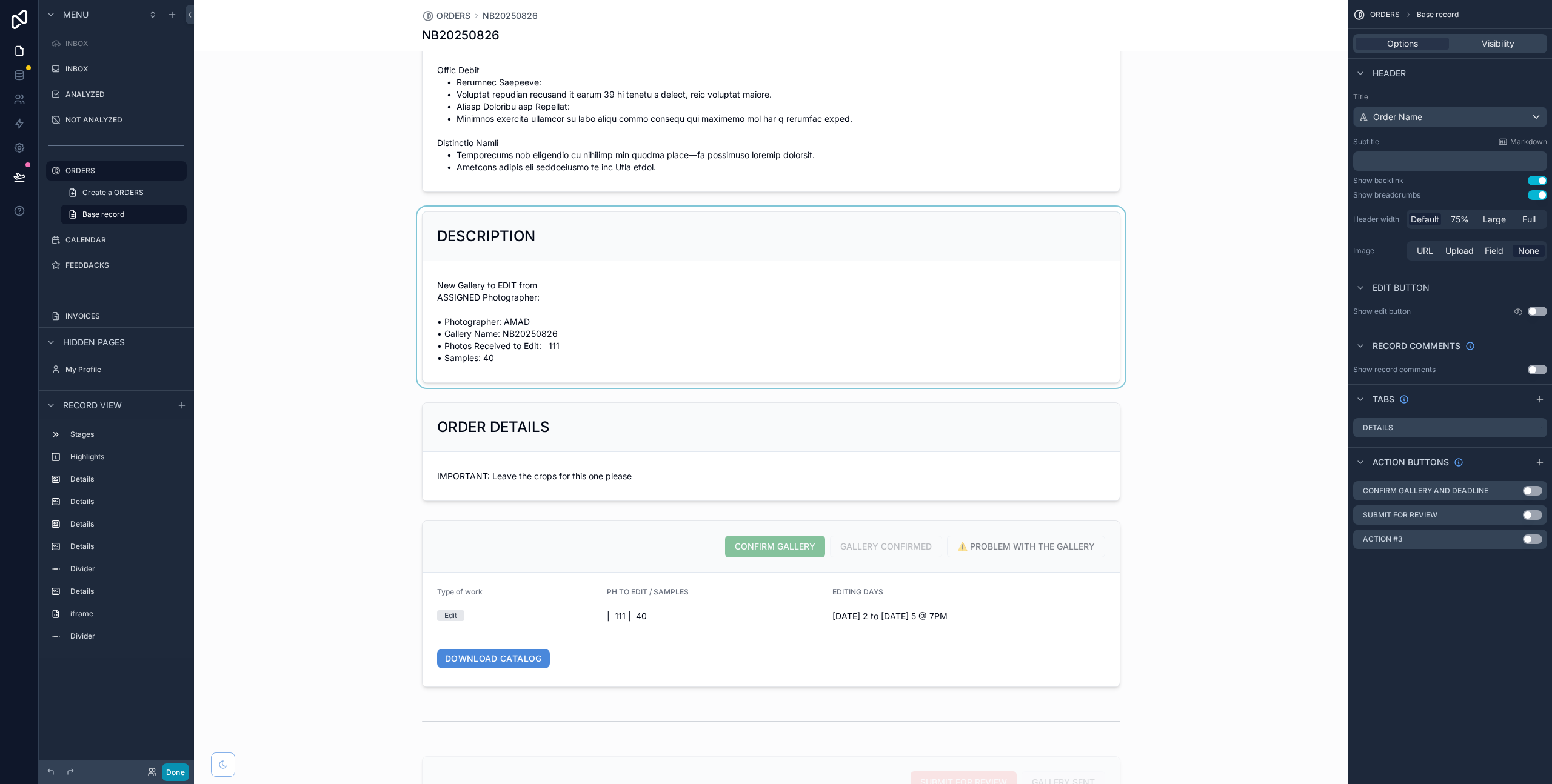
drag, startPoint x: 166, startPoint y: 771, endPoint x: 176, endPoint y: 768, distance: 10.4
click at [166, 771] on button "Done" at bounding box center [176, 772] width 27 height 17
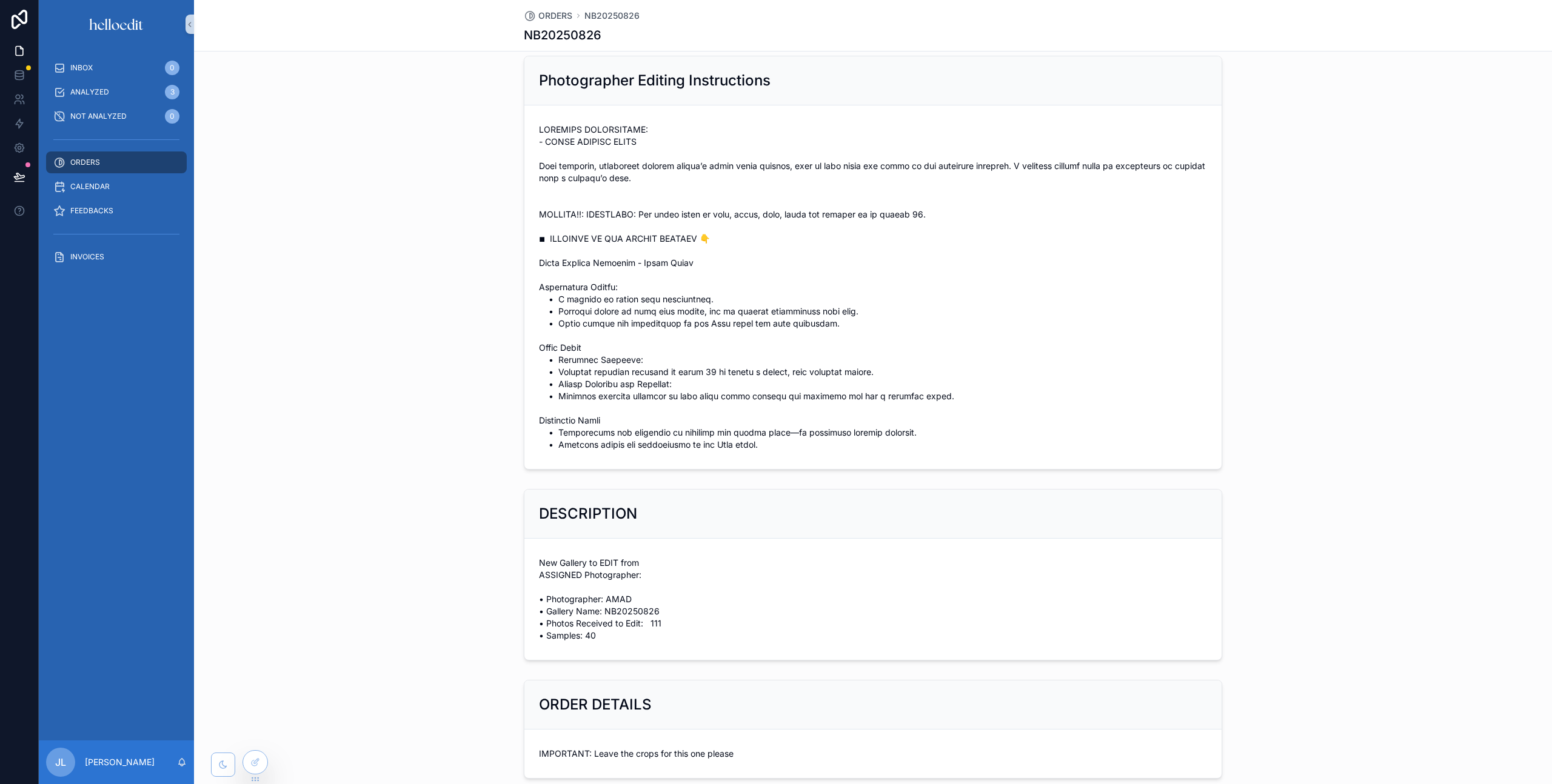
scroll to position [140, 0]
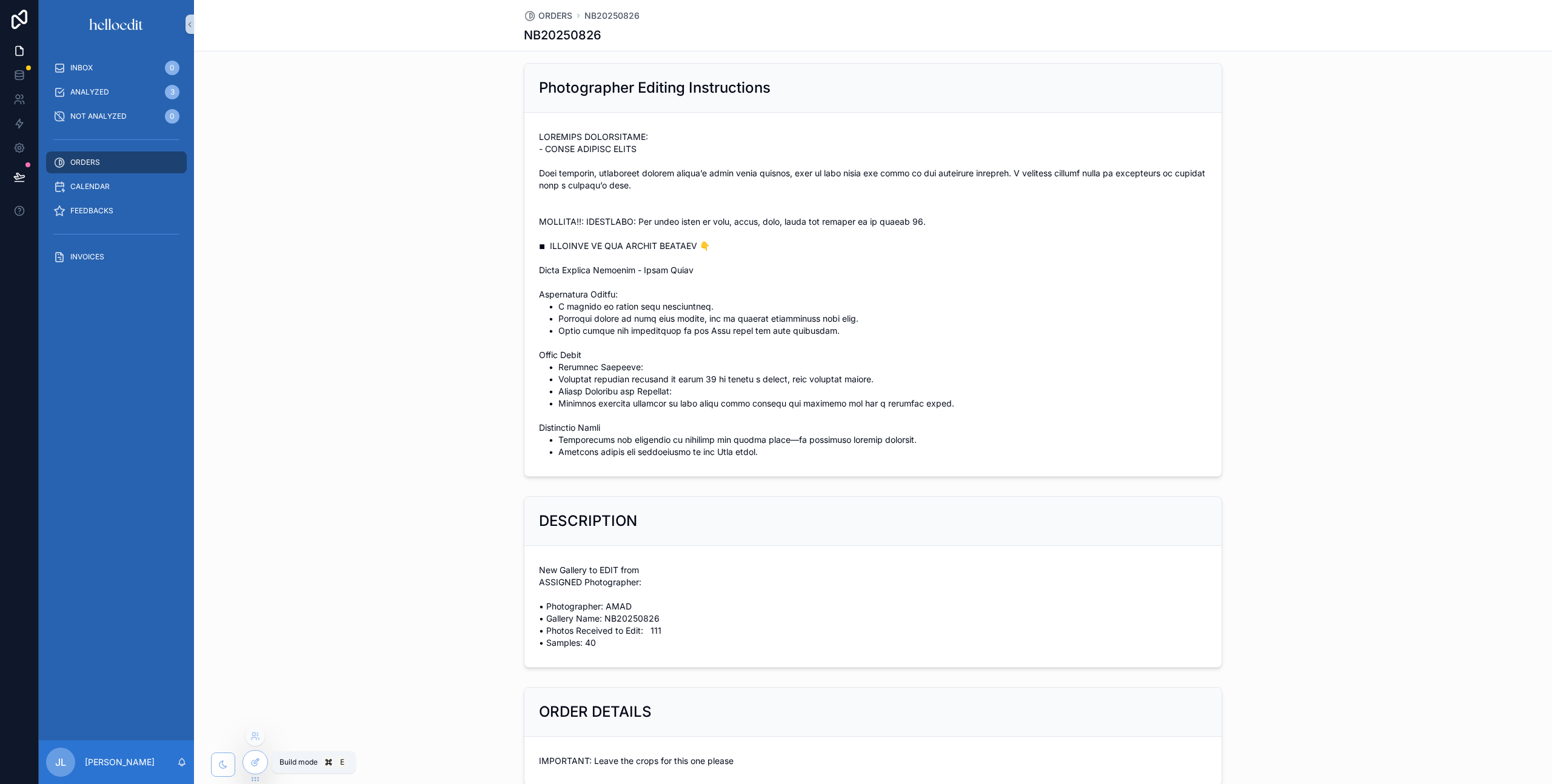
click at [255, 762] on icon at bounding box center [256, 761] width 5 height 5
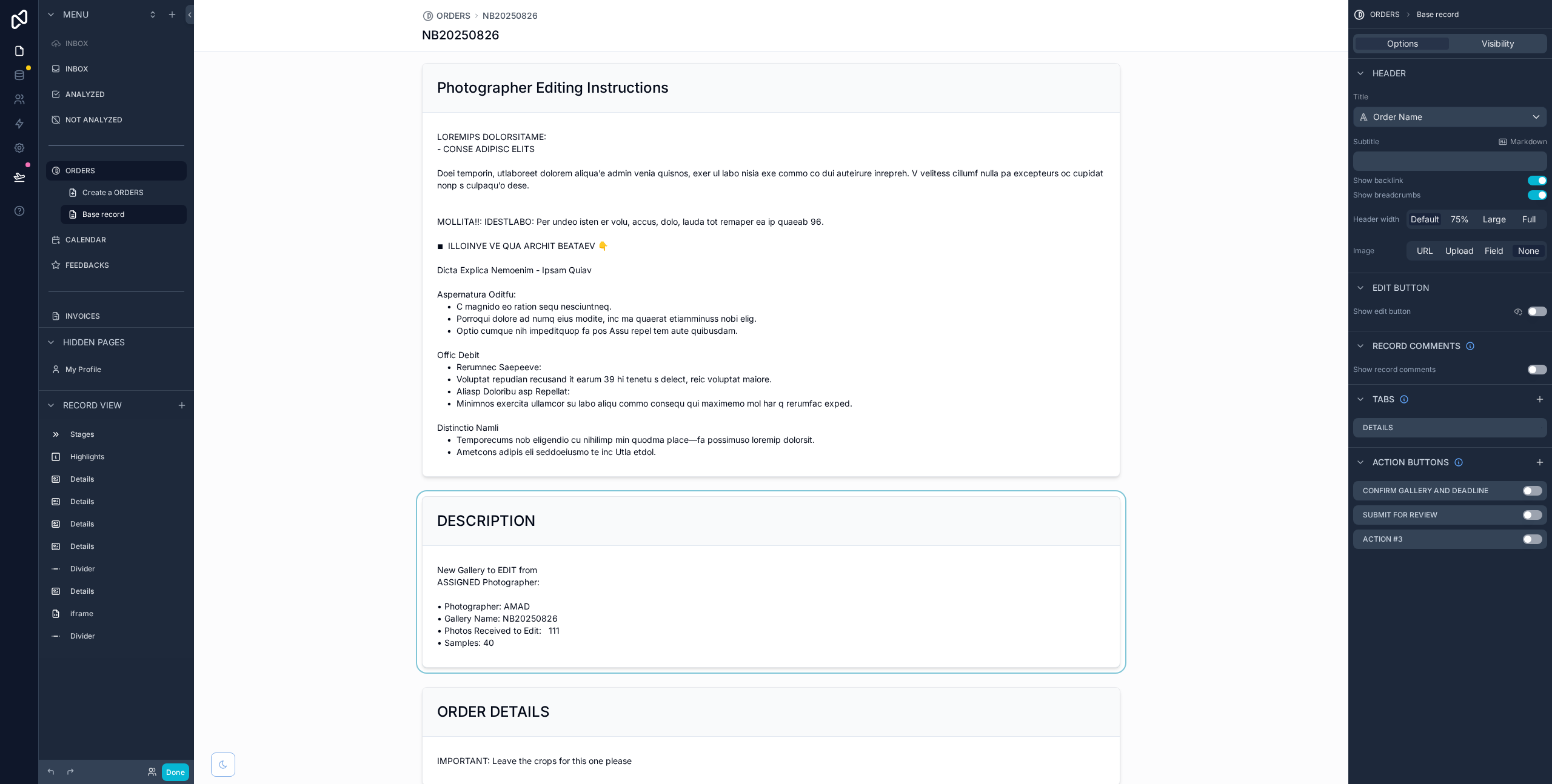
click at [490, 523] on div "scrollable content" at bounding box center [771, 582] width 1154 height 181
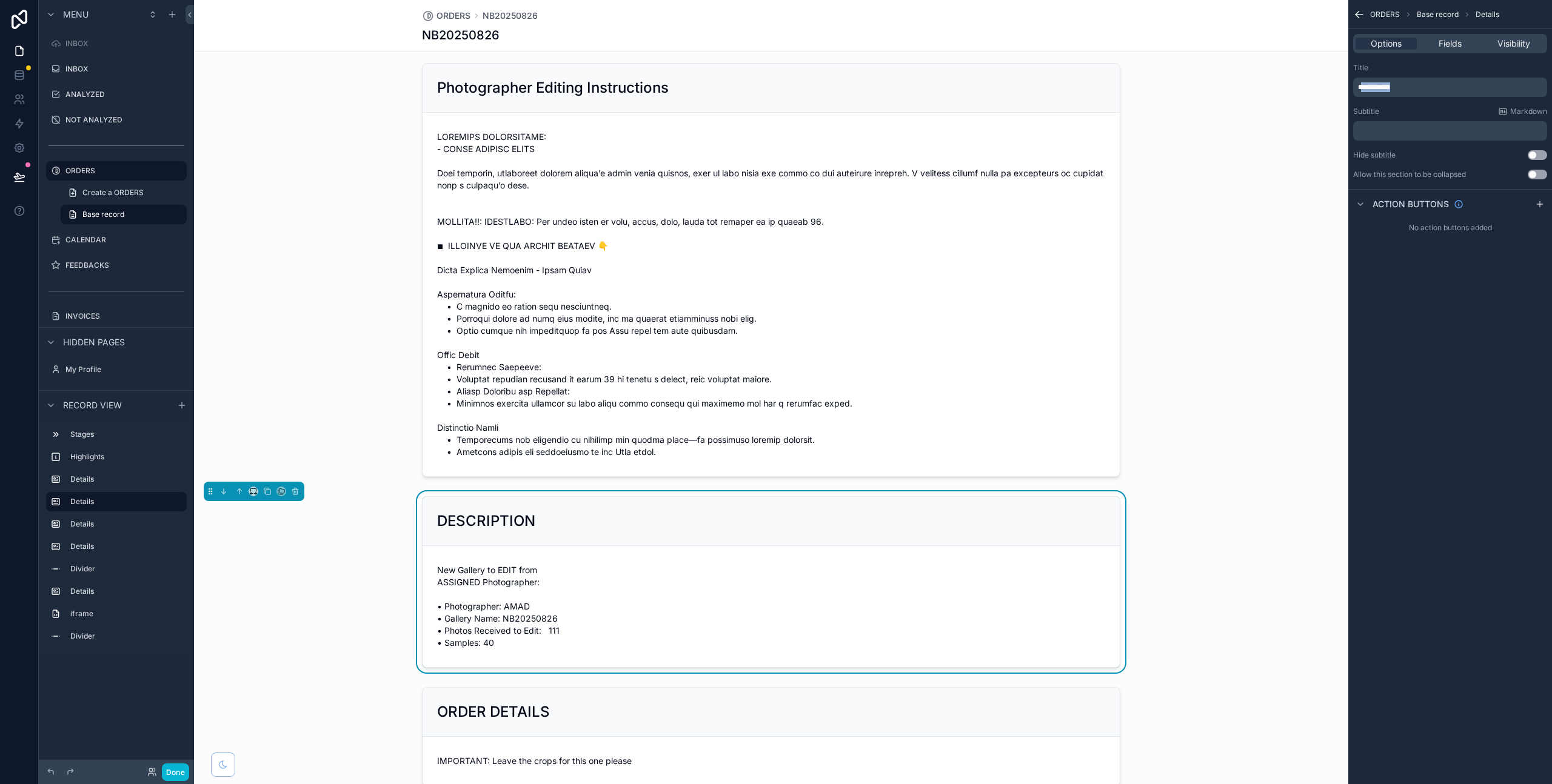
drag, startPoint x: 1363, startPoint y: 87, endPoint x: 1424, endPoint y: 89, distance: 61.0
click at [1424, 89] on p "**********" at bounding box center [1451, 86] width 187 height 9
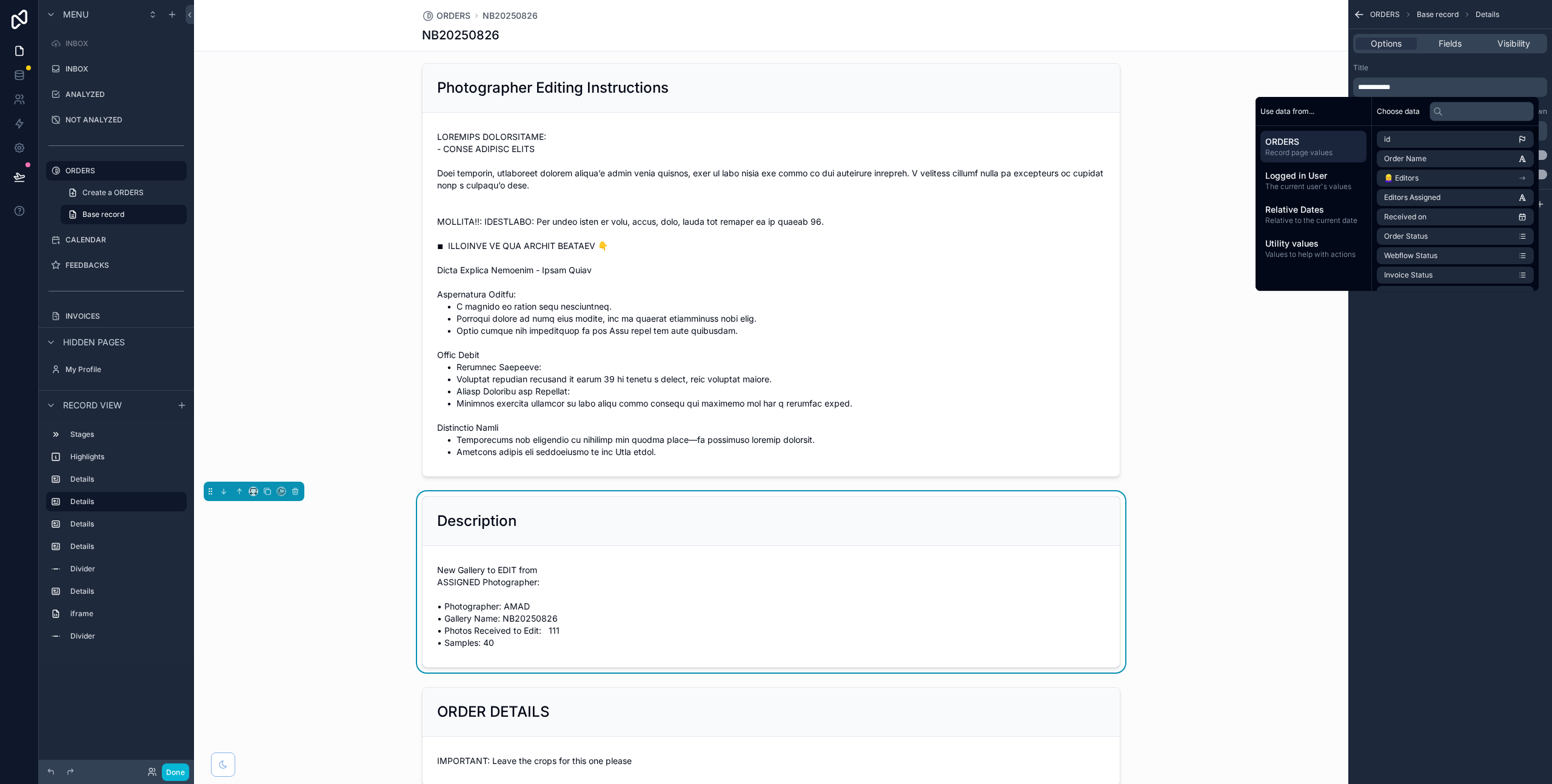
scroll to position [255, 0]
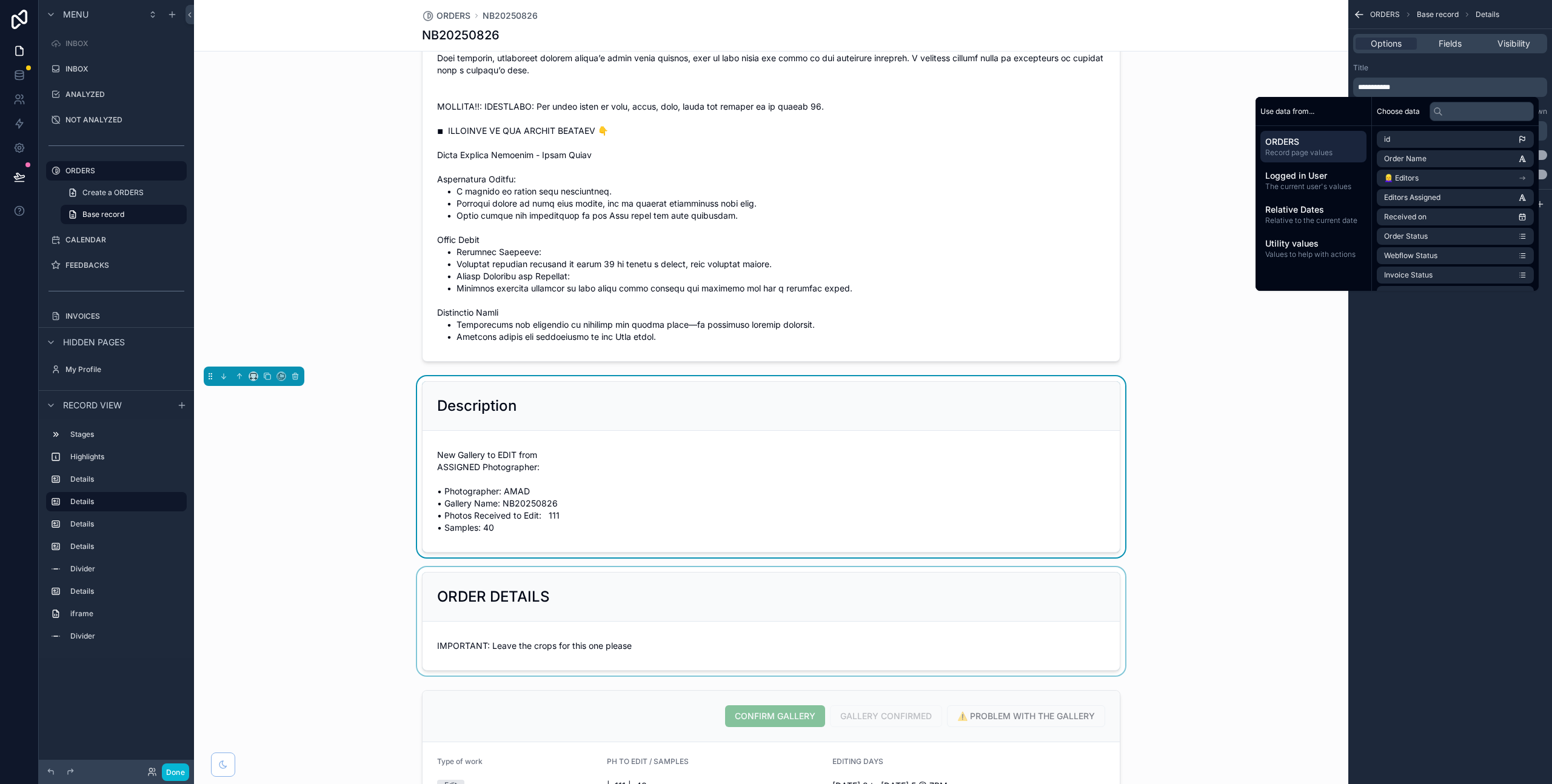
click at [601, 630] on div "scrollable content" at bounding box center [771, 621] width 1154 height 109
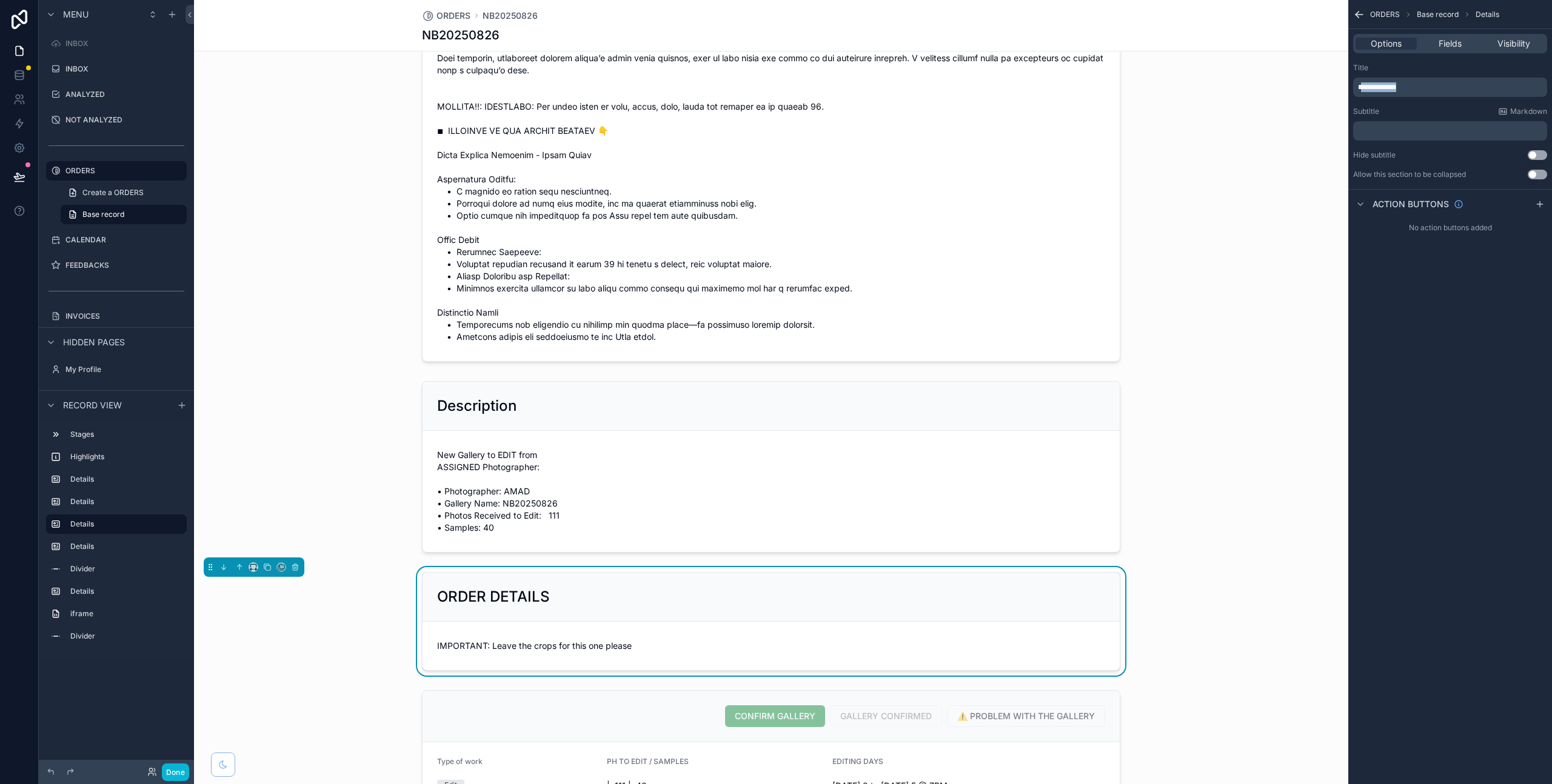
drag, startPoint x: 1363, startPoint y: 87, endPoint x: 1441, endPoint y: 89, distance: 78.0
click at [1441, 89] on p "**********" at bounding box center [1451, 86] width 187 height 9
click at [1225, 438] on div "scrollable content" at bounding box center [771, 467] width 1154 height 181
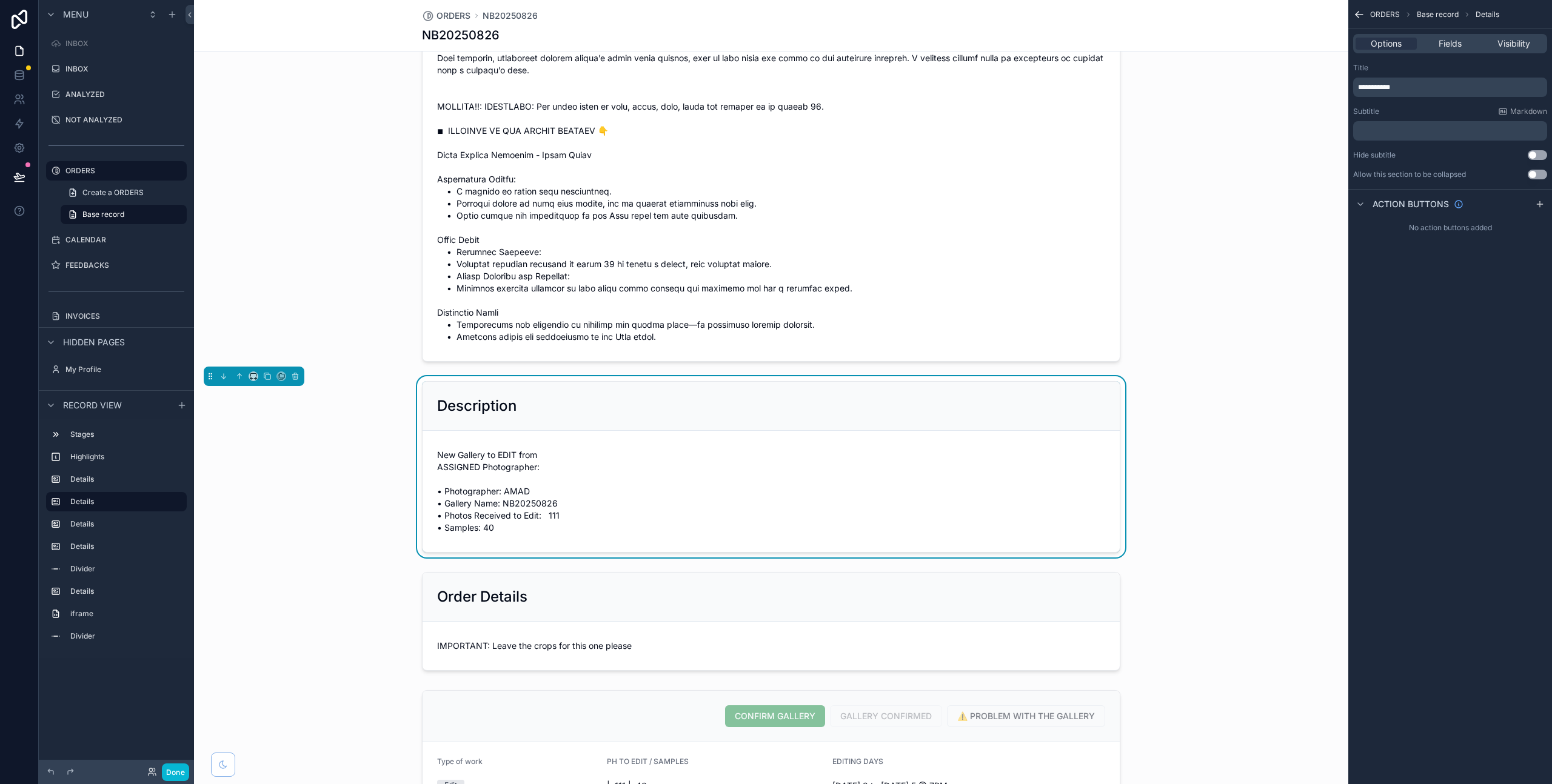
click at [1358, 14] on icon "scrollable content" at bounding box center [1359, 14] width 7 height 0
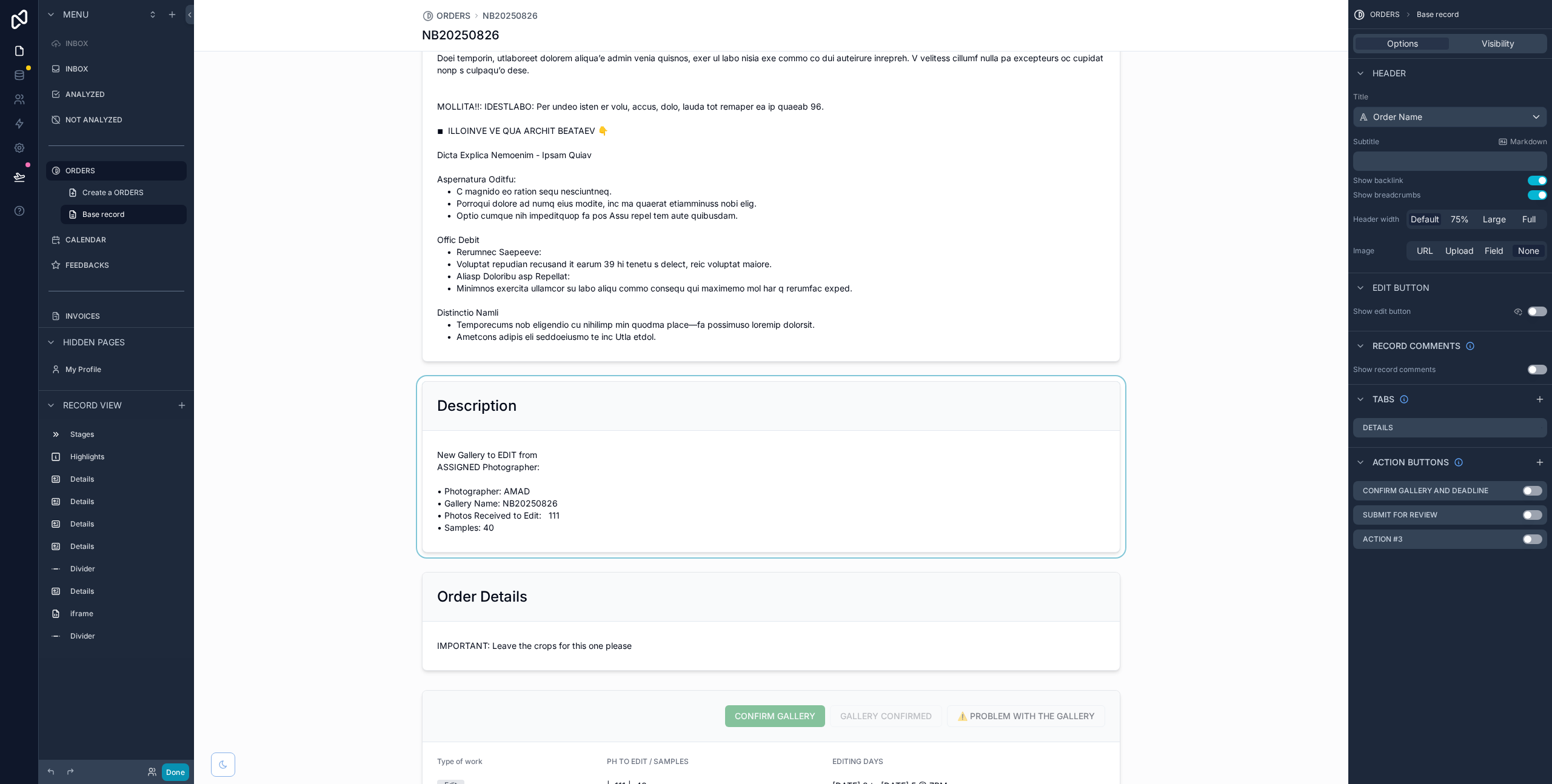
click at [181, 772] on button "Done" at bounding box center [176, 772] width 27 height 17
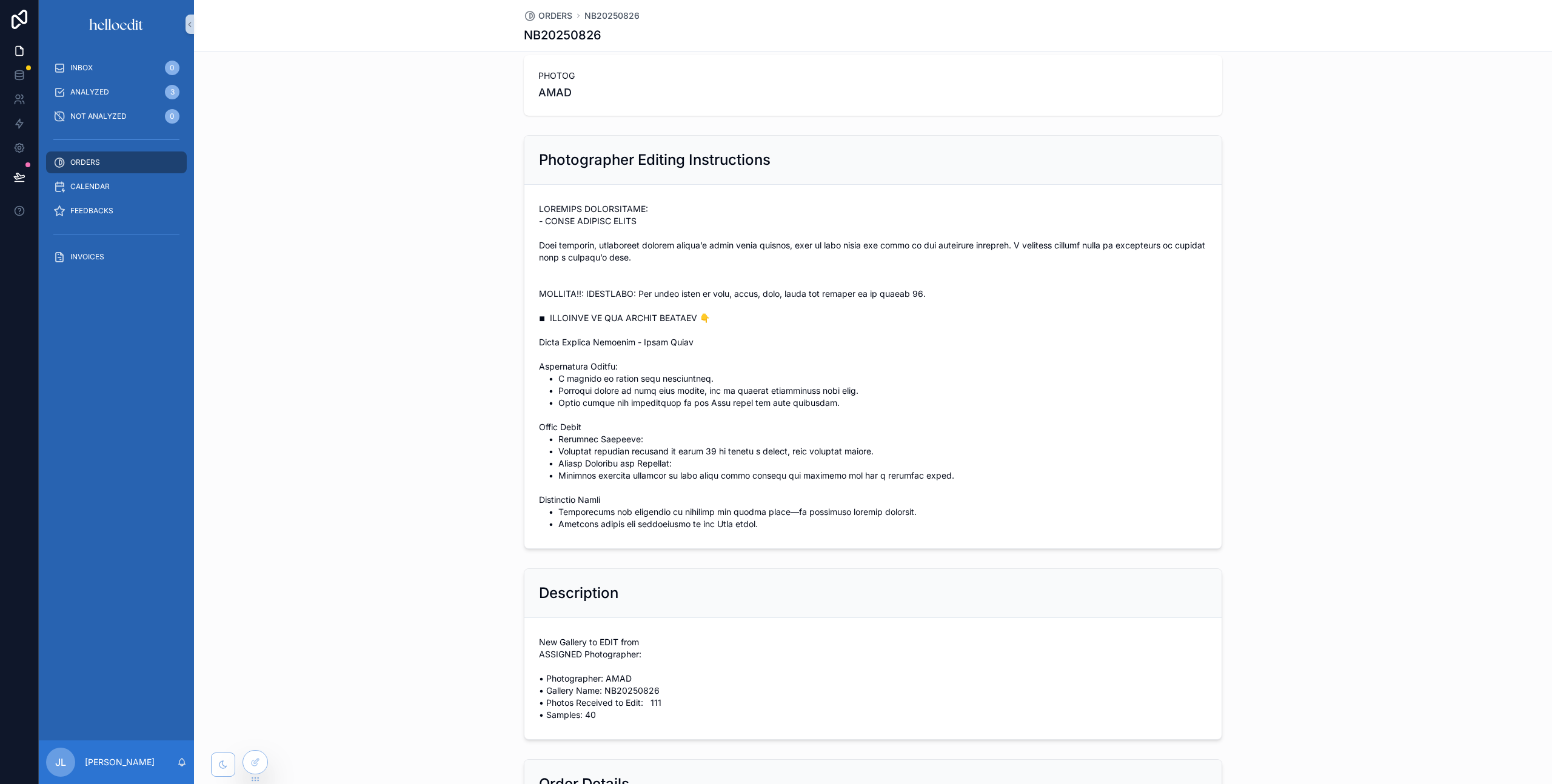
scroll to position [52, 0]
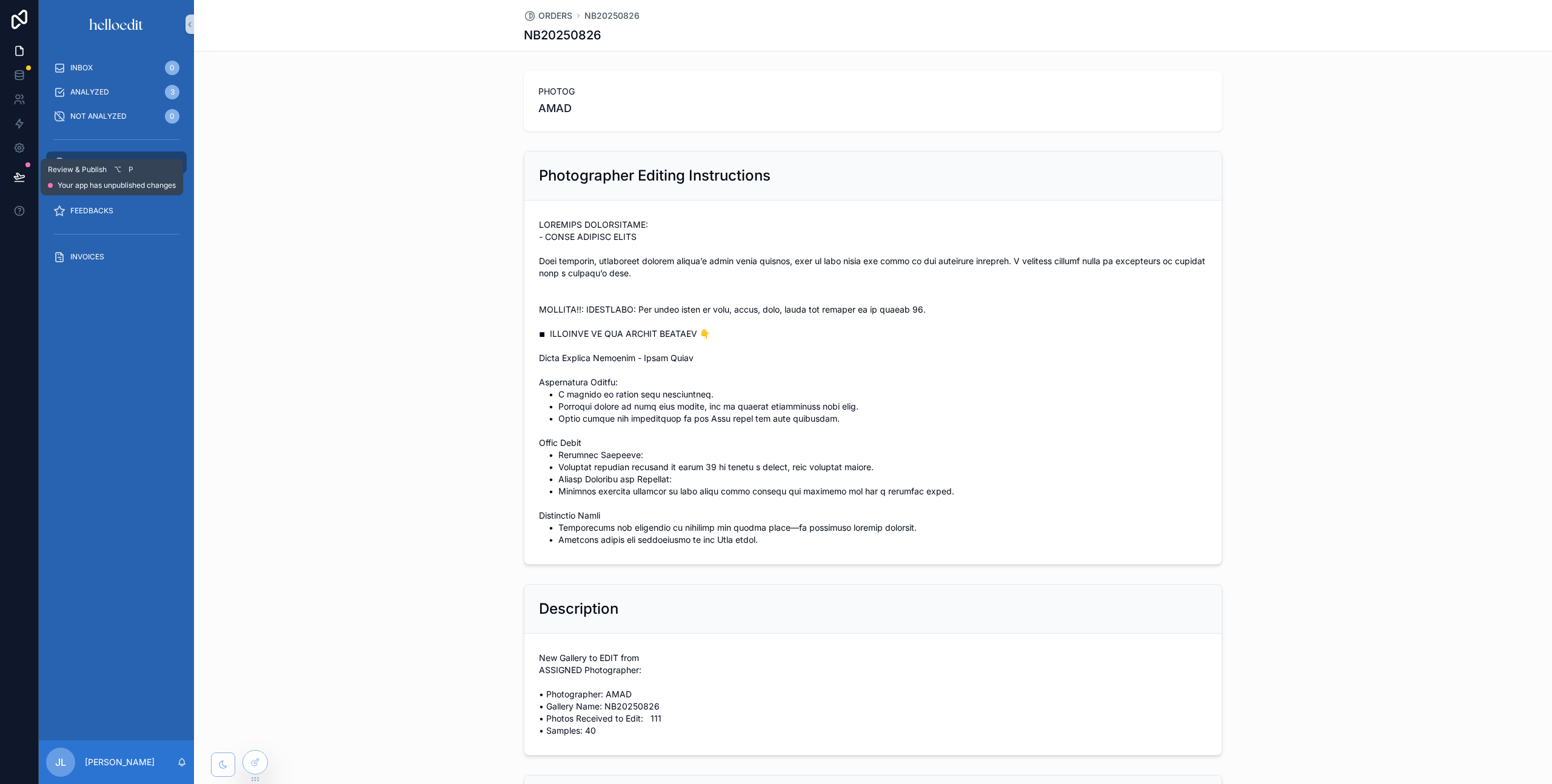
click at [14, 182] on icon at bounding box center [19, 176] width 12 height 12
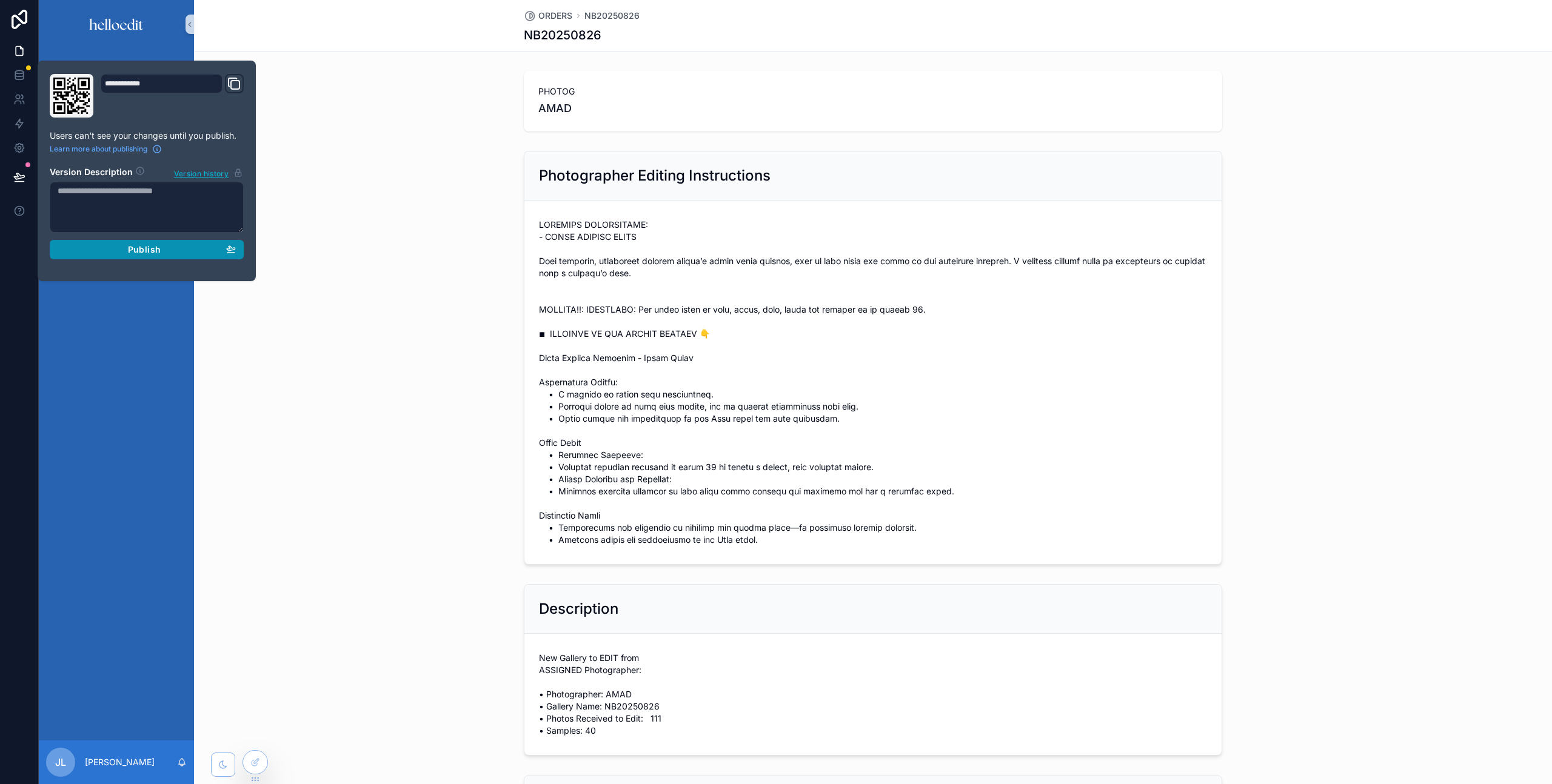
click at [171, 251] on div "Publish" at bounding box center [146, 249] width 178 height 11
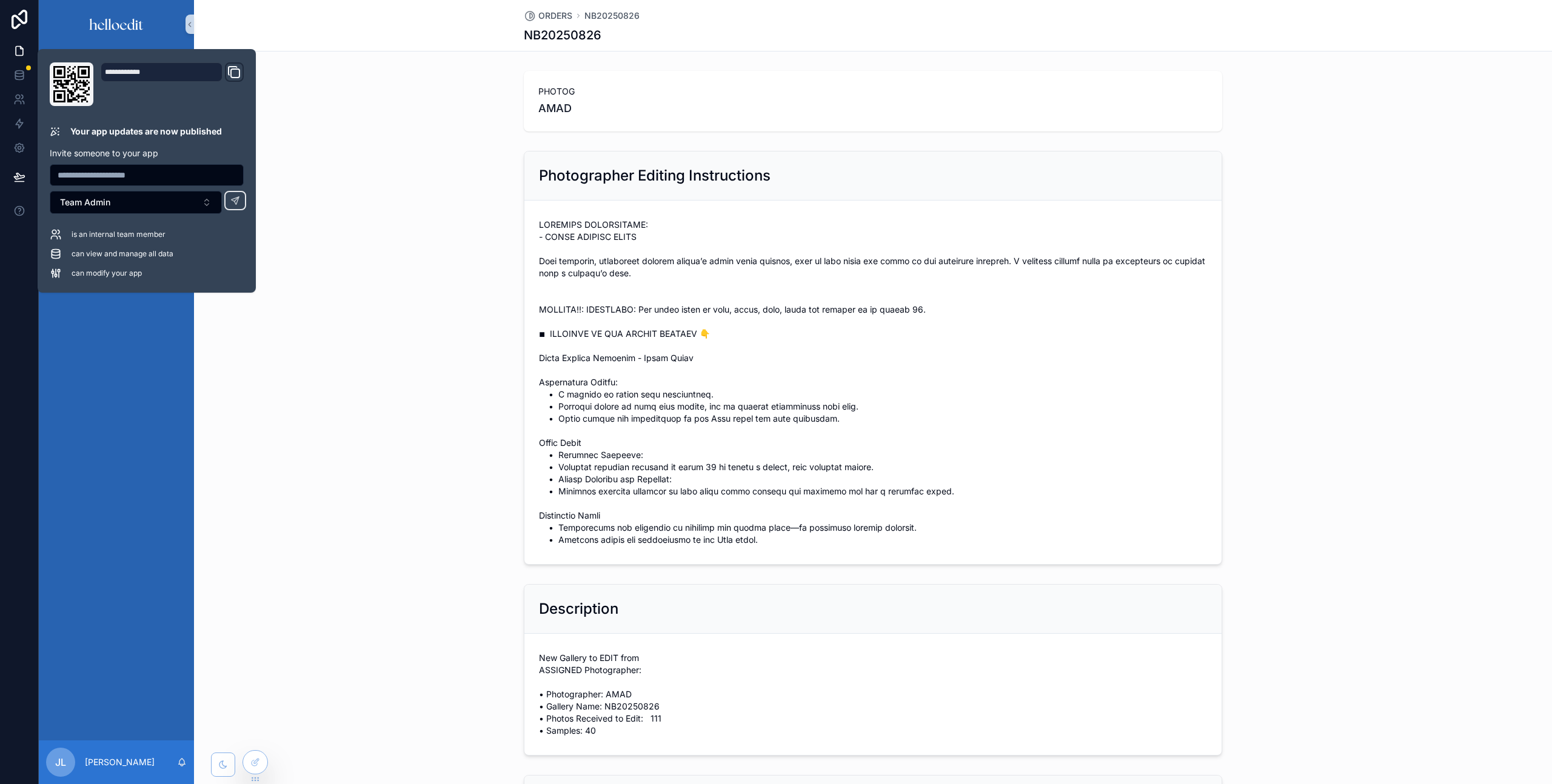
click at [297, 135] on div "PHOTOG AMAD" at bounding box center [873, 102] width 1358 height 71
